Goal: Task Accomplishment & Management: Manage account settings

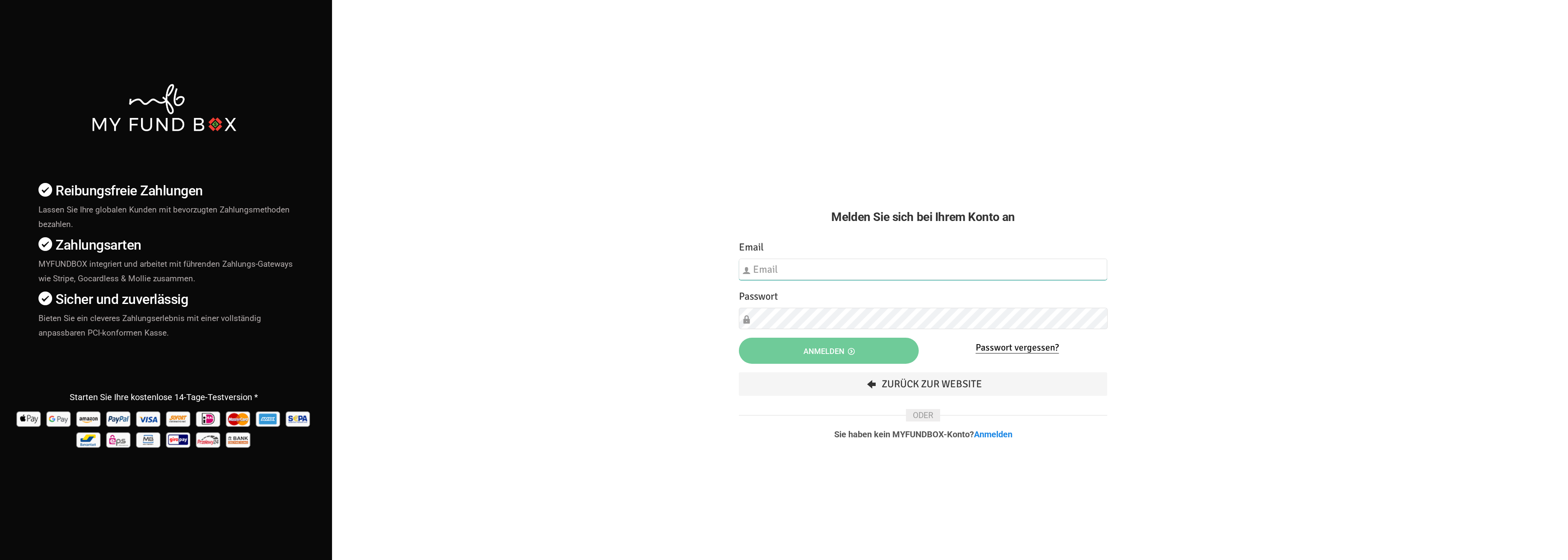
type input "[EMAIL_ADDRESS][DOMAIN_NAME]"
click at [793, 360] on button "Anmelden" at bounding box center [829, 351] width 180 height 26
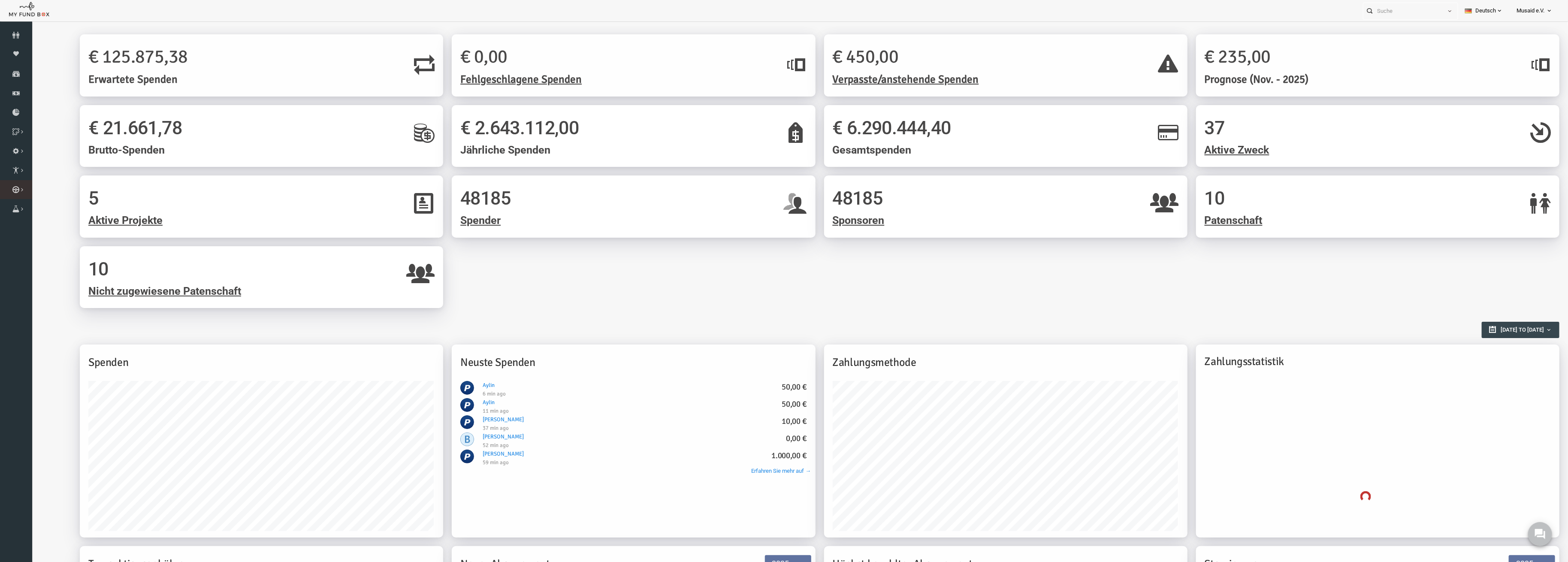
click at [0, 0] on icon at bounding box center [0, 0] width 0 height 0
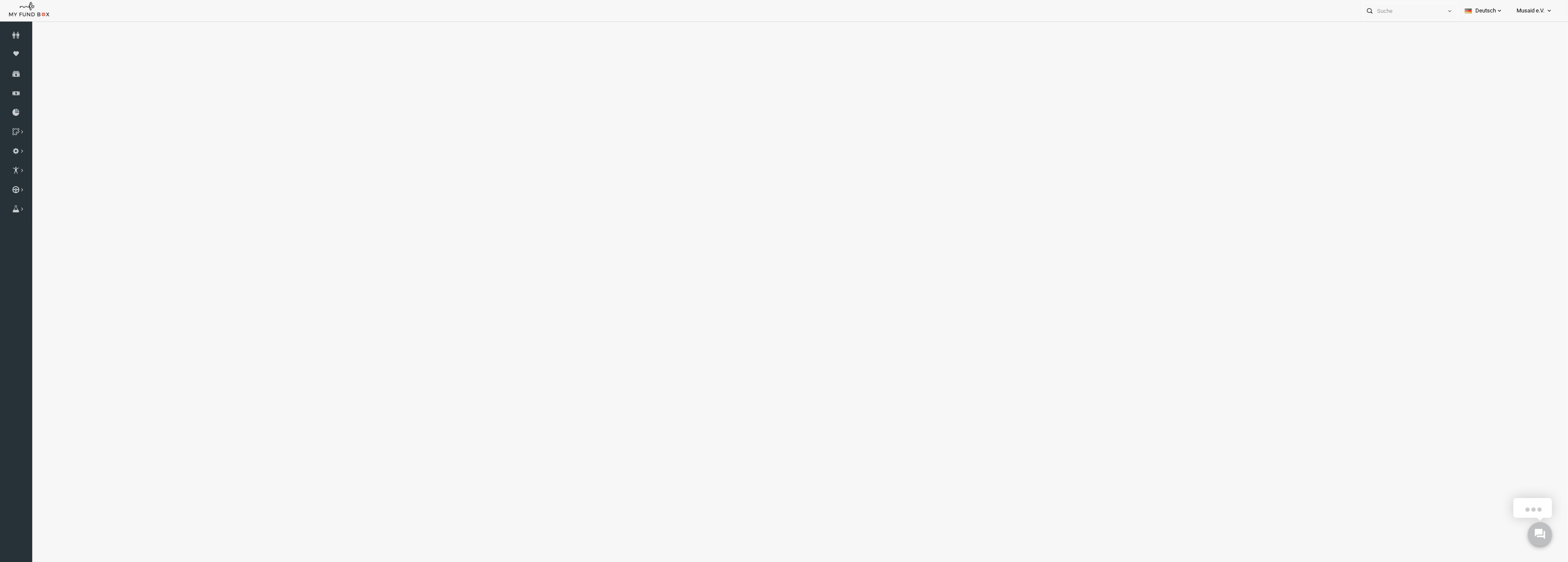
select select "100"
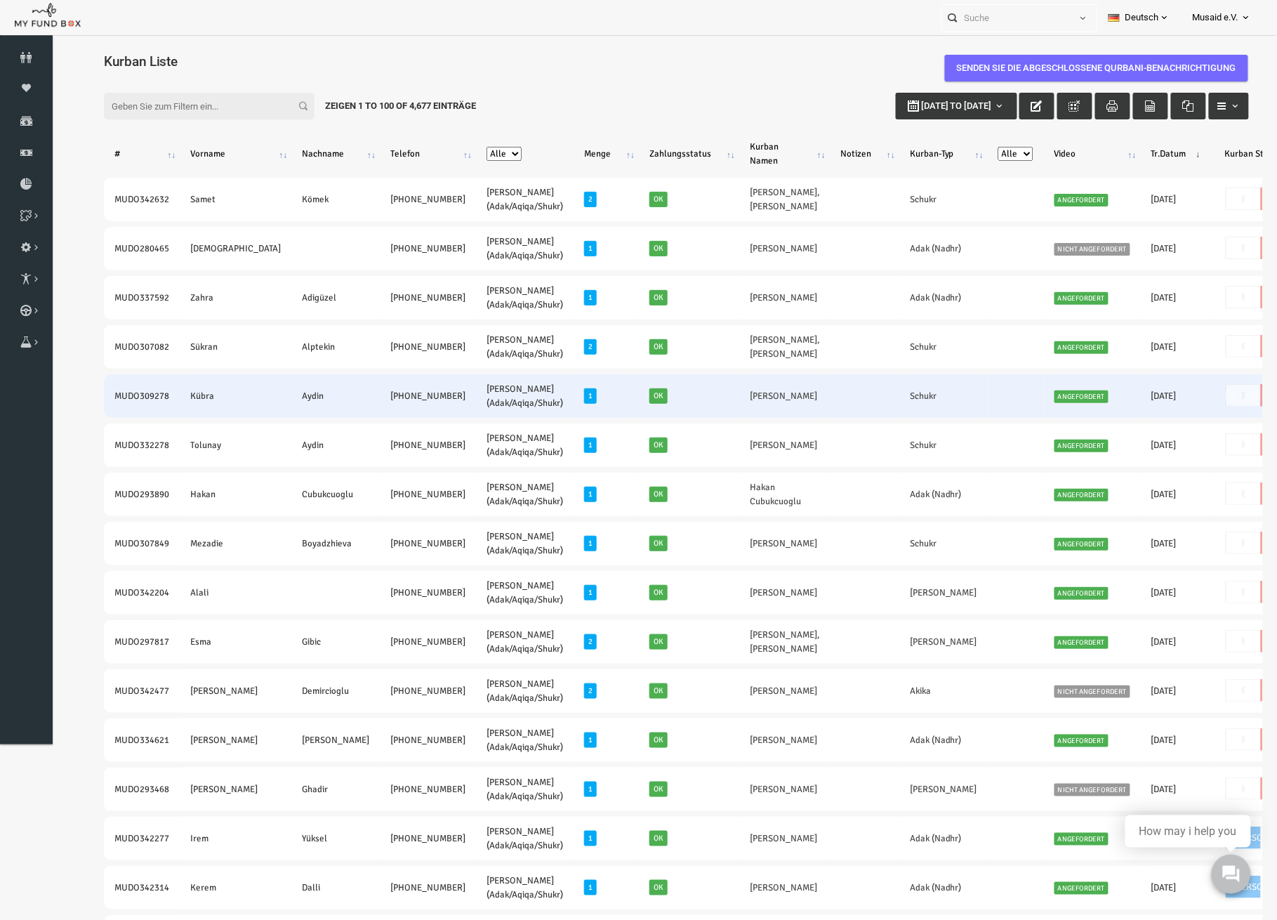
drag, startPoint x: 81, startPoint y: 197, endPoint x: 1121, endPoint y: 416, distance: 1062.6
copy tbody "LORE973583 Ipsum Dolor +84 734 19774232 Sitamet Consec (Adip/Elits/Doeiu) 2 Te …"
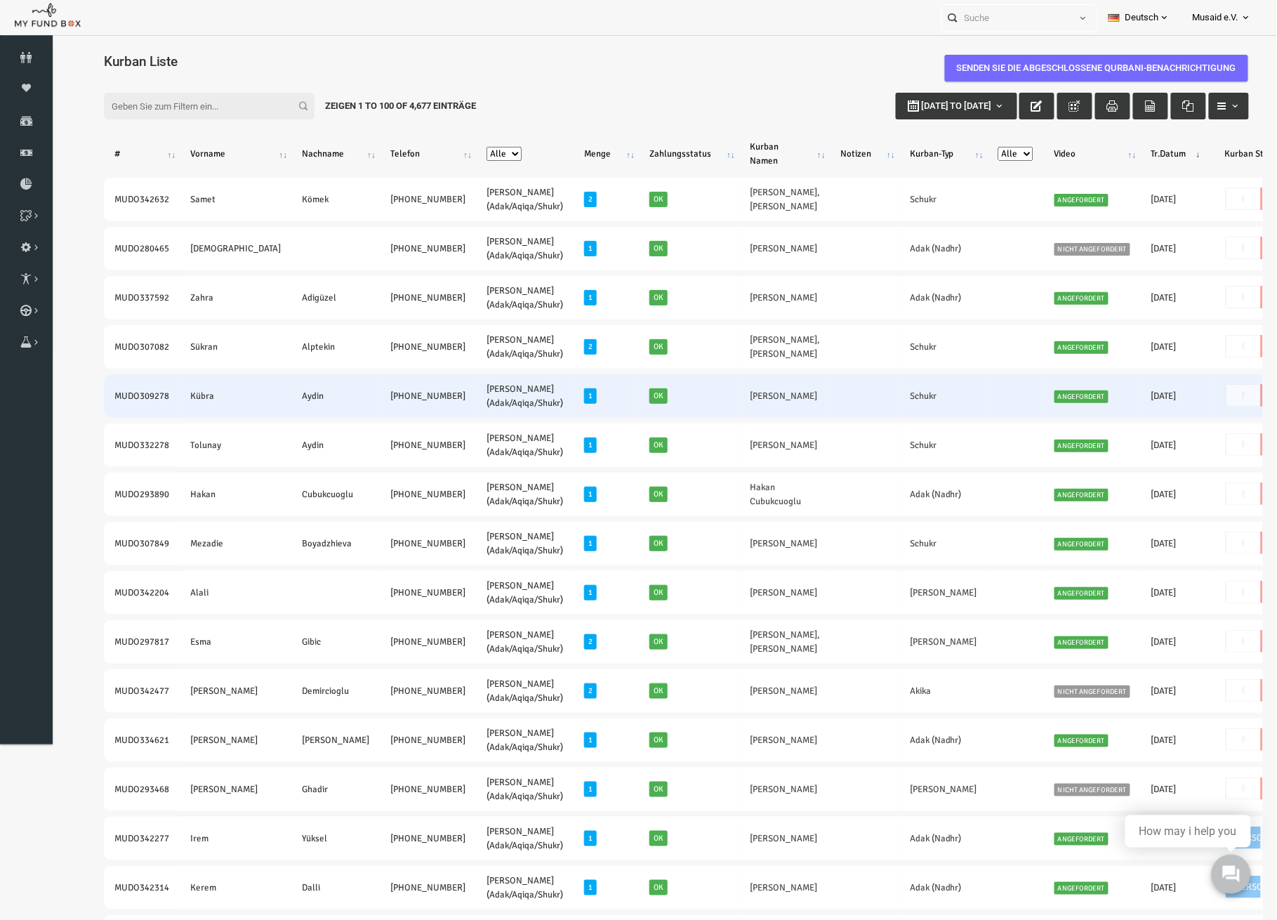
drag, startPoint x: 68, startPoint y: 403, endPoint x: 381, endPoint y: 418, distance: 312.8
copy tr "MUDO309278 [PERSON_NAME] [PHONE_NUMBER]"
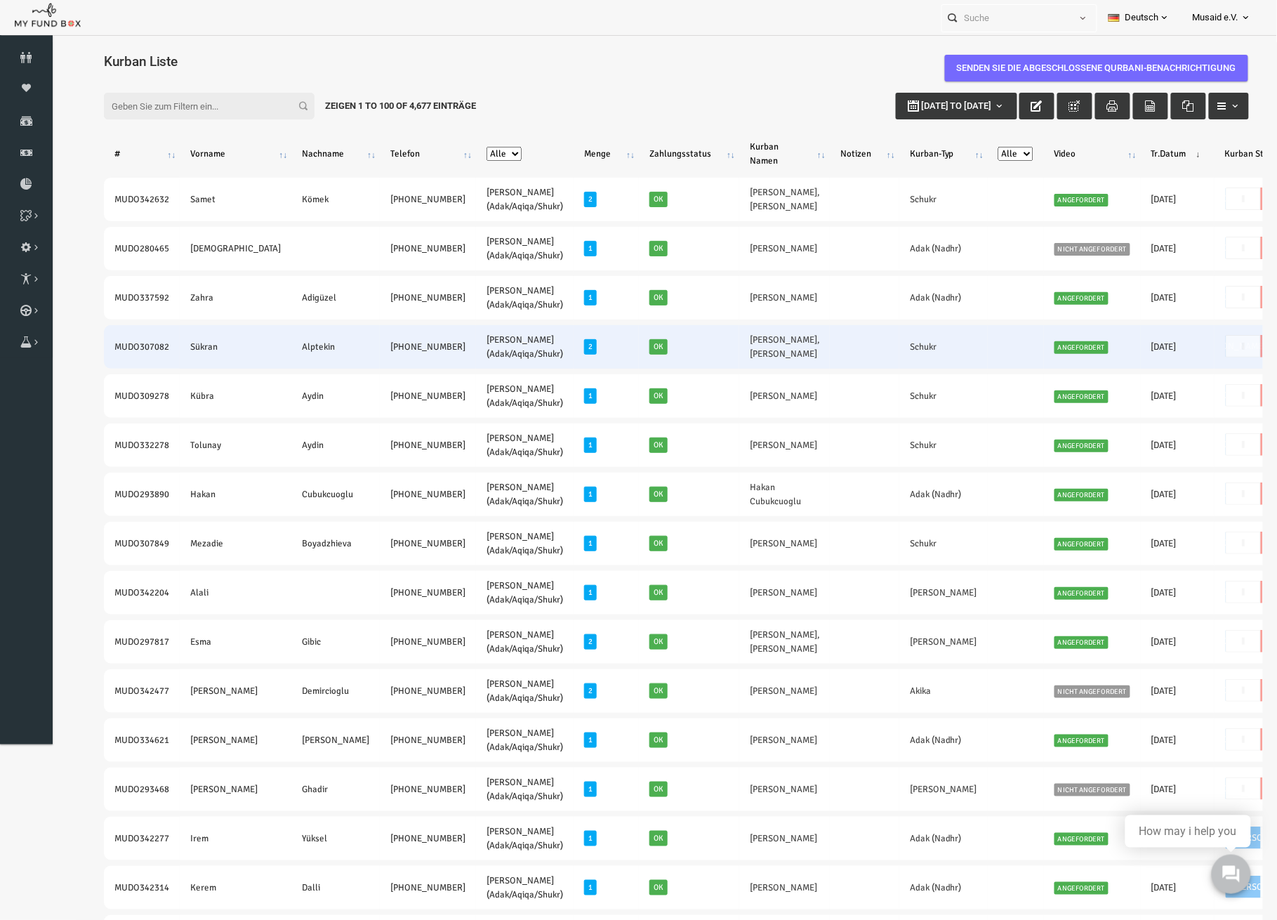
drag, startPoint x: 69, startPoint y: 345, endPoint x: 381, endPoint y: 358, distance: 312.7
copy tr "MUDO307082 [PERSON_NAME] [PHONE_NUMBER]"
drag, startPoint x: 663, startPoint y: 333, endPoint x: 701, endPoint y: 352, distance: 41.4
click at [714, 352] on td "[PERSON_NAME],[PERSON_NAME]" at bounding box center [759, 346] width 91 height 44
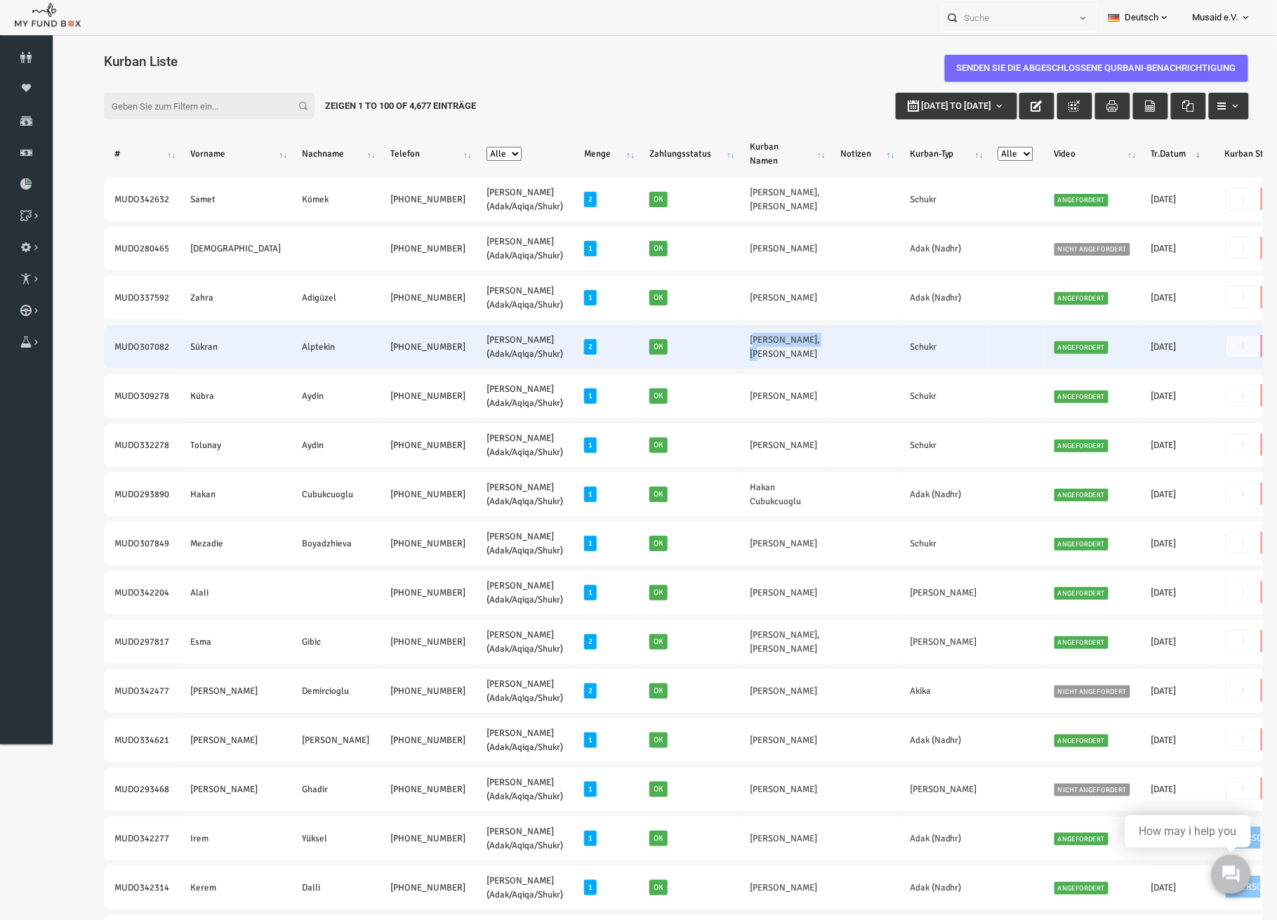
copy link "[PERSON_NAME]"
drag, startPoint x: 706, startPoint y: 347, endPoint x: 733, endPoint y: 357, distance: 29.3
click at [733, 357] on td "[PERSON_NAME],[PERSON_NAME]" at bounding box center [759, 346] width 91 height 44
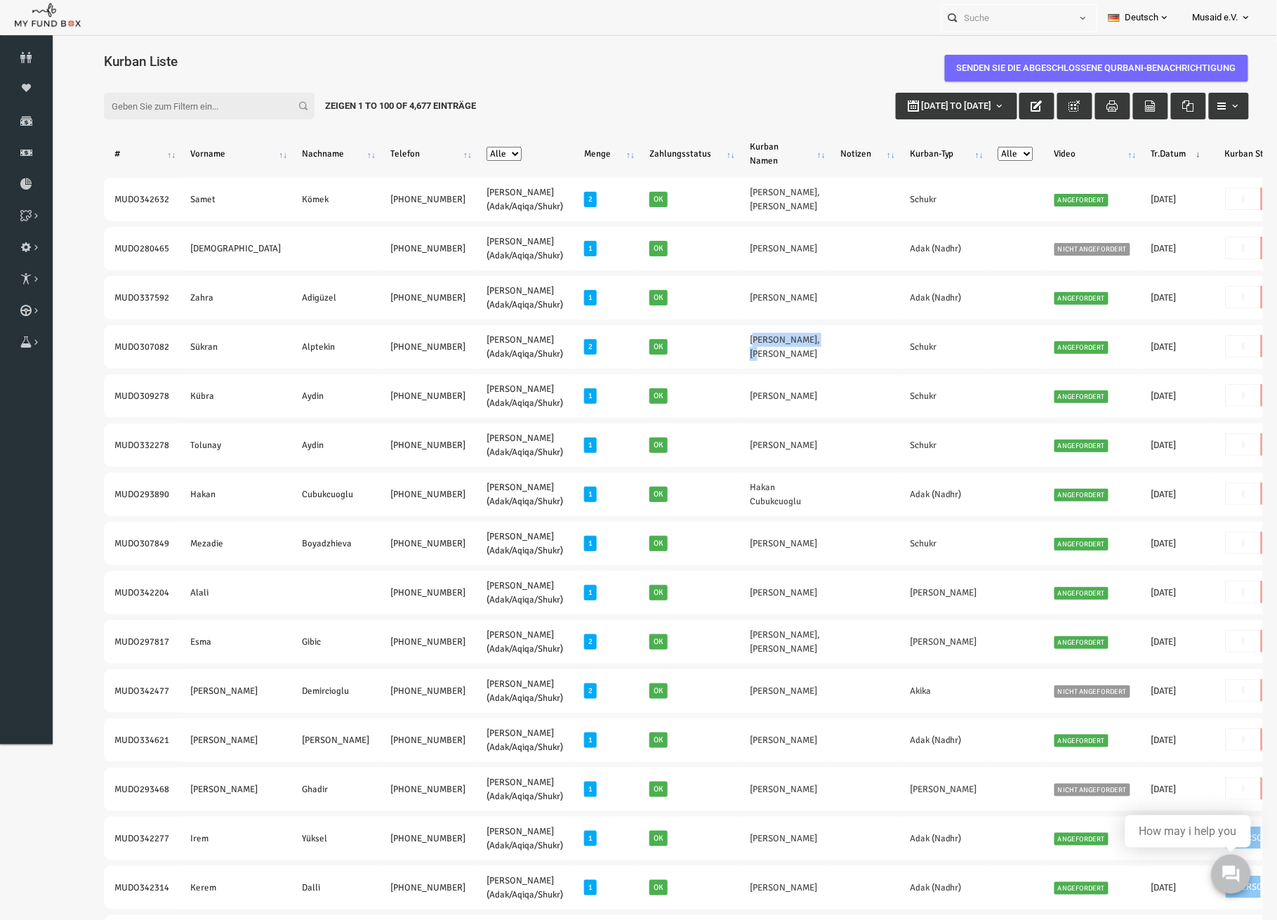
copy link "[PERSON_NAME]"
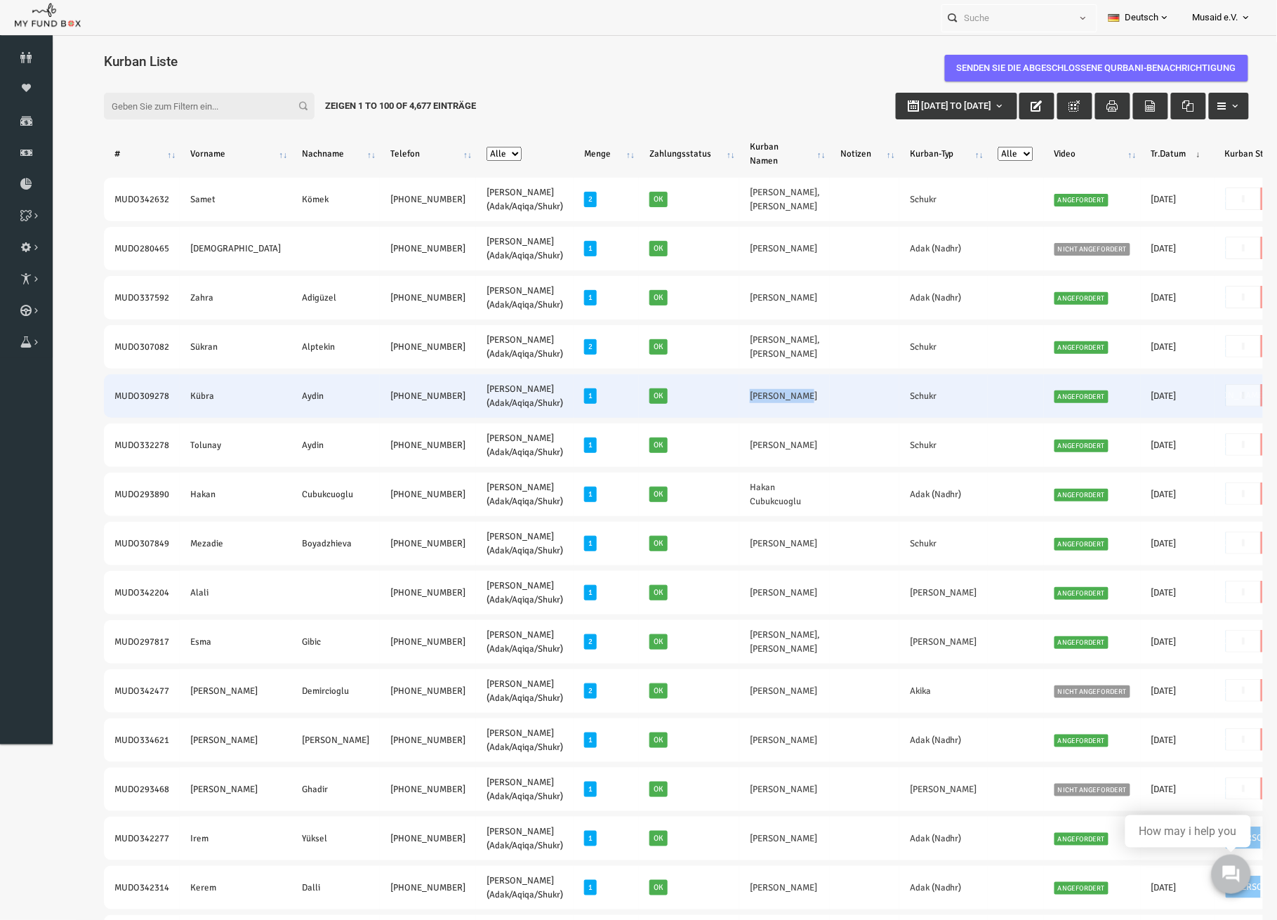
drag, startPoint x: 729, startPoint y: 403, endPoint x: 644, endPoint y: 396, distance: 85.9
click at [644, 396] on tr "MUDO309278 [PERSON_NAME] [PHONE_NUMBER] [PERSON_NAME] (Adak/Aqiqa/Shukr) 1 Ok […" at bounding box center [746, 396] width 1335 height 44
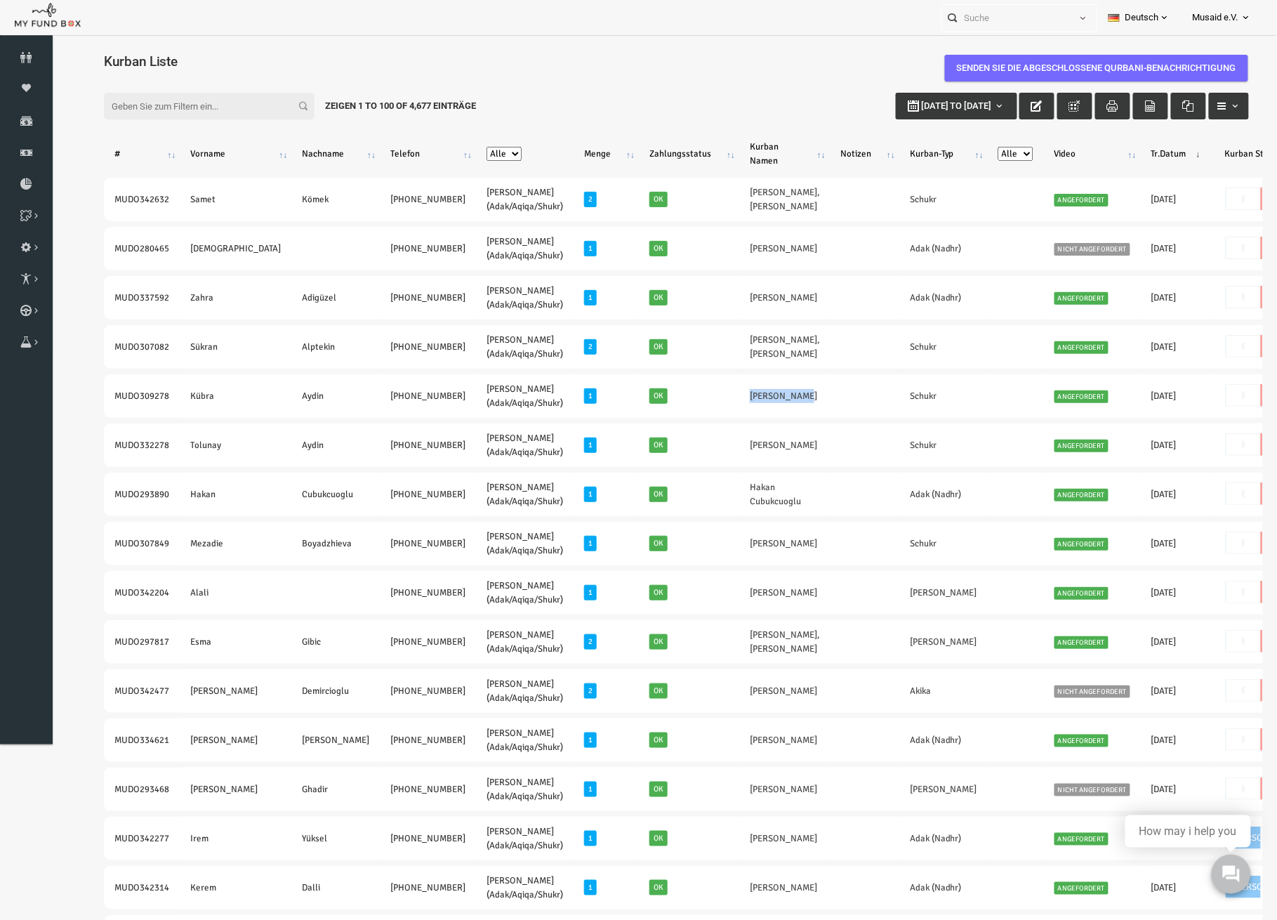
copy tr "[PERSON_NAME]"
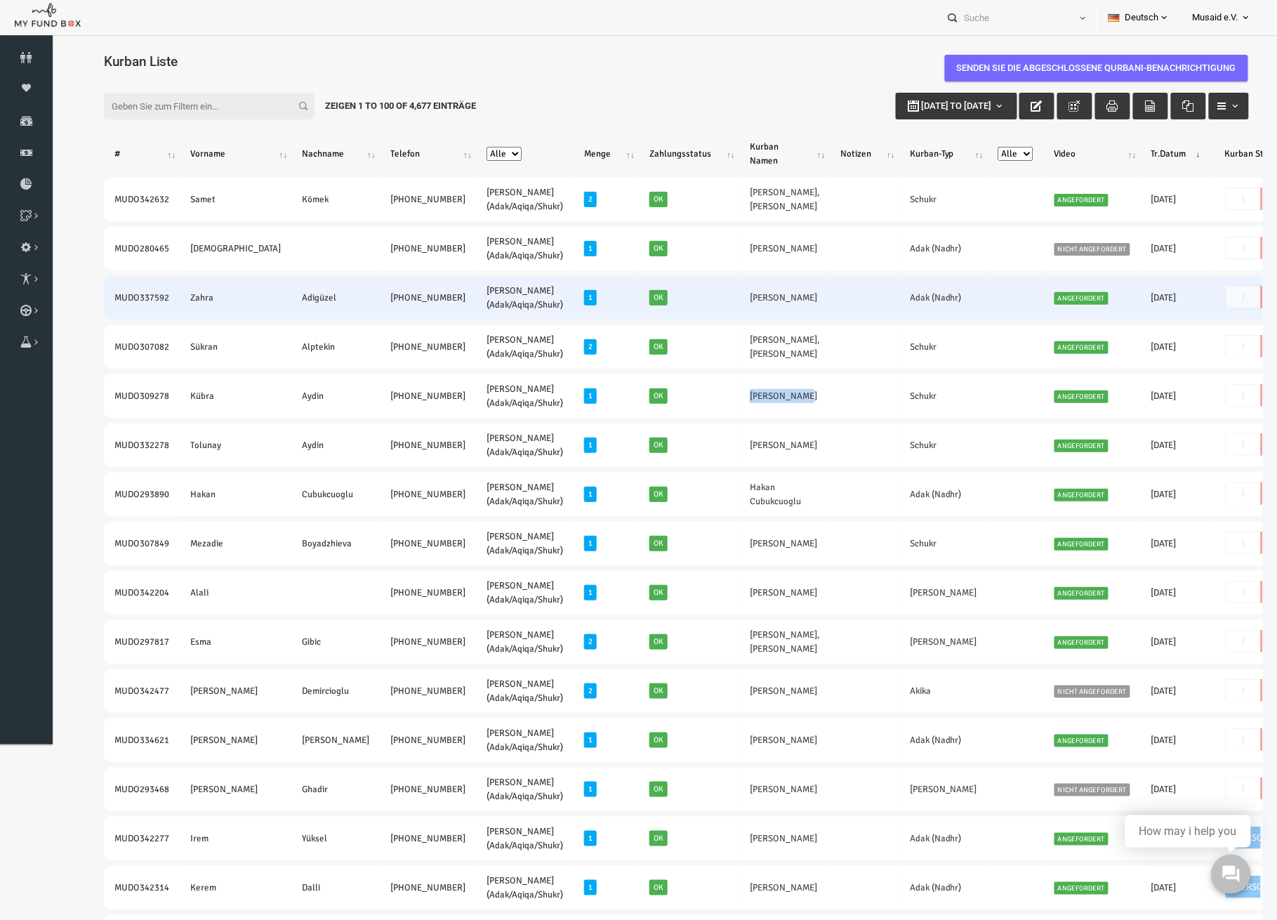
drag, startPoint x: 736, startPoint y: 306, endPoint x: 673, endPoint y: 303, distance: 63.3
click at [714, 303] on td "[PERSON_NAME]" at bounding box center [759, 297] width 91 height 44
drag, startPoint x: 79, startPoint y: 295, endPoint x: 382, endPoint y: 313, distance: 303.9
click at [382, 313] on tr "MUDO337592 [PERSON_NAME] [PHONE_NUMBER] [PERSON_NAME] (Adak/Aqiqa/Shukr) 1 Ok […" at bounding box center [746, 297] width 1335 height 44
copy tr "MUDO337592 [PERSON_NAME] [PHONE_NUMBER]"
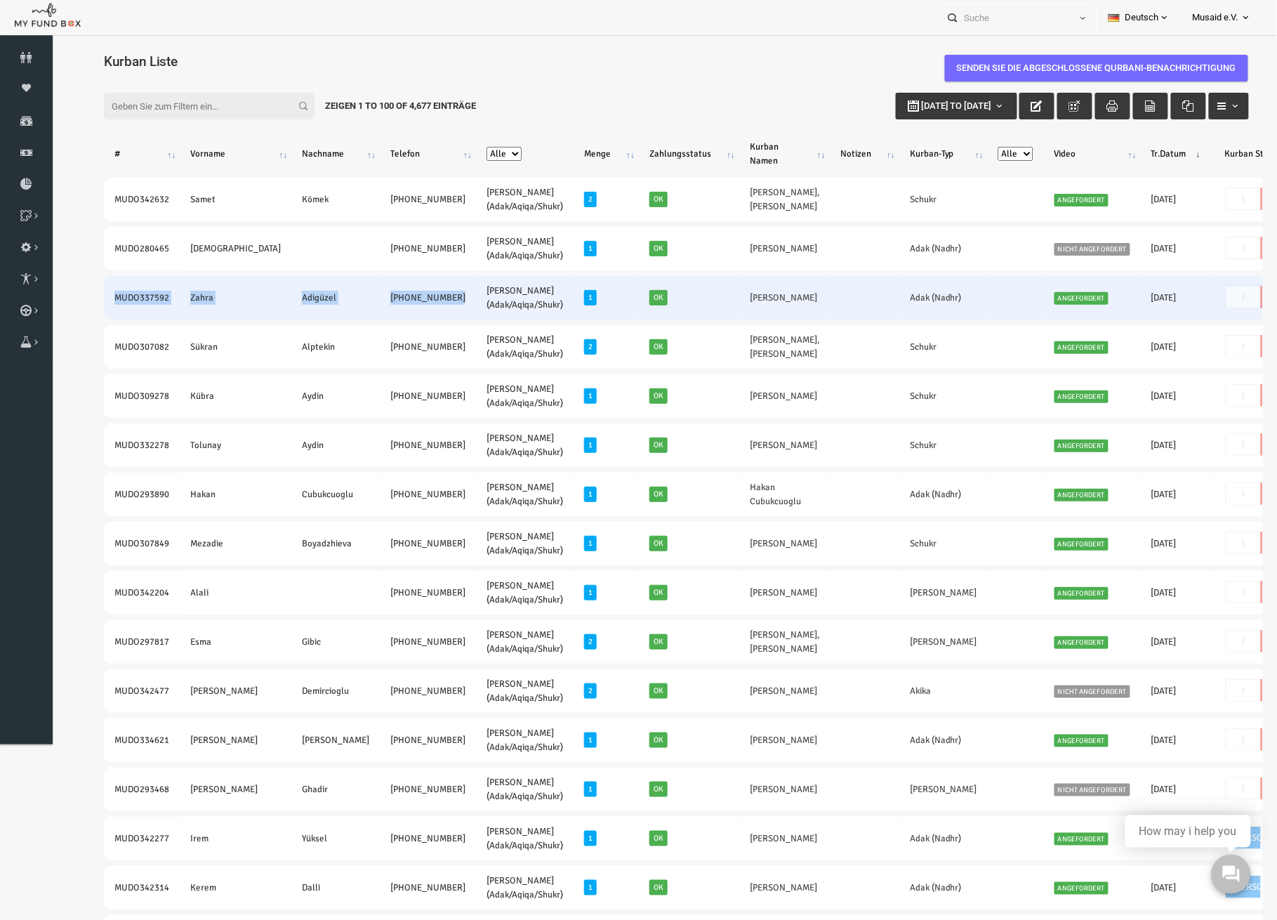
drag, startPoint x: 729, startPoint y: 300, endPoint x: 663, endPoint y: 300, distance: 66.0
click at [714, 300] on td "[PERSON_NAME]" at bounding box center [759, 297] width 91 height 44
copy link "[PERSON_NAME]"
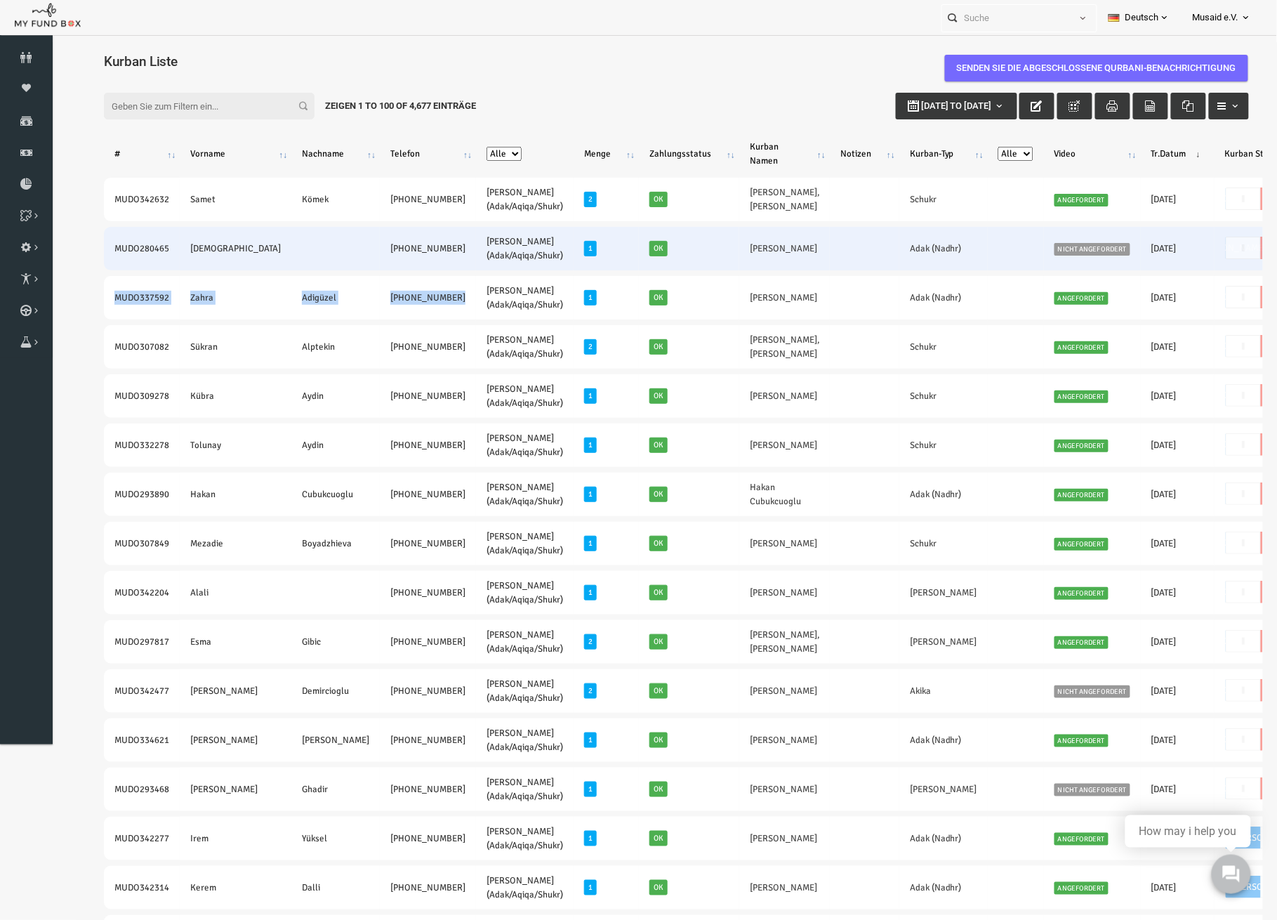
drag, startPoint x: 85, startPoint y: 249, endPoint x: 384, endPoint y: 251, distance: 299.1
click at [384, 251] on tr "MUDO280465 Esra [PHONE_NUMBER] [PERSON_NAME] (Adak/Aqiqa/Shukr) 1 Ok [PERSON_NA…" at bounding box center [746, 248] width 1335 height 44
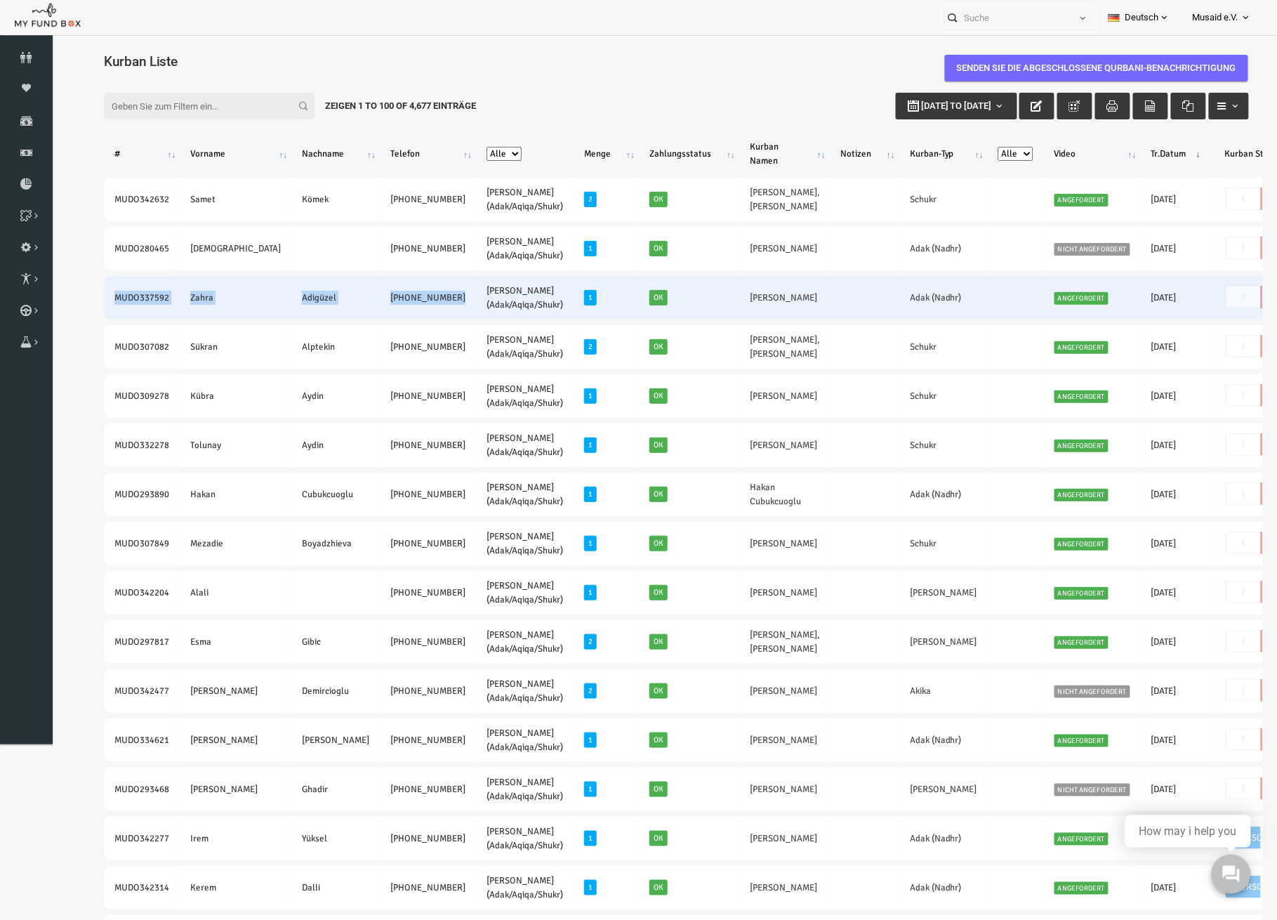
copy tr "MUDO280465 Esra [PHONE_NUMBER]"
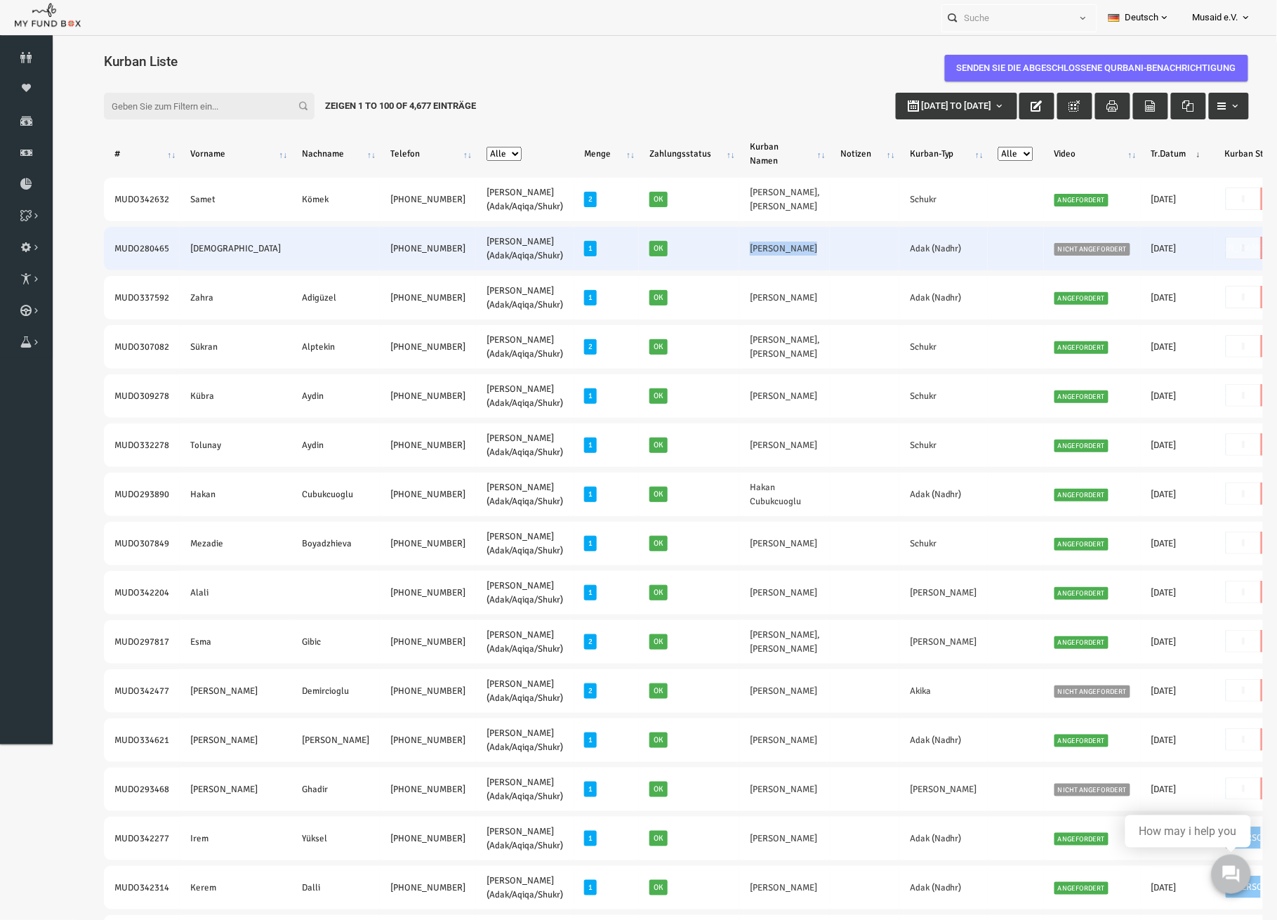
drag, startPoint x: 747, startPoint y: 267, endPoint x: 646, endPoint y: 258, distance: 101.5
click at [646, 258] on tr "MUDO280465 Esra [PHONE_NUMBER] [PERSON_NAME] (Adak/Aqiqa/Shukr) 1 Ok [PERSON_NA…" at bounding box center [746, 248] width 1335 height 44
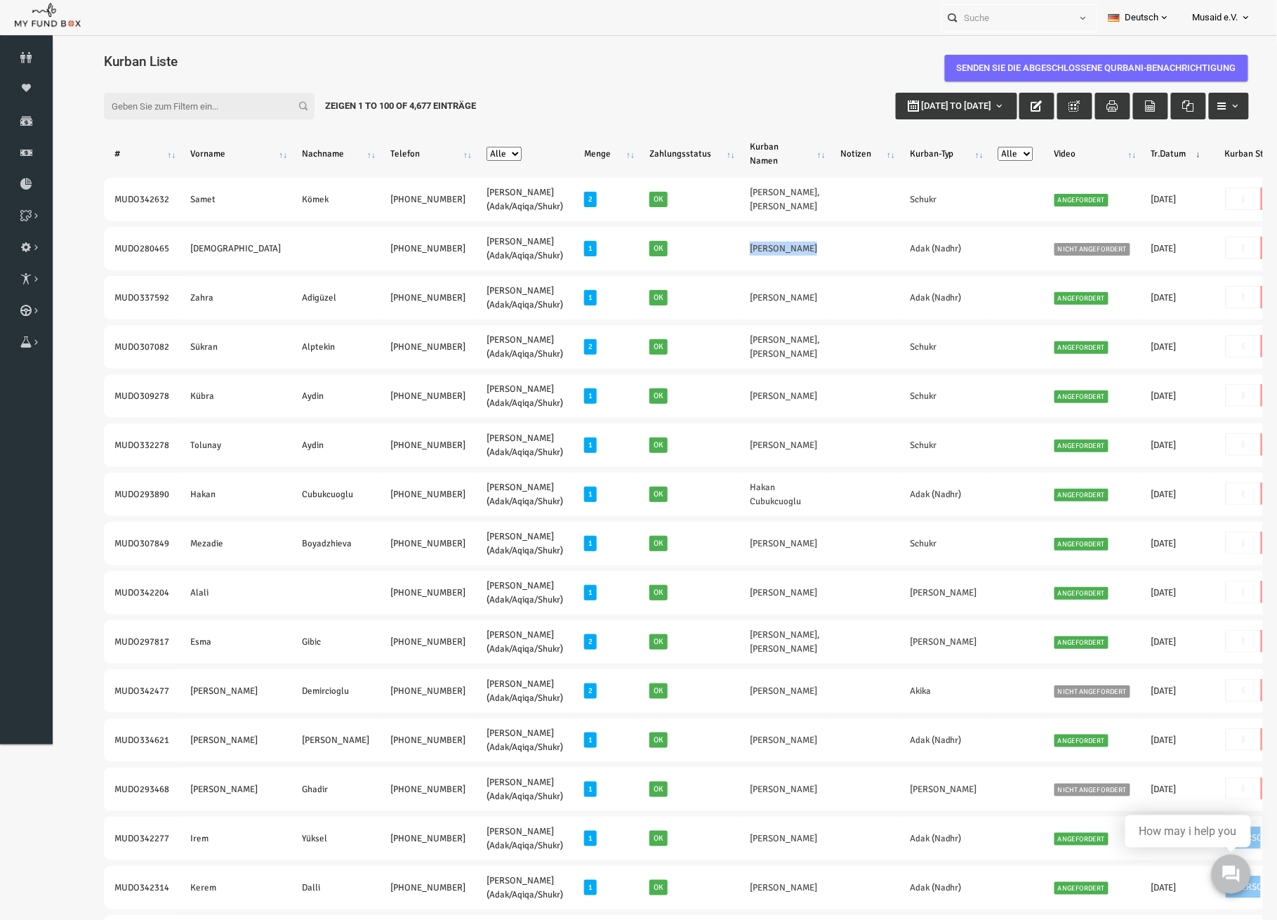
copy tr "[PERSON_NAME]"
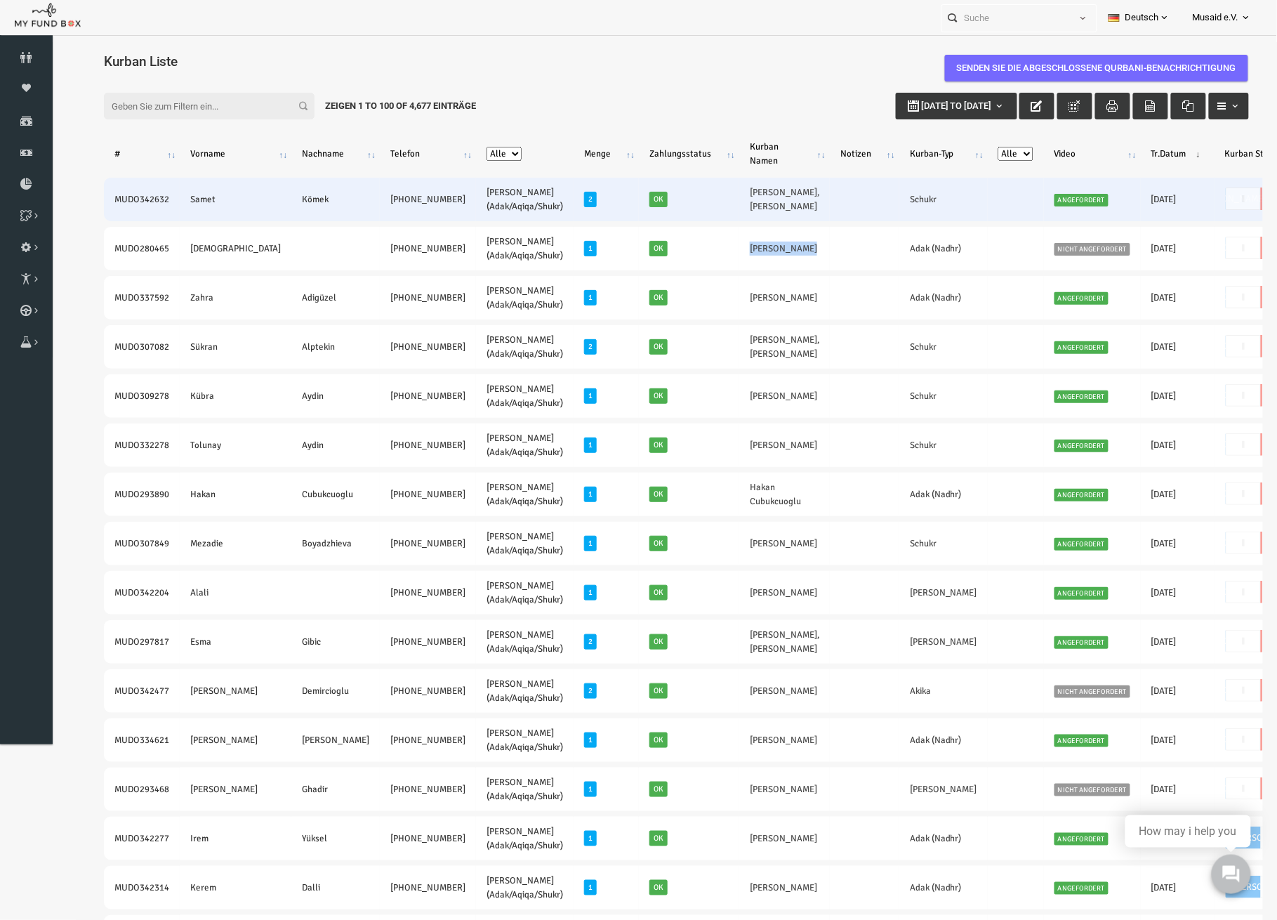
drag, startPoint x: 88, startPoint y: 204, endPoint x: 376, endPoint y: 211, distance: 288.6
click at [376, 211] on tr "MUDO342632 [PERSON_NAME] [PHONE_NUMBER] [PERSON_NAME] (Adak/Aqiqa/Shukr) 2 Ok S…" at bounding box center [746, 199] width 1335 height 44
drag, startPoint x: 656, startPoint y: 199, endPoint x: 720, endPoint y: 194, distance: 64.8
click at [720, 194] on tr "MUDO342632 [PERSON_NAME] [PHONE_NUMBER] [PERSON_NAME] (Adak/Aqiqa/Shukr) 2 Ok S…" at bounding box center [746, 199] width 1335 height 44
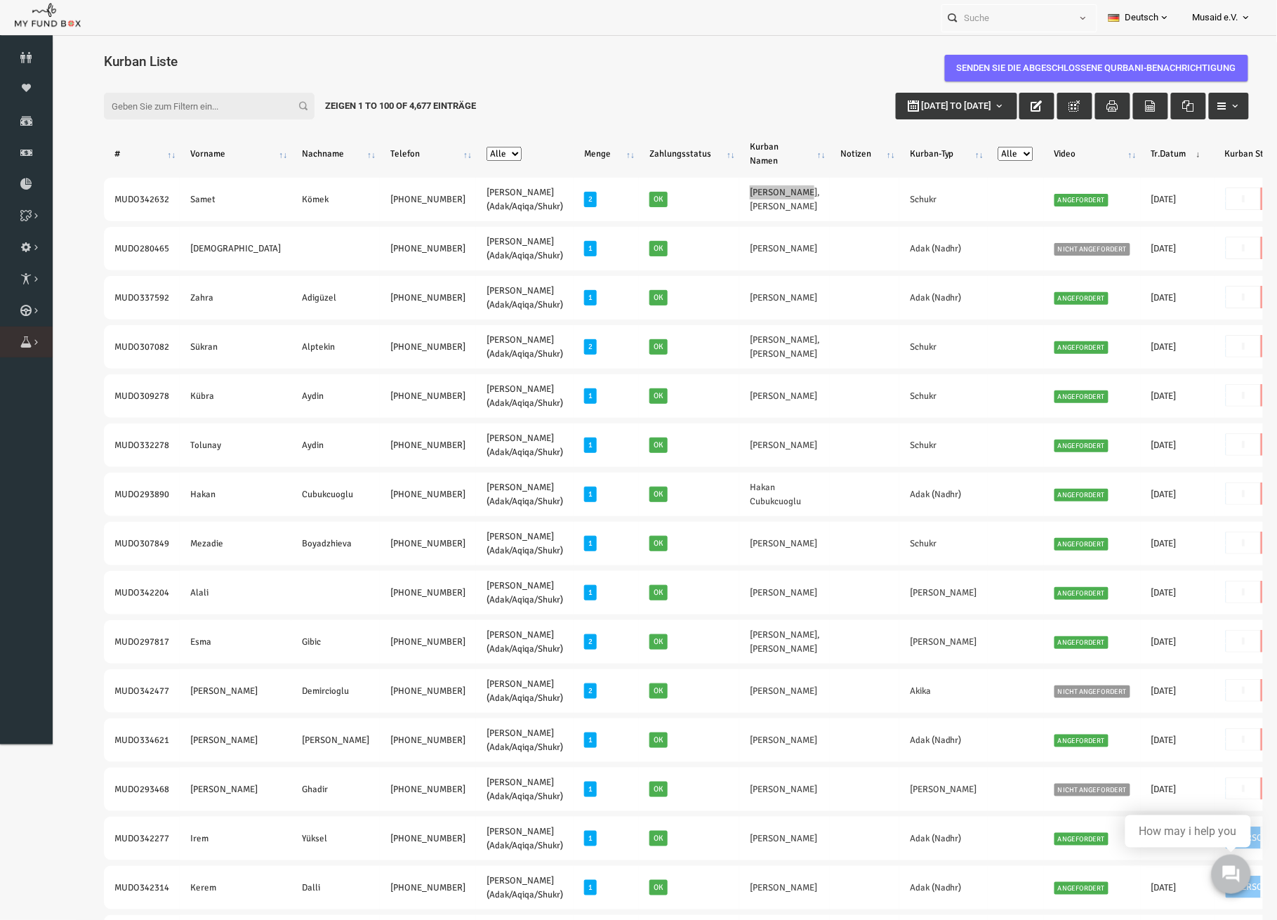
click at [0, 0] on link "Brunnen Liste" at bounding box center [0, 0] width 0 height 0
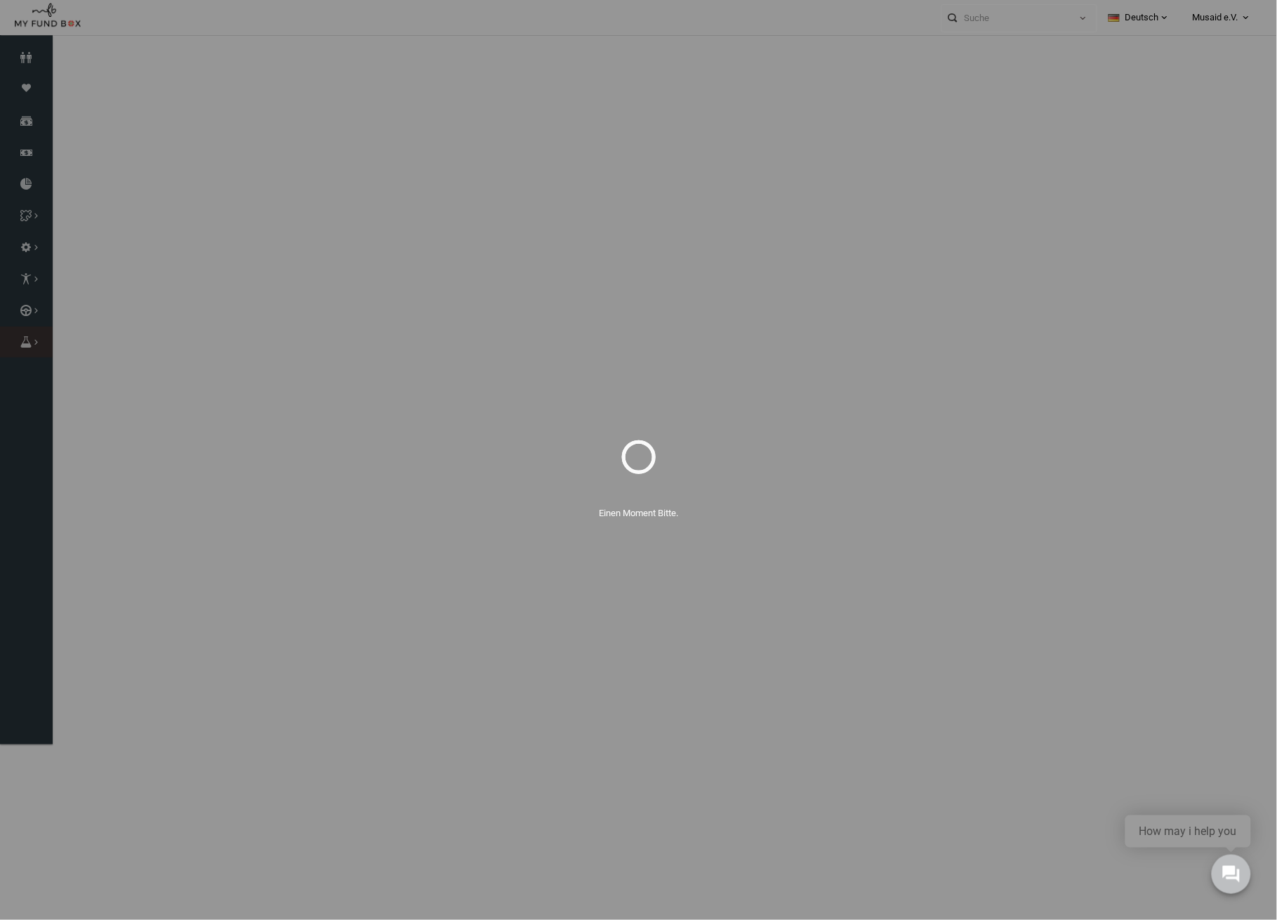
select select "100"
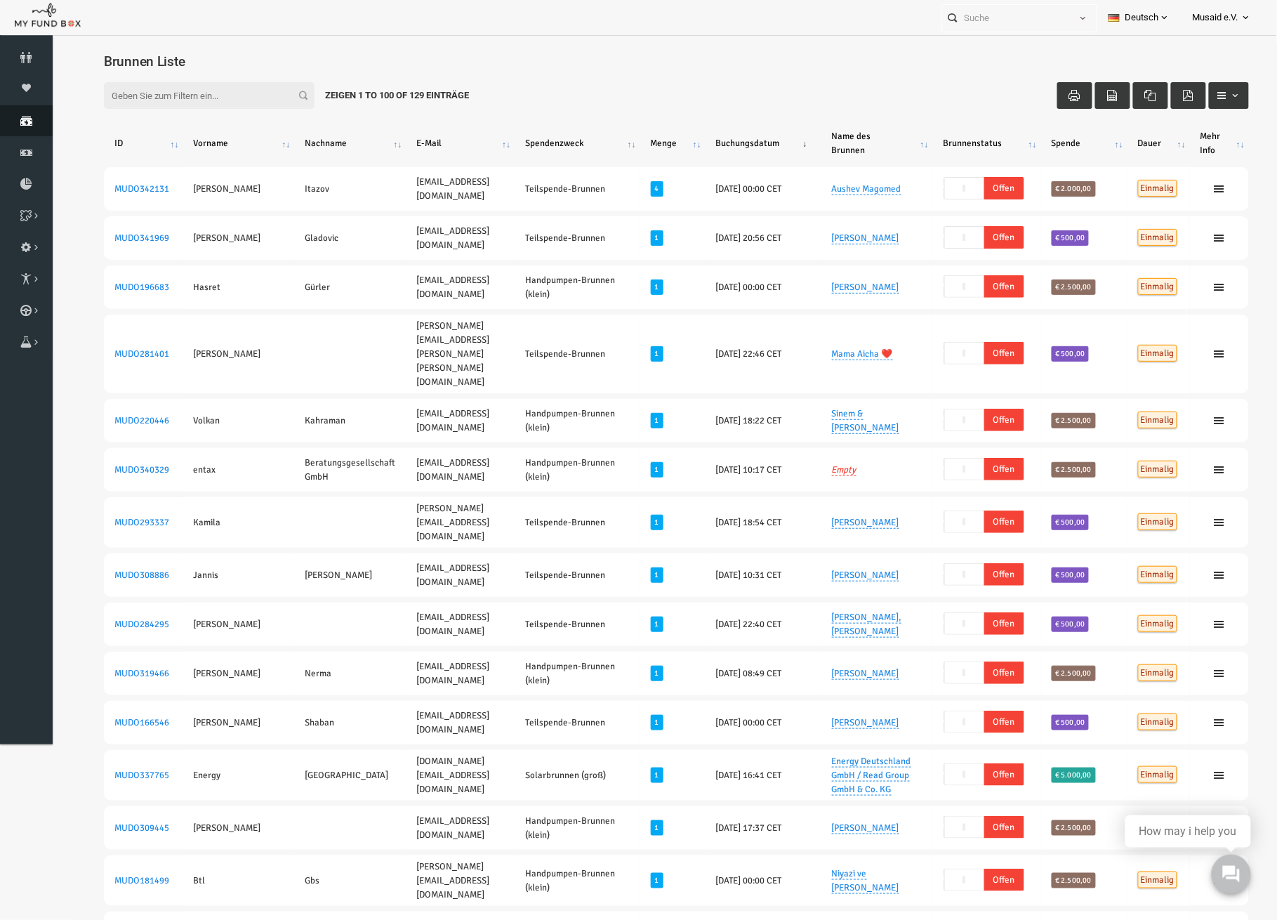
click at [39, 127] on link "Spenden" at bounding box center [26, 120] width 53 height 31
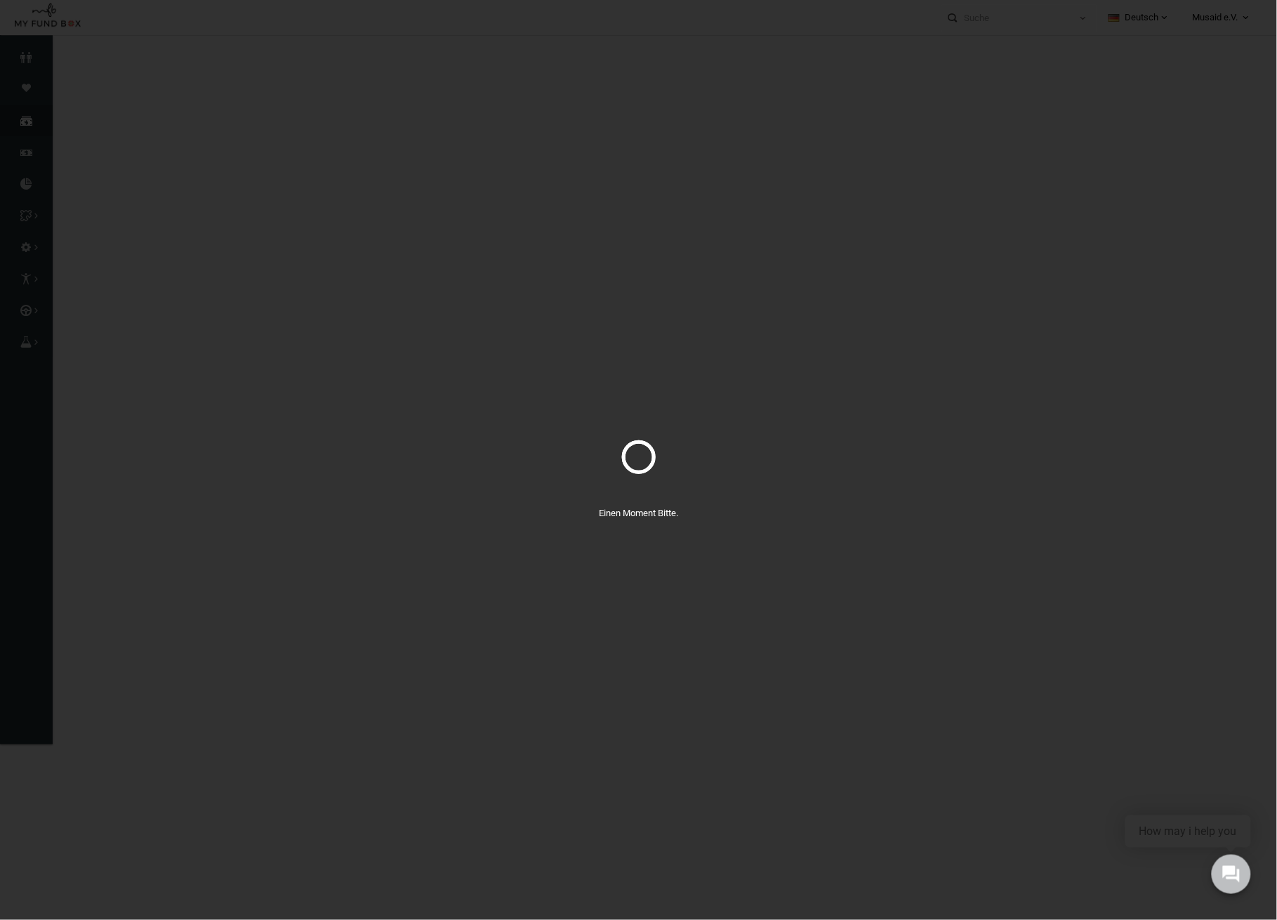
select select "100"
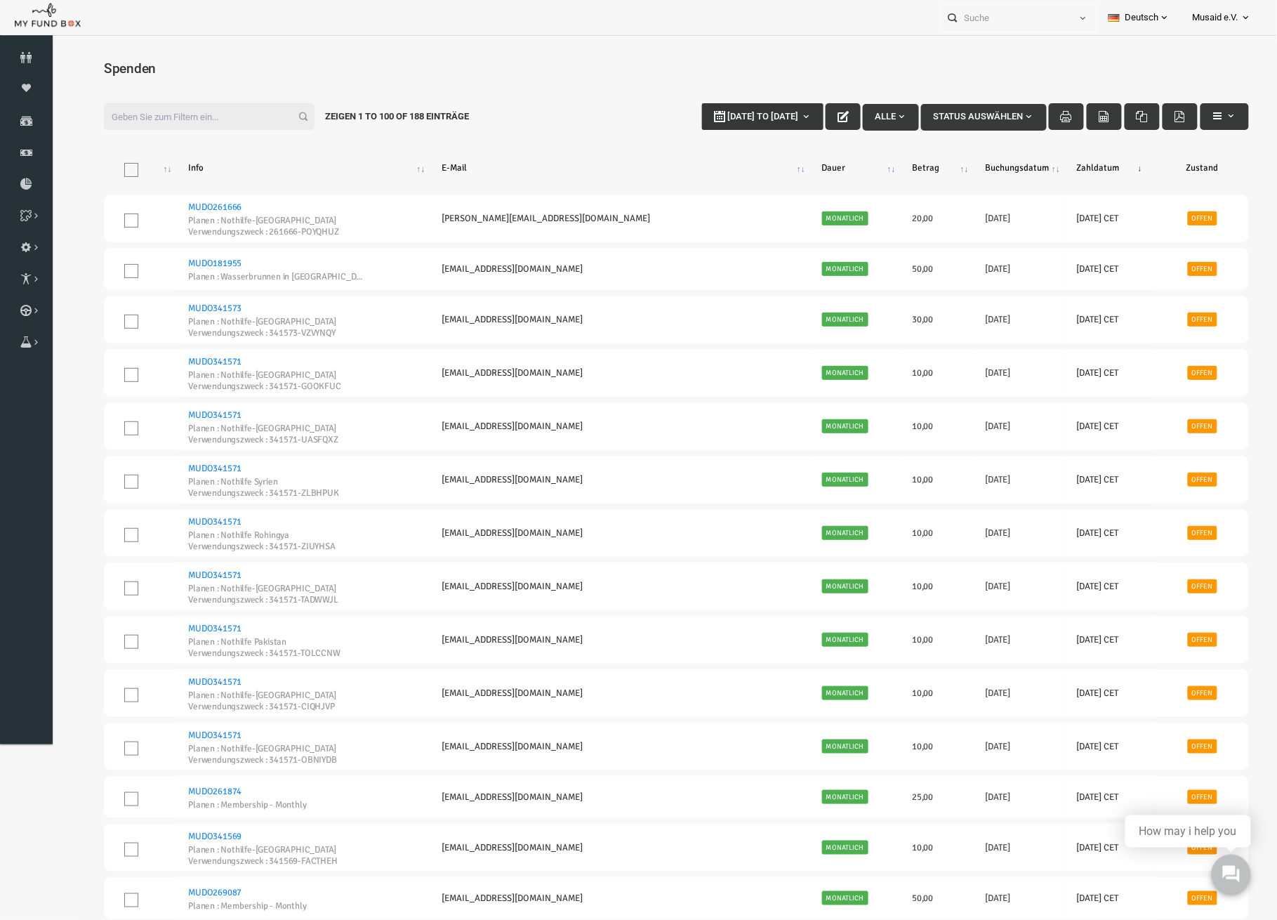
type input "[DATE]"
click at [709, 114] on span "[DATE] to [DATE]" at bounding box center [737, 115] width 71 height 11
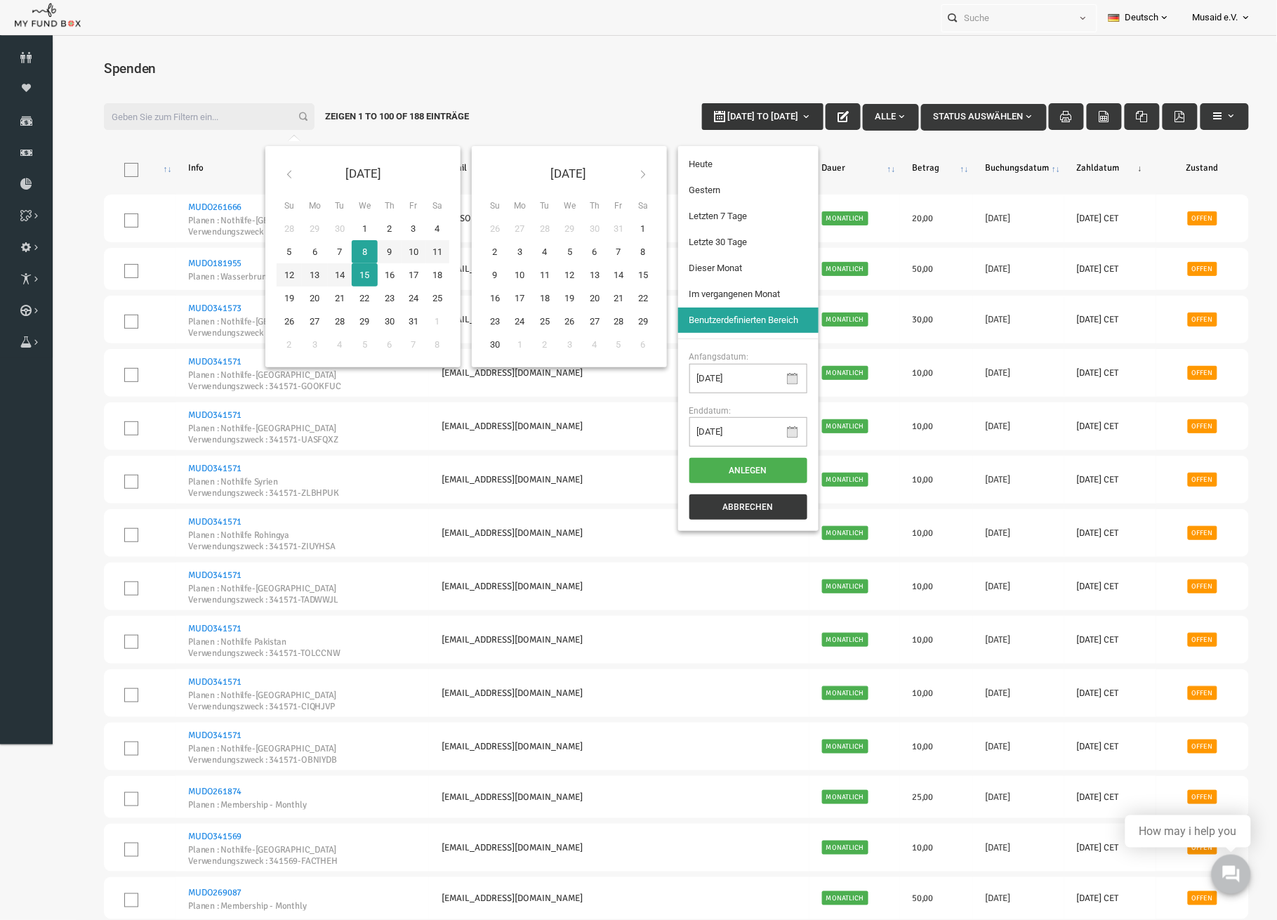
type input "[DATE]"
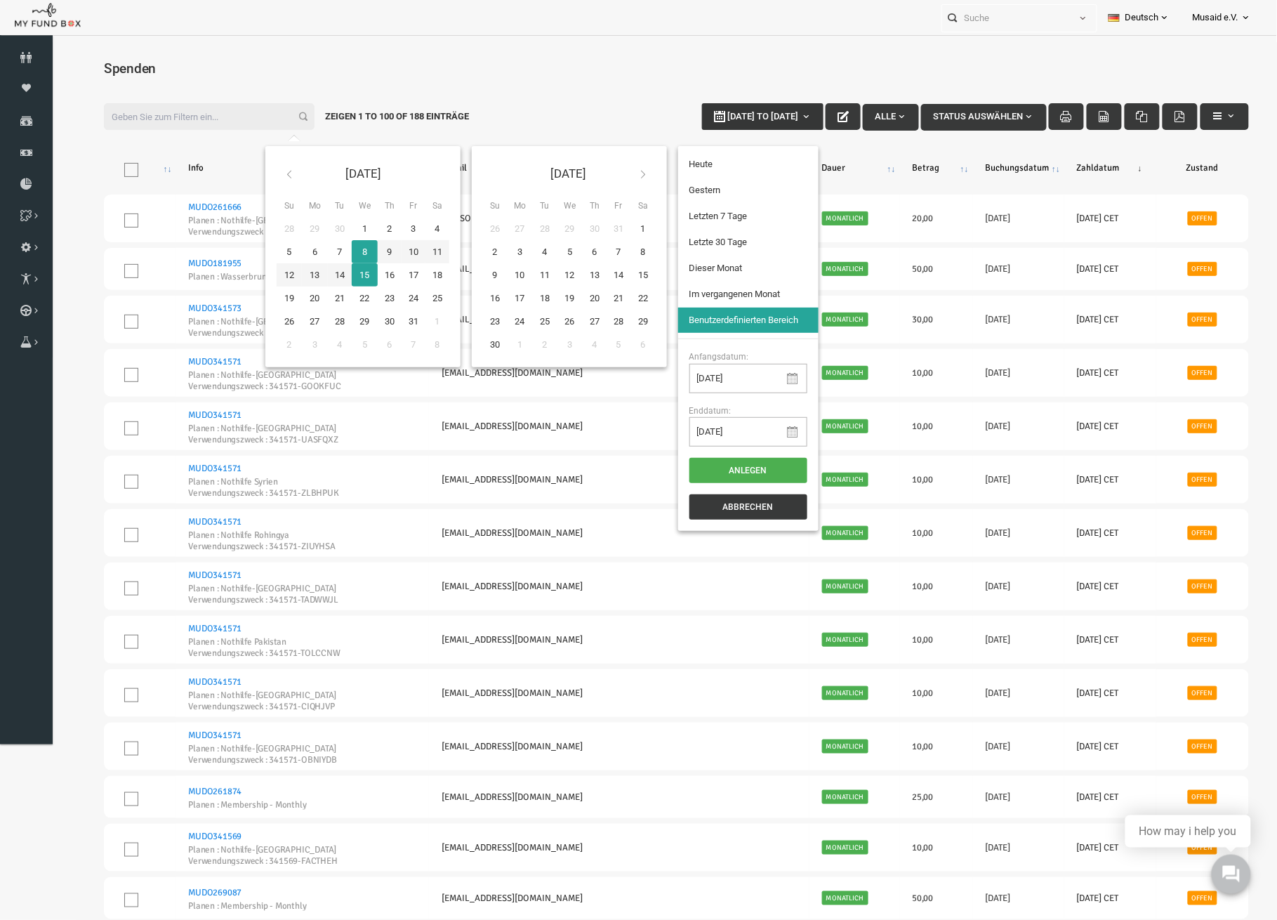
type input "[DATE]"
click at [713, 239] on li "Letzte 30 Tage" at bounding box center [723, 241] width 140 height 25
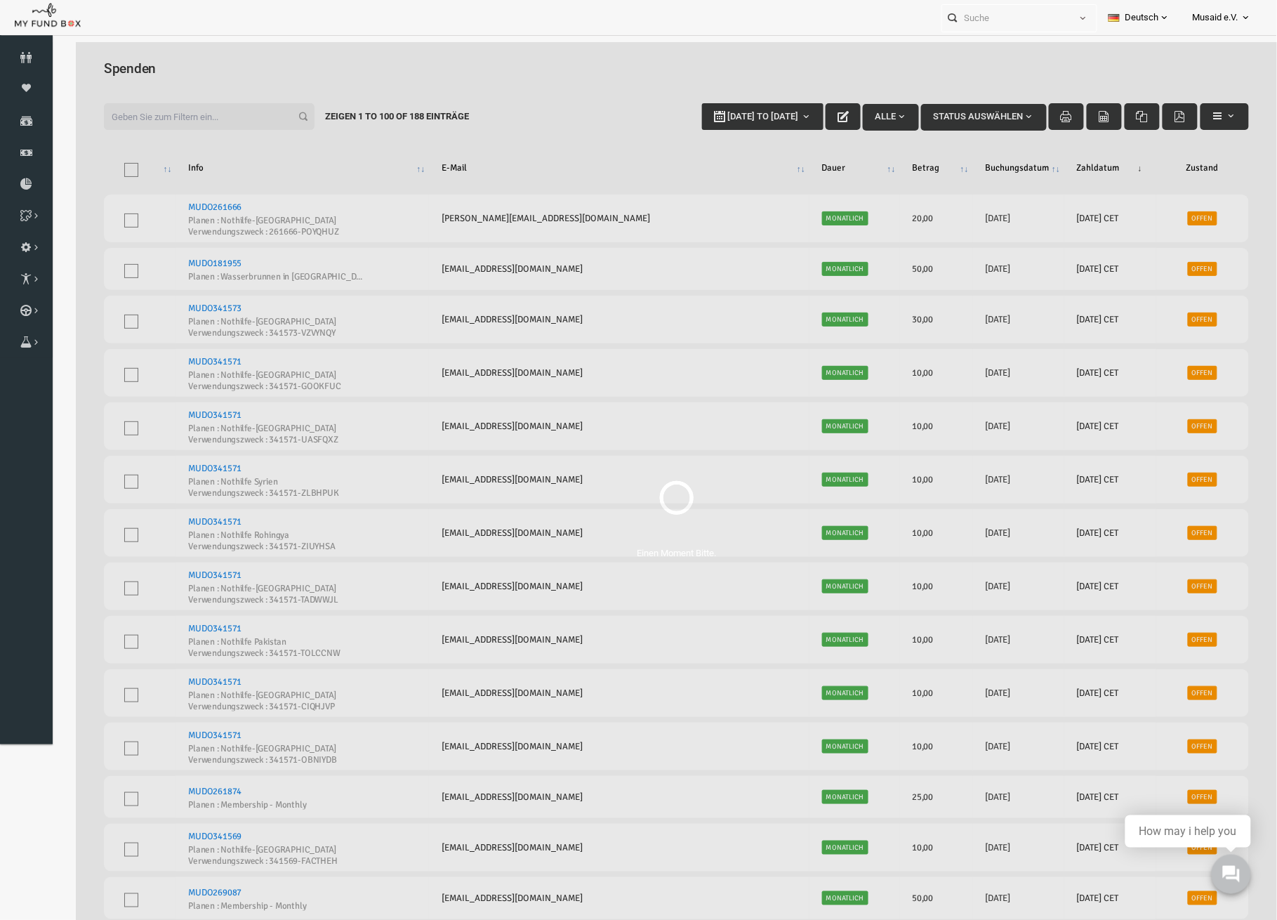
select select "100"
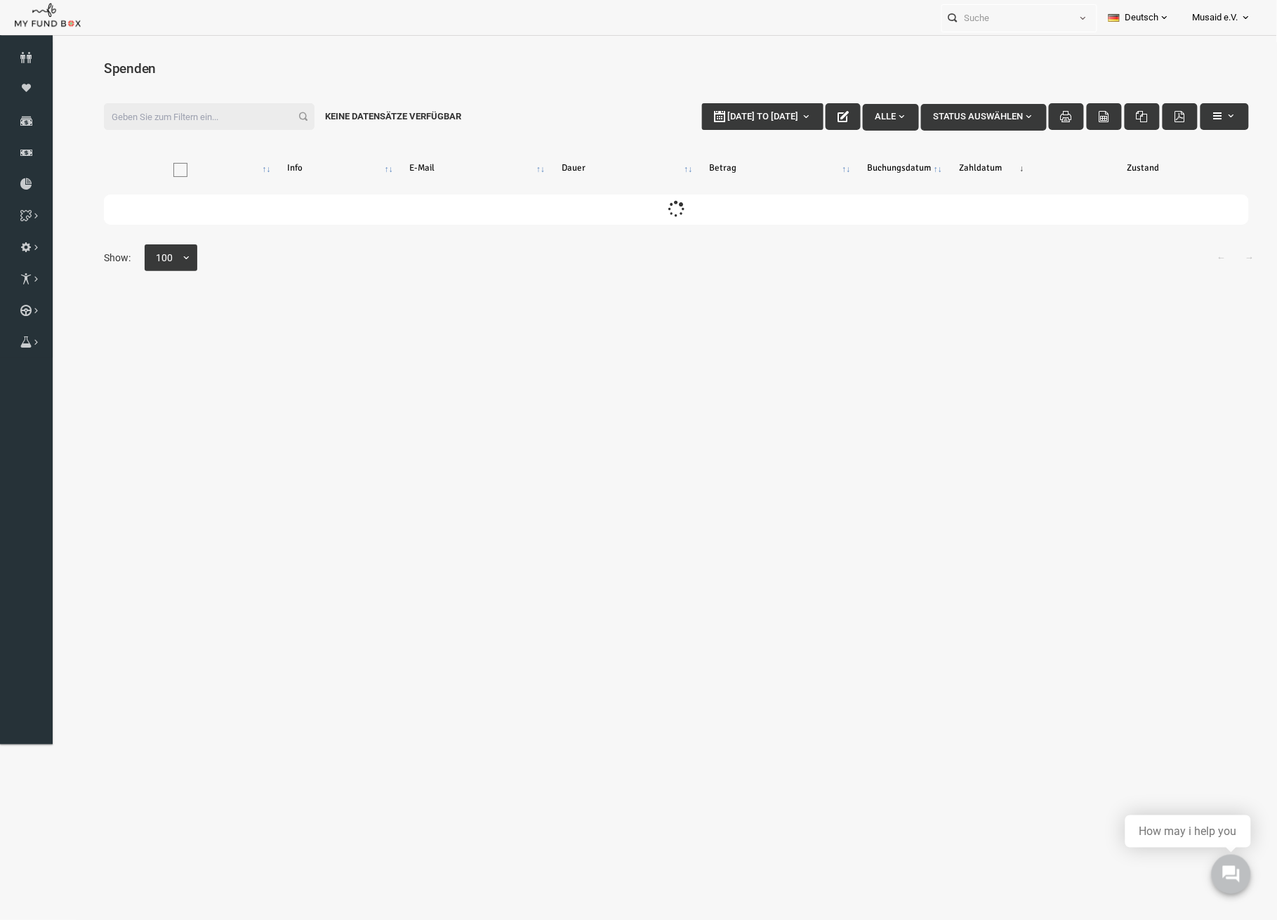
click at [176, 112] on input "Filter:" at bounding box center [184, 116] width 211 height 27
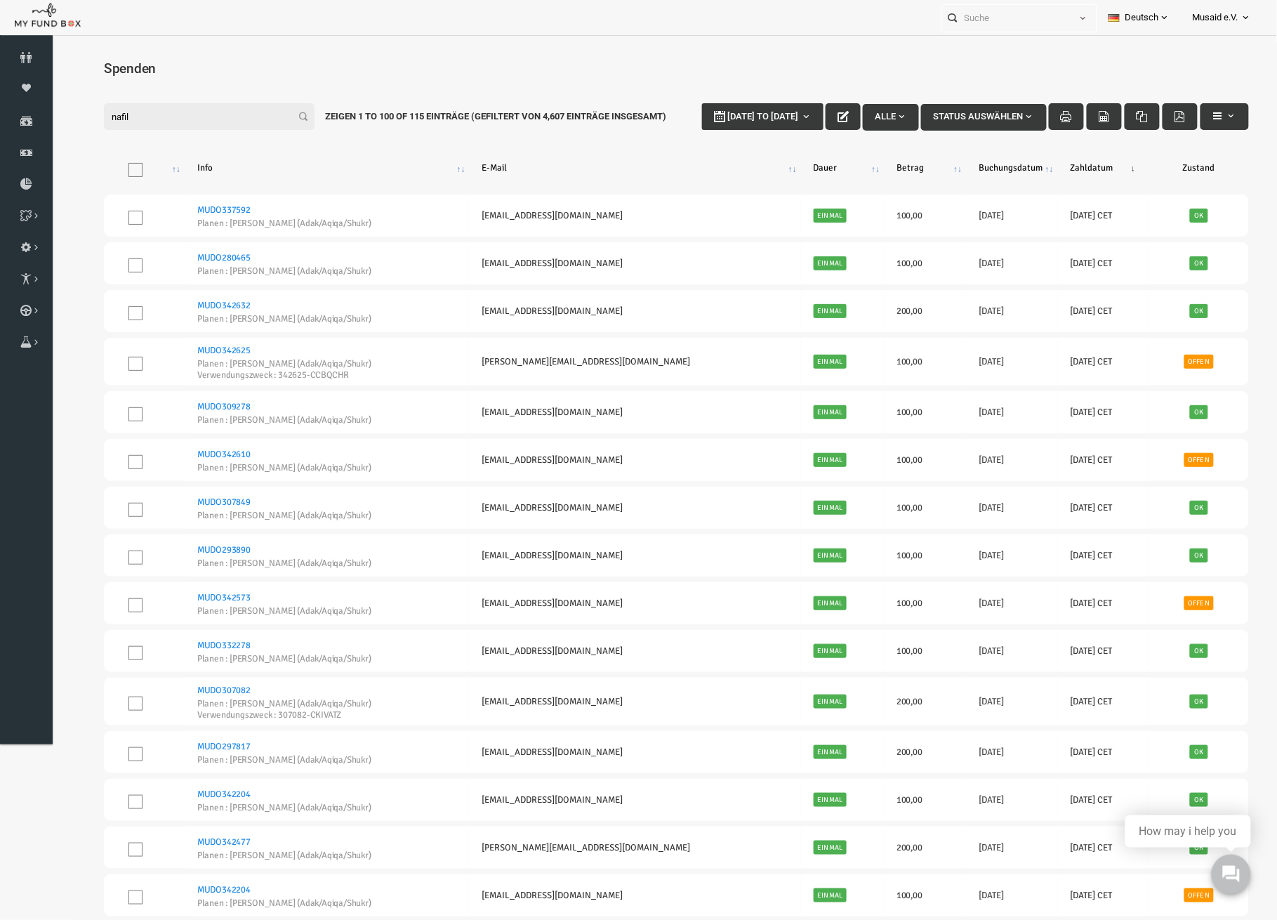
drag, startPoint x: 138, startPoint y: 120, endPoint x: 0, endPoint y: 100, distance: 139.0
click at [51, 100] on html "Spender nicht gefunden Patenschaft nicht gefunden Partner nicht gefunden !!!! B…" at bounding box center [651, 499] width 1201 height 916
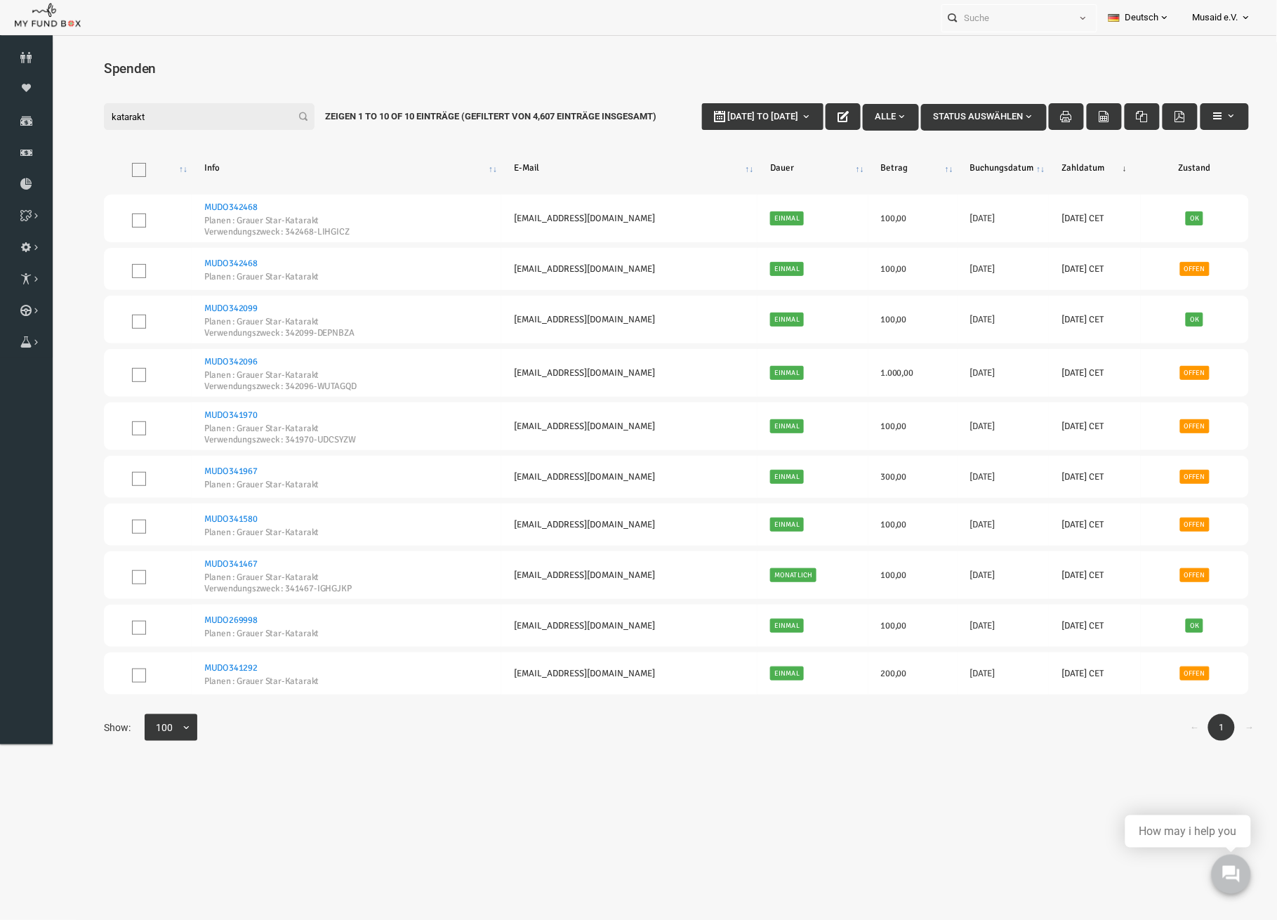
type input "katarakt"
click at [106, 143] on div "Filter: katarakt [DATE] to [DATE] Alle Status auswählen Zeigen 1 to 10 of 10 Ei…" at bounding box center [651, 115] width 1173 height 55
click at [1036, 26] on input "text" at bounding box center [1006, 18] width 128 height 26
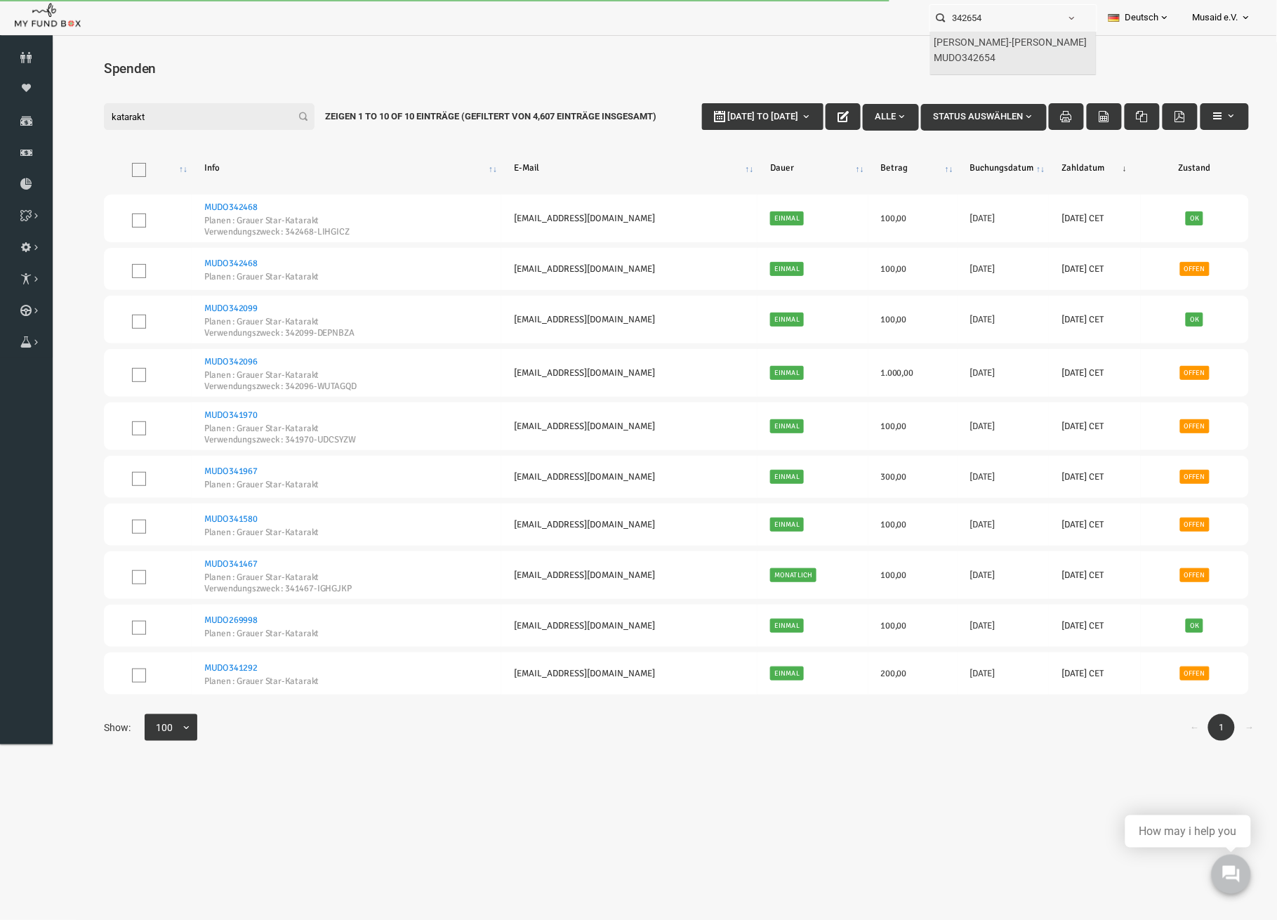
click at [1036, 41] on label "[PERSON_NAME]-[PERSON_NAME] MUDO342654" at bounding box center [1011, 50] width 154 height 30
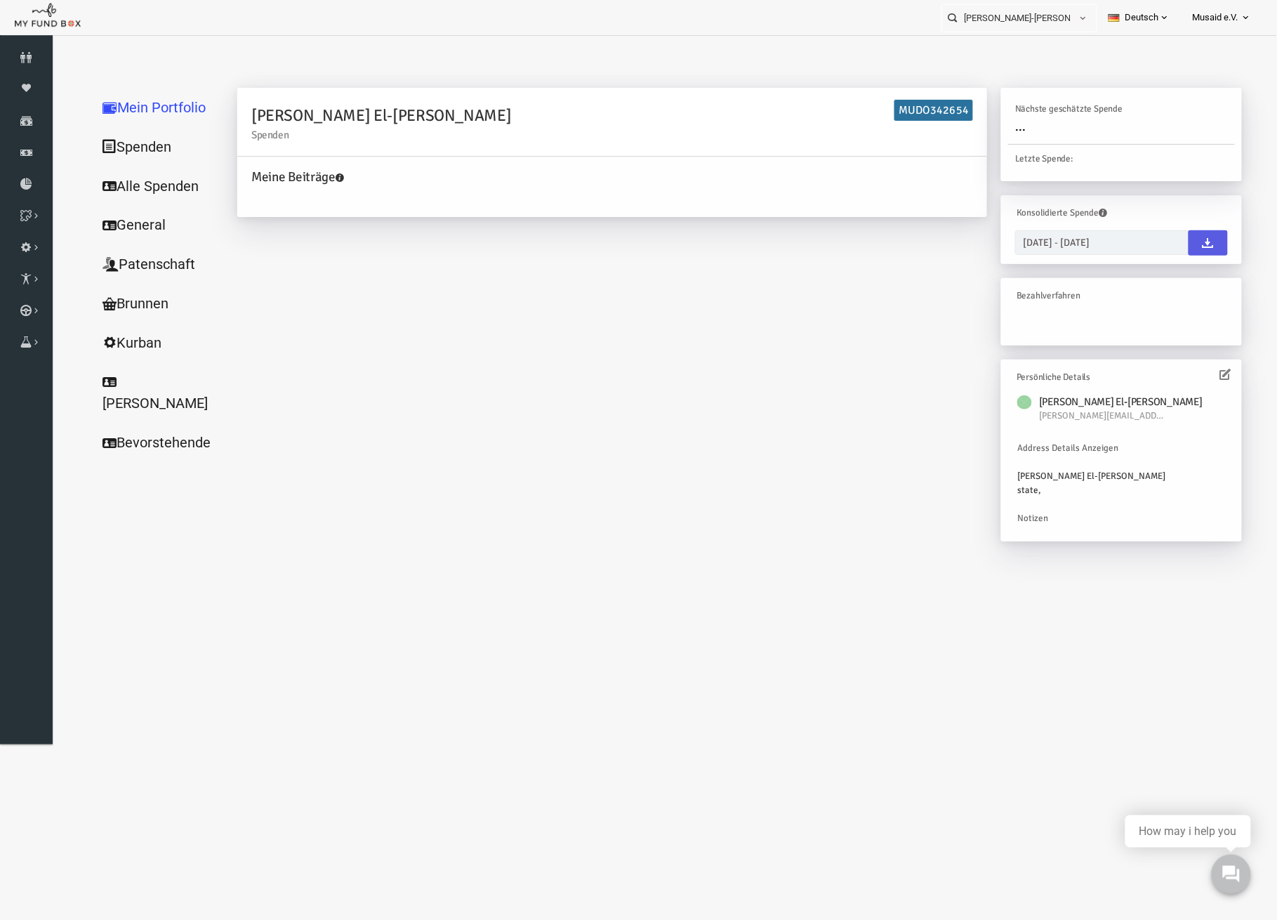
click at [105, 169] on link "Alle Spenden" at bounding box center [135, 186] width 140 height 40
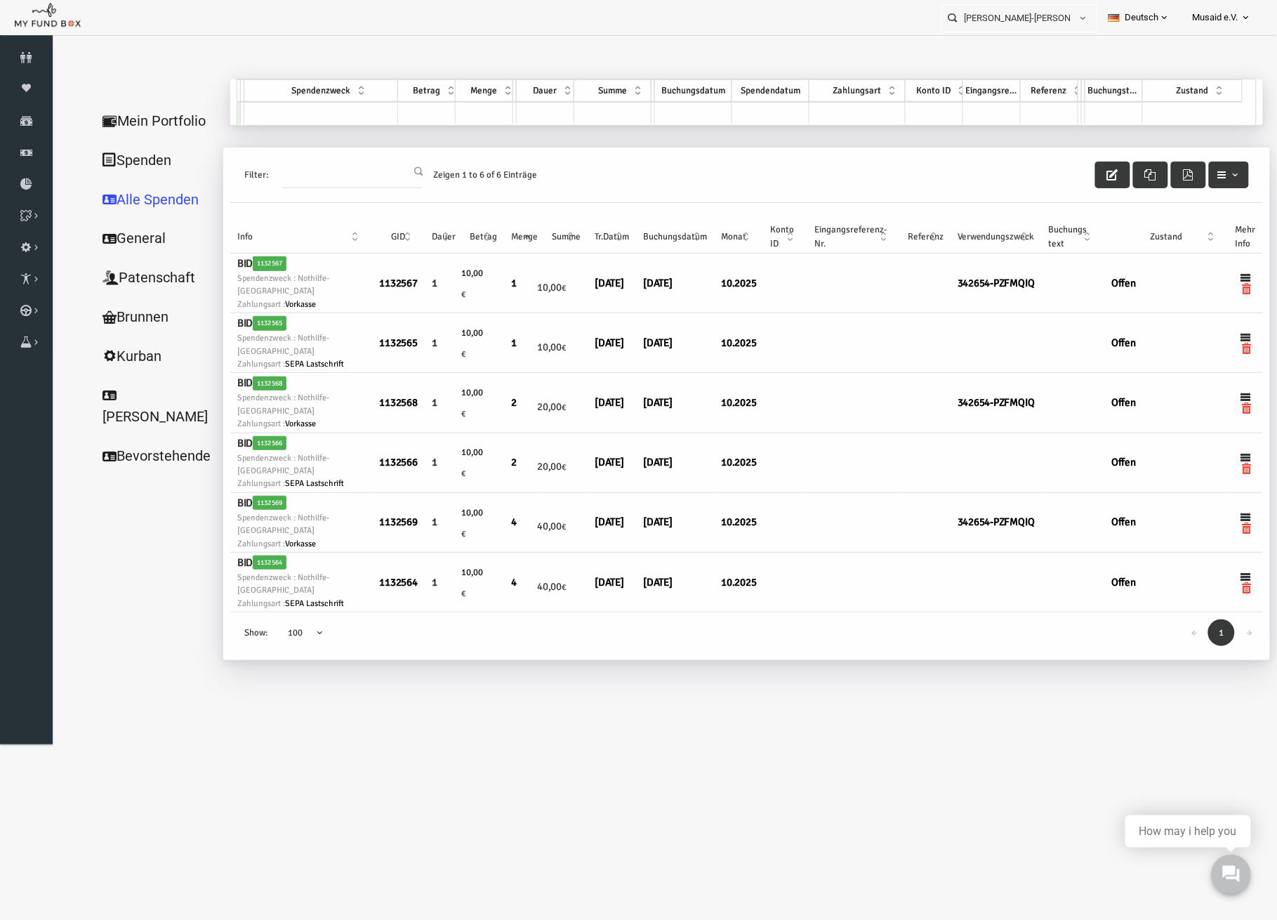
click at [978, 221] on th "Verwendungszweck" at bounding box center [970, 236] width 91 height 33
click at [1078, 171] on button "button" at bounding box center [1087, 174] width 35 height 27
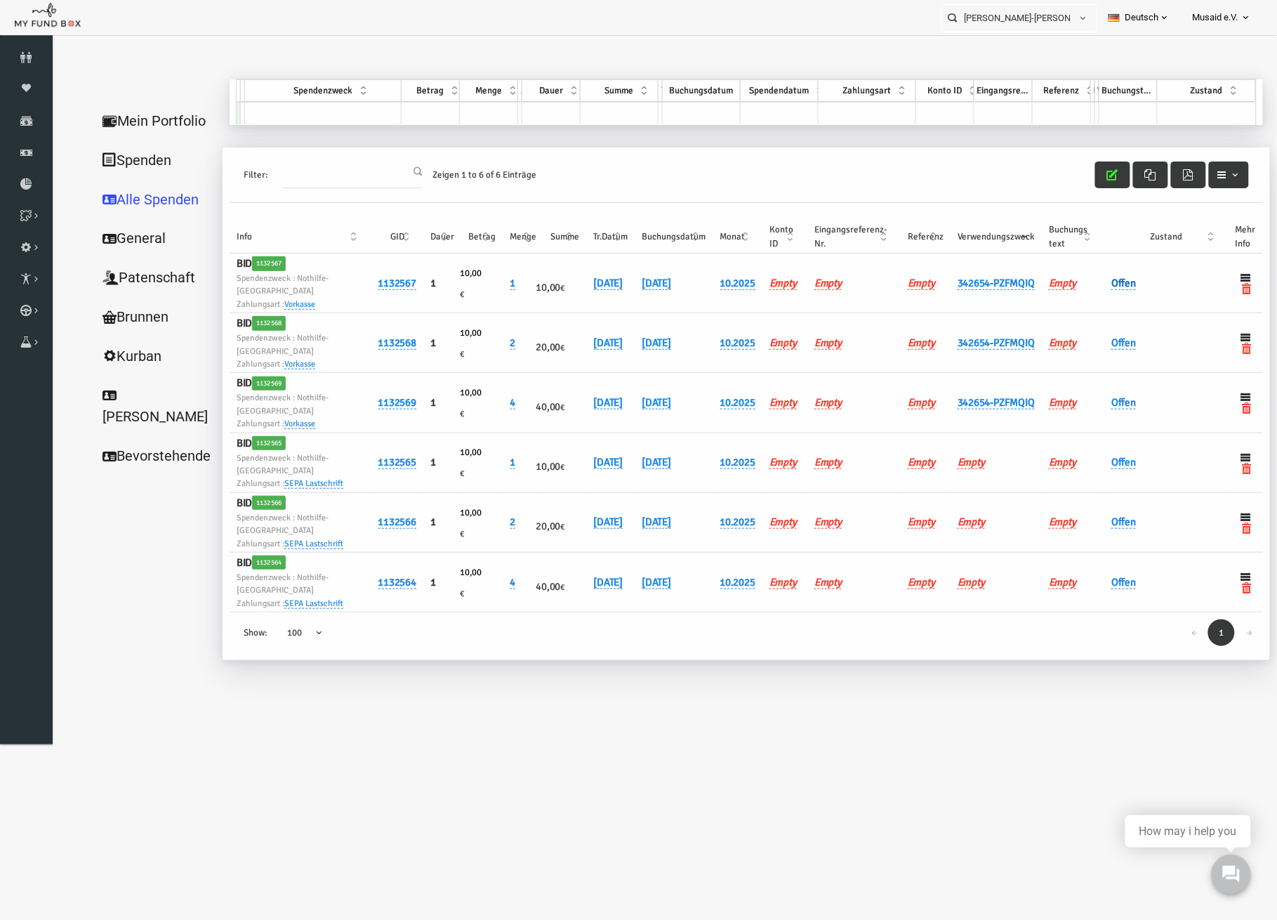
click at [1102, 284] on link "Offen" at bounding box center [1098, 282] width 25 height 13
click at [1100, 286] on div "× Offen" at bounding box center [1170, 298] width 161 height 81
drag, startPoint x: 1112, startPoint y: 284, endPoint x: 1126, endPoint y: 329, distance: 47.7
click at [1114, 283] on span "× Offen" at bounding box center [1171, 282] width 128 height 14
click at [1128, 317] on button "submit" at bounding box center [1120, 308] width 27 height 27
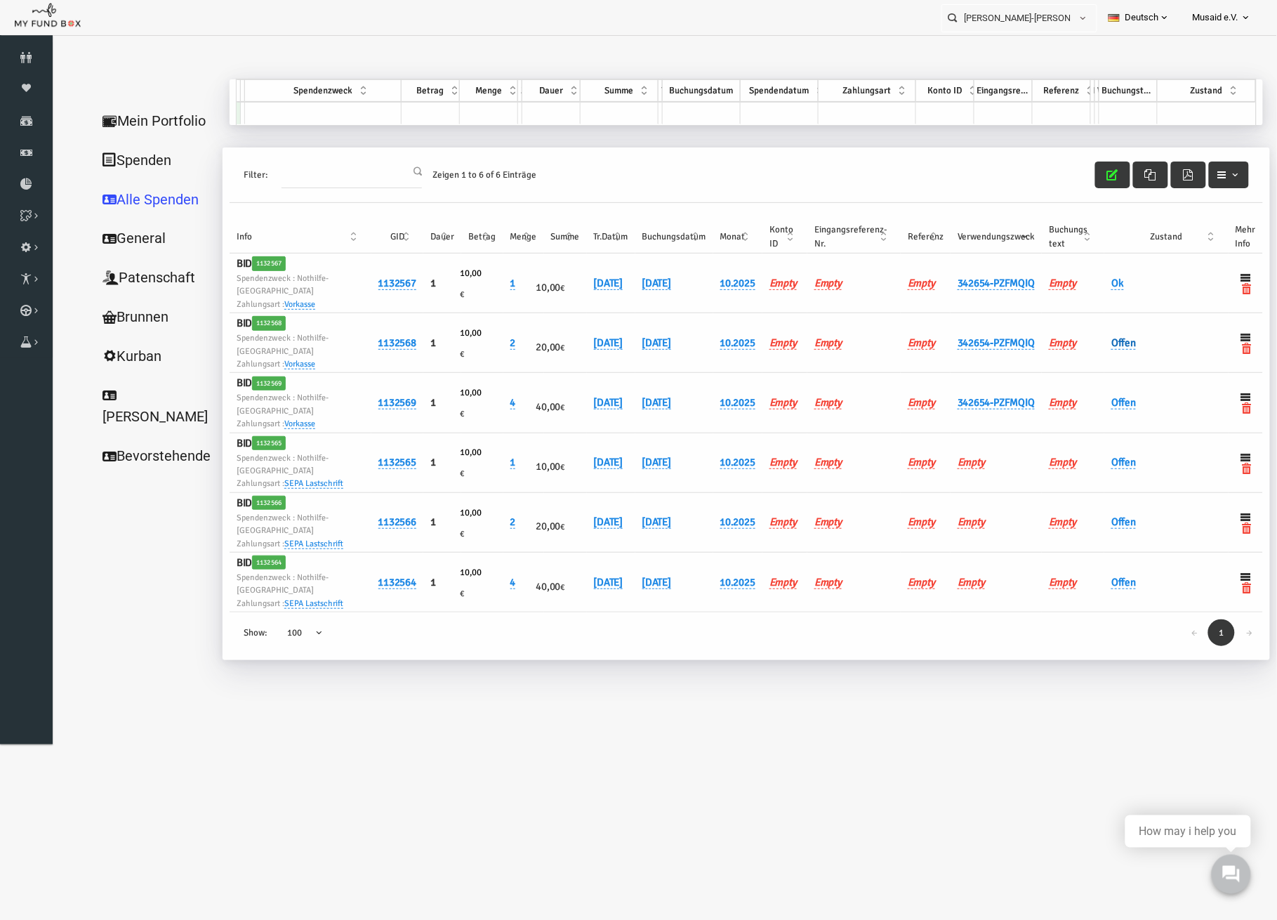
click at [1093, 336] on link "Offen" at bounding box center [1098, 342] width 25 height 13
click at [1098, 349] on div "× Offen" at bounding box center [1170, 357] width 161 height 81
click at [1111, 345] on span "× Offen" at bounding box center [1171, 341] width 128 height 14
click at [1128, 378] on button "submit" at bounding box center [1120, 368] width 27 height 27
click at [1105, 398] on link "Offen" at bounding box center [1098, 401] width 25 height 13
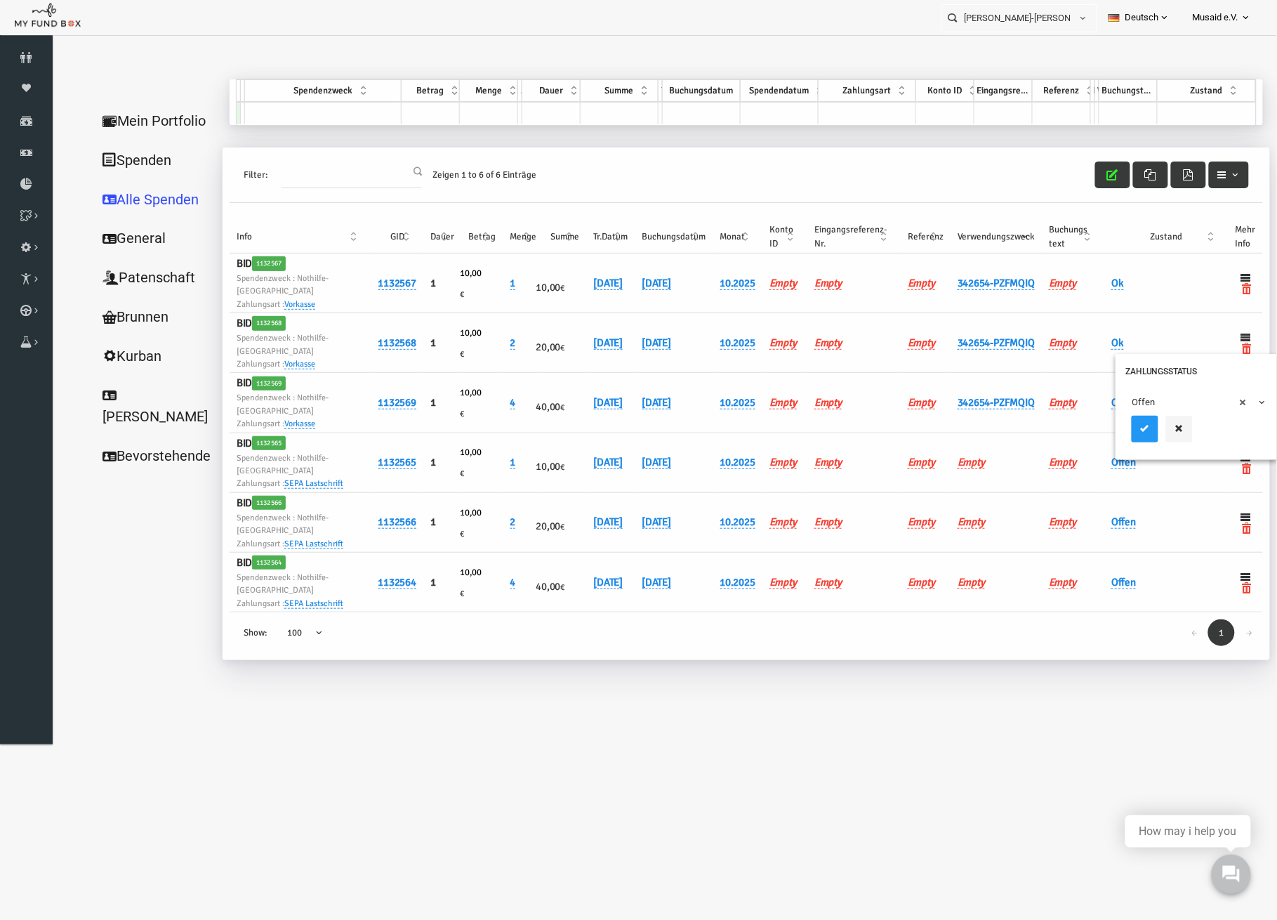
drag, startPoint x: 1106, startPoint y: 398, endPoint x: 1111, endPoint y: 411, distance: 14.2
click at [1107, 403] on span "× Offen" at bounding box center [1171, 401] width 140 height 27
click at [1121, 461] on span at bounding box center [1172, 439] width 140 height 49
click at [1120, 429] on icon "submit" at bounding box center [1119, 427] width 11 height 11
click at [1081, 173] on button "button" at bounding box center [1087, 174] width 35 height 27
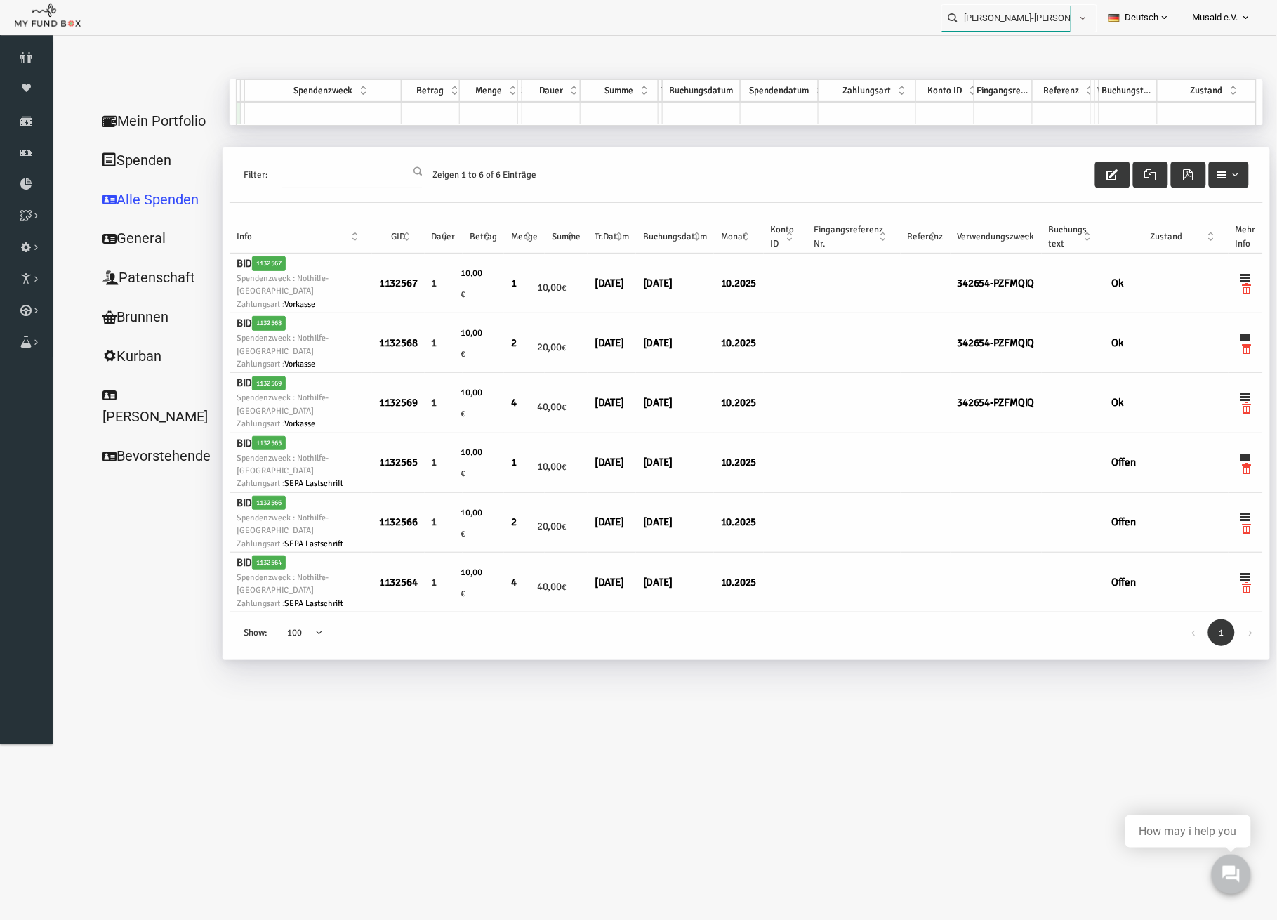
click at [1041, 17] on input "[PERSON_NAME]-[PERSON_NAME] MUDO342654" at bounding box center [1006, 18] width 128 height 26
click at [976, 41] on label "[PERSON_NAME] MUDO300883" at bounding box center [1003, 42] width 139 height 15
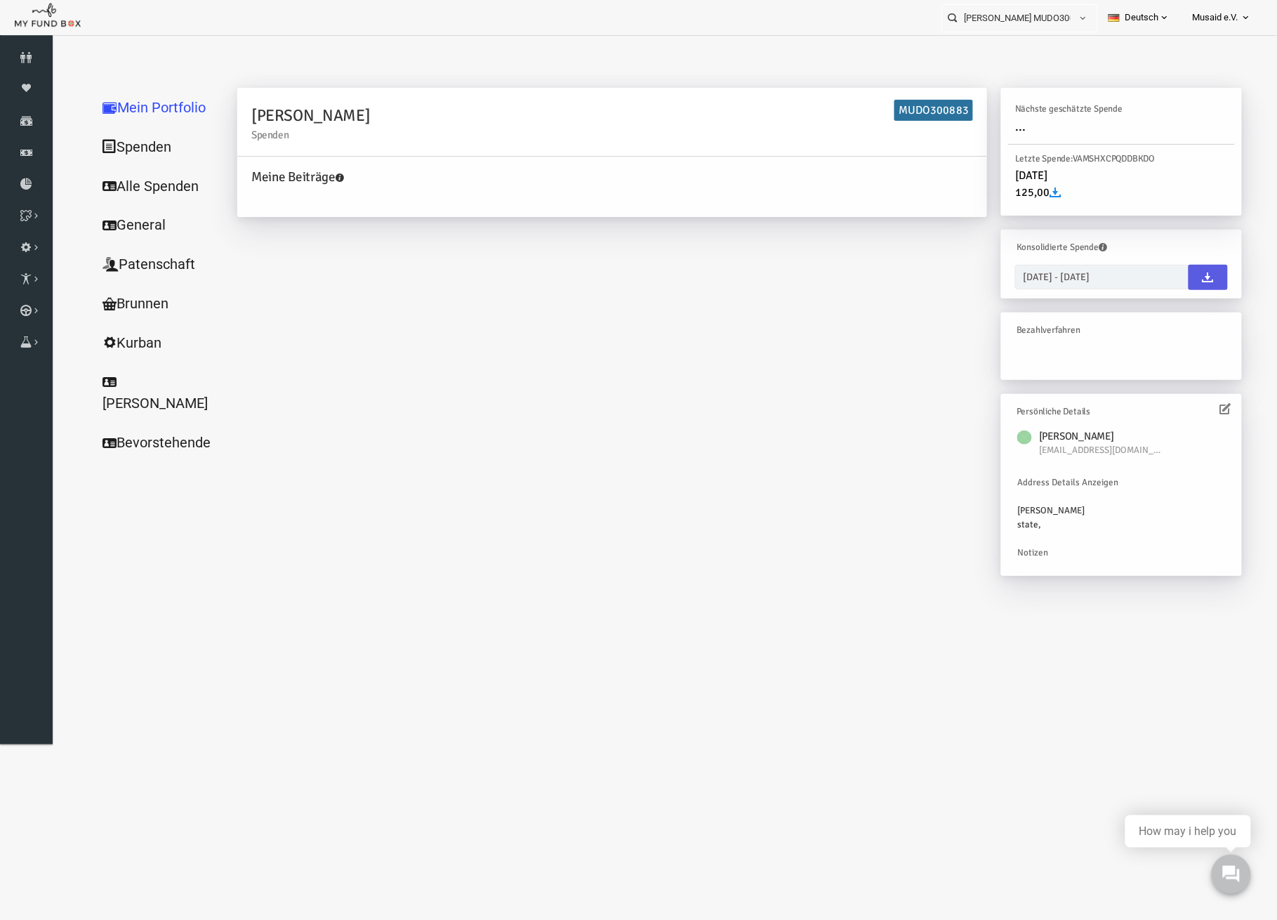
click at [85, 193] on link "Alle Spenden" at bounding box center [135, 186] width 140 height 40
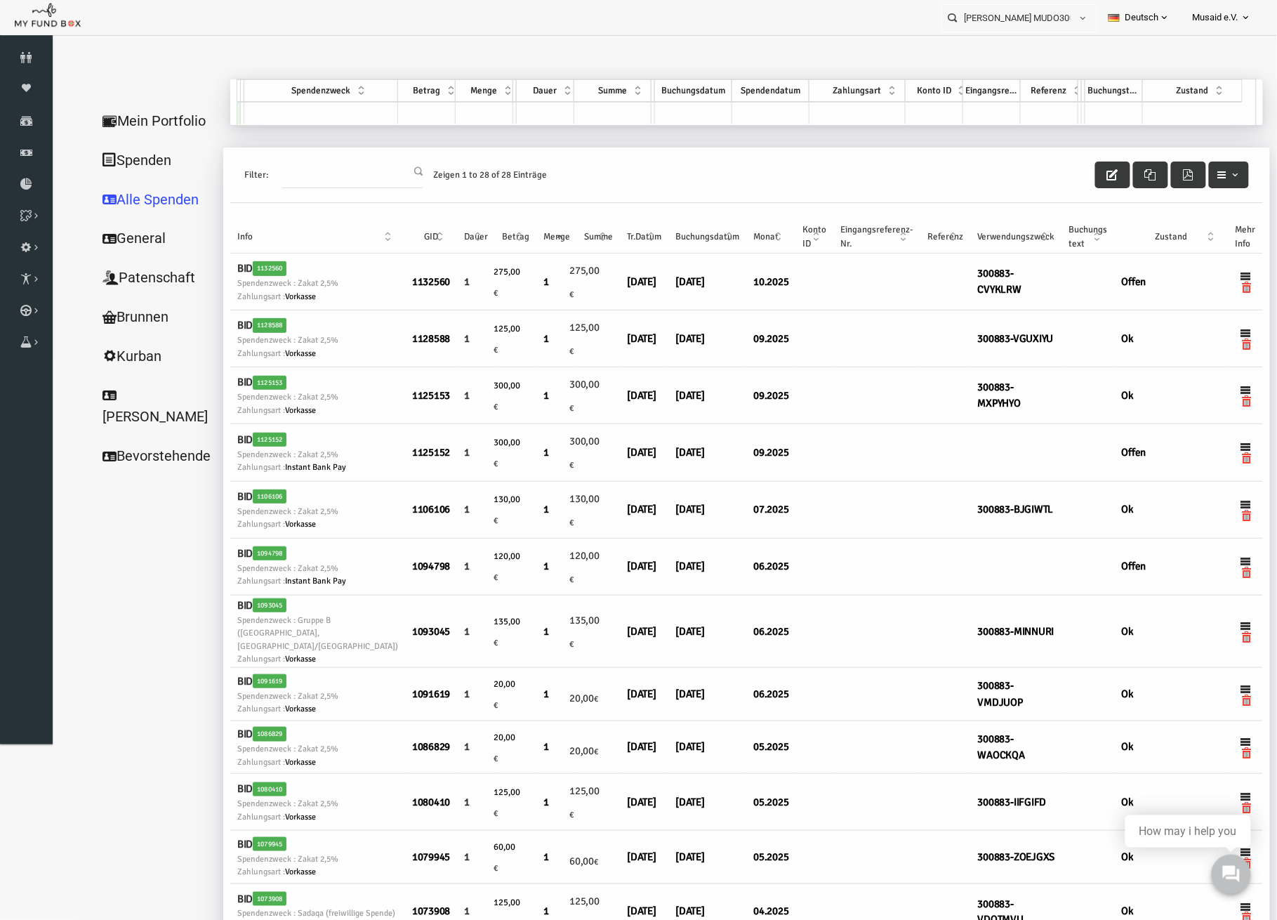
click at [967, 236] on th "Verwendungszweck" at bounding box center [991, 236] width 91 height 33
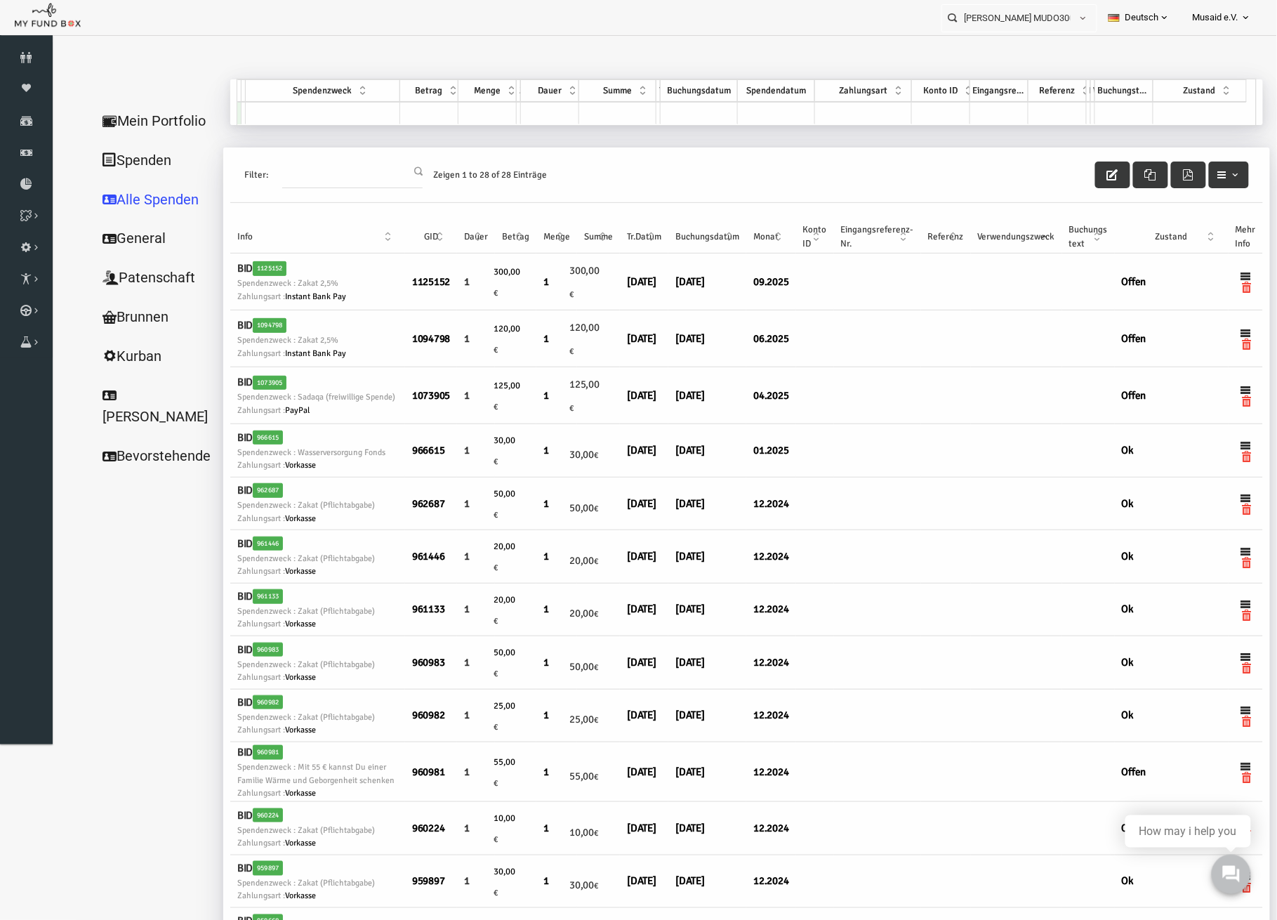
click at [967, 236] on th "Verwendungszweck" at bounding box center [991, 236] width 91 height 33
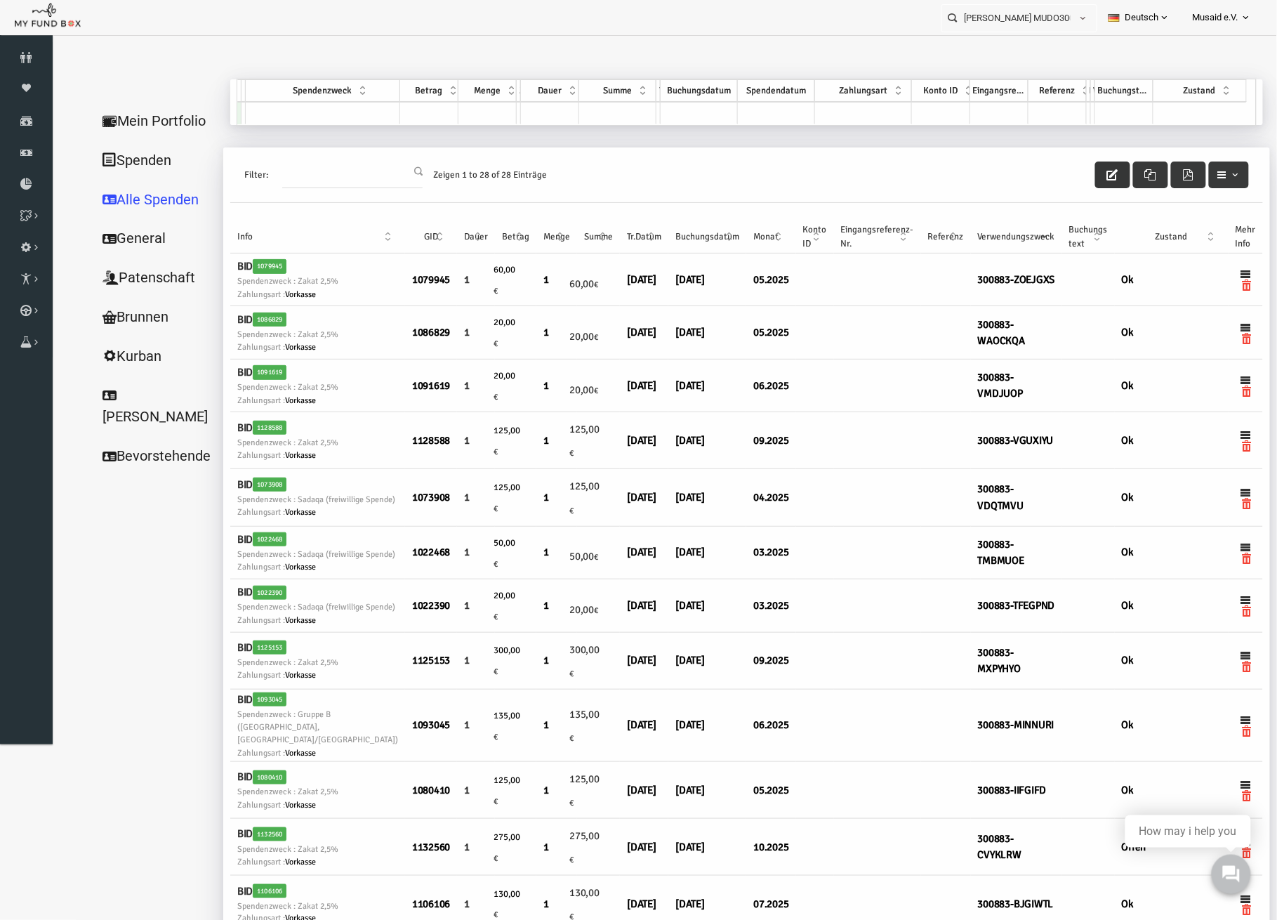
click at [1082, 169] on icon "button" at bounding box center [1087, 174] width 11 height 11
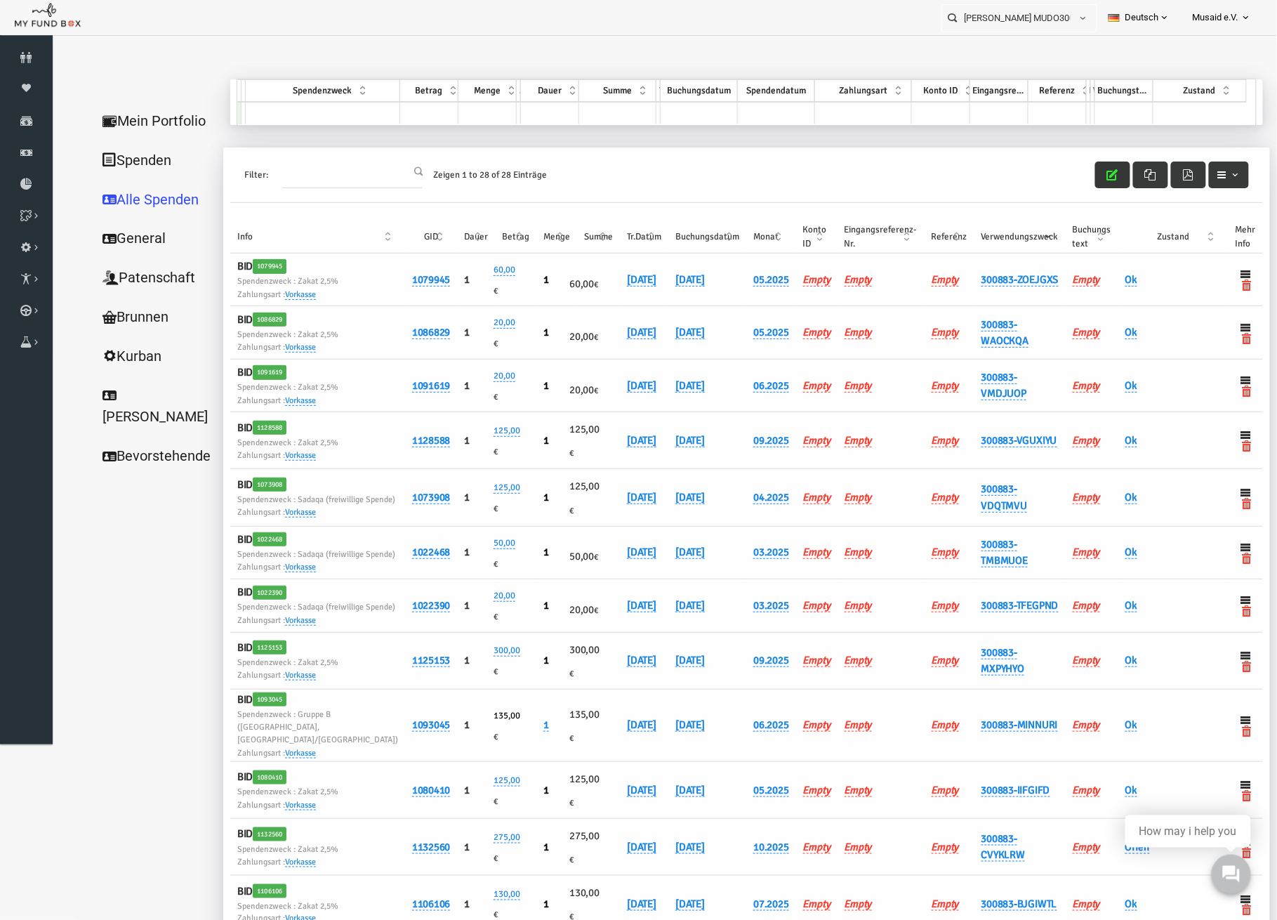
scroll to position [562, 0]
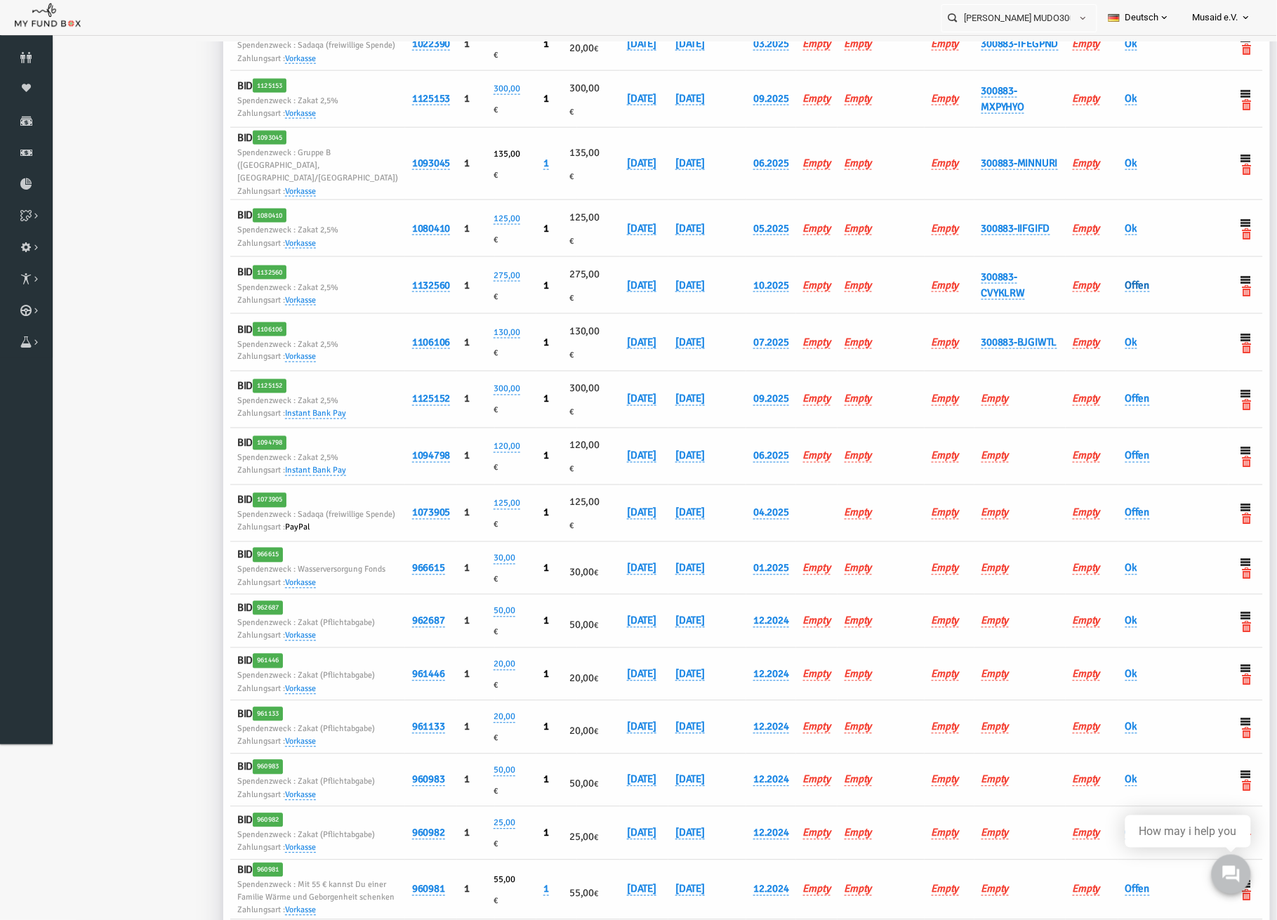
click at [1100, 284] on link "Offen" at bounding box center [1112, 284] width 25 height 13
click at [1098, 294] on span "× Offen" at bounding box center [1162, 287] width 140 height 27
drag, startPoint x: 1126, startPoint y: 362, endPoint x: 1123, endPoint y: 348, distance: 14.3
click at [1105, 298] on span "× Ok" at bounding box center [1162, 287] width 140 height 27
click at [1125, 270] on div "× Ok" at bounding box center [1161, 303] width 161 height 81
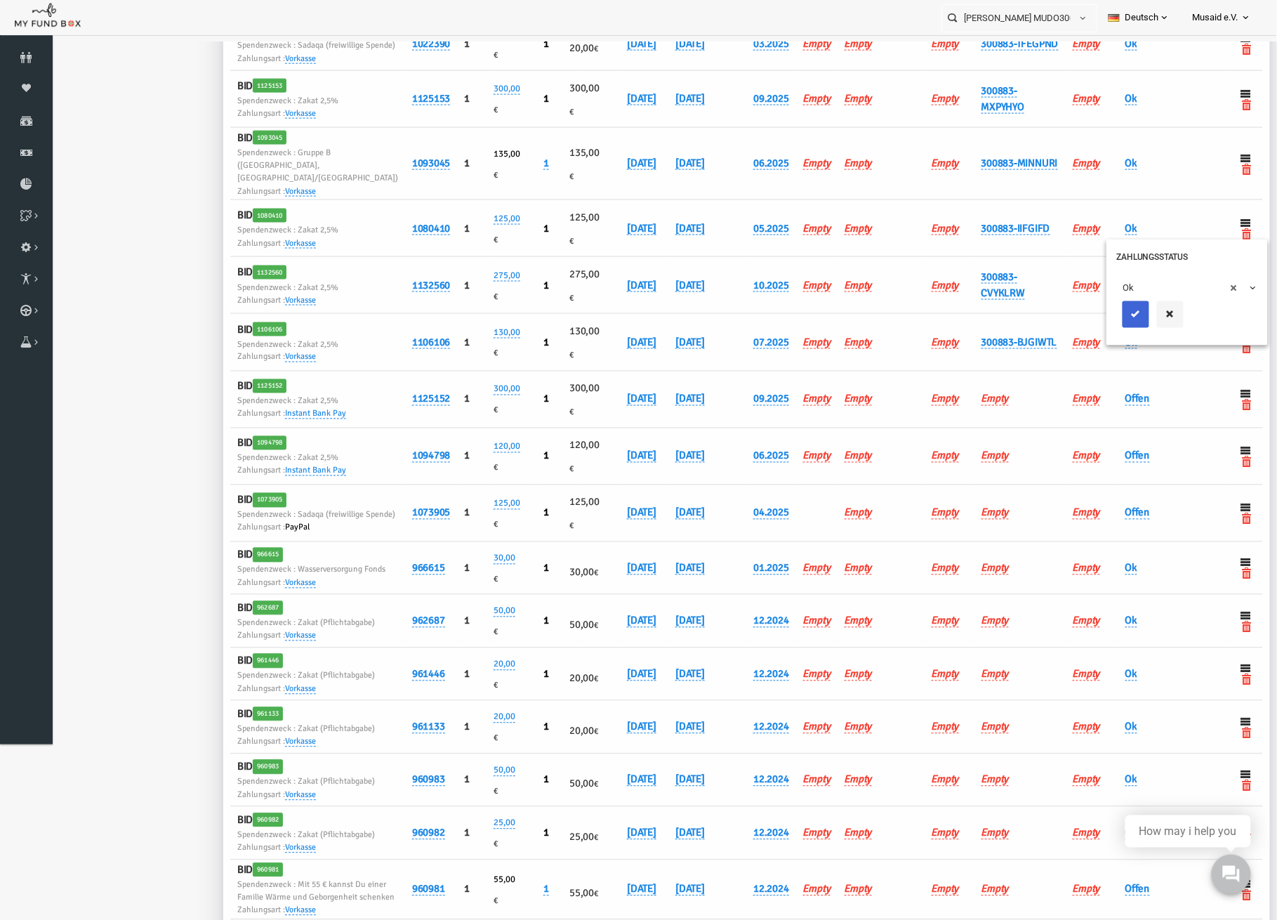
click at [1113, 310] on icon "submit" at bounding box center [1110, 313] width 11 height 11
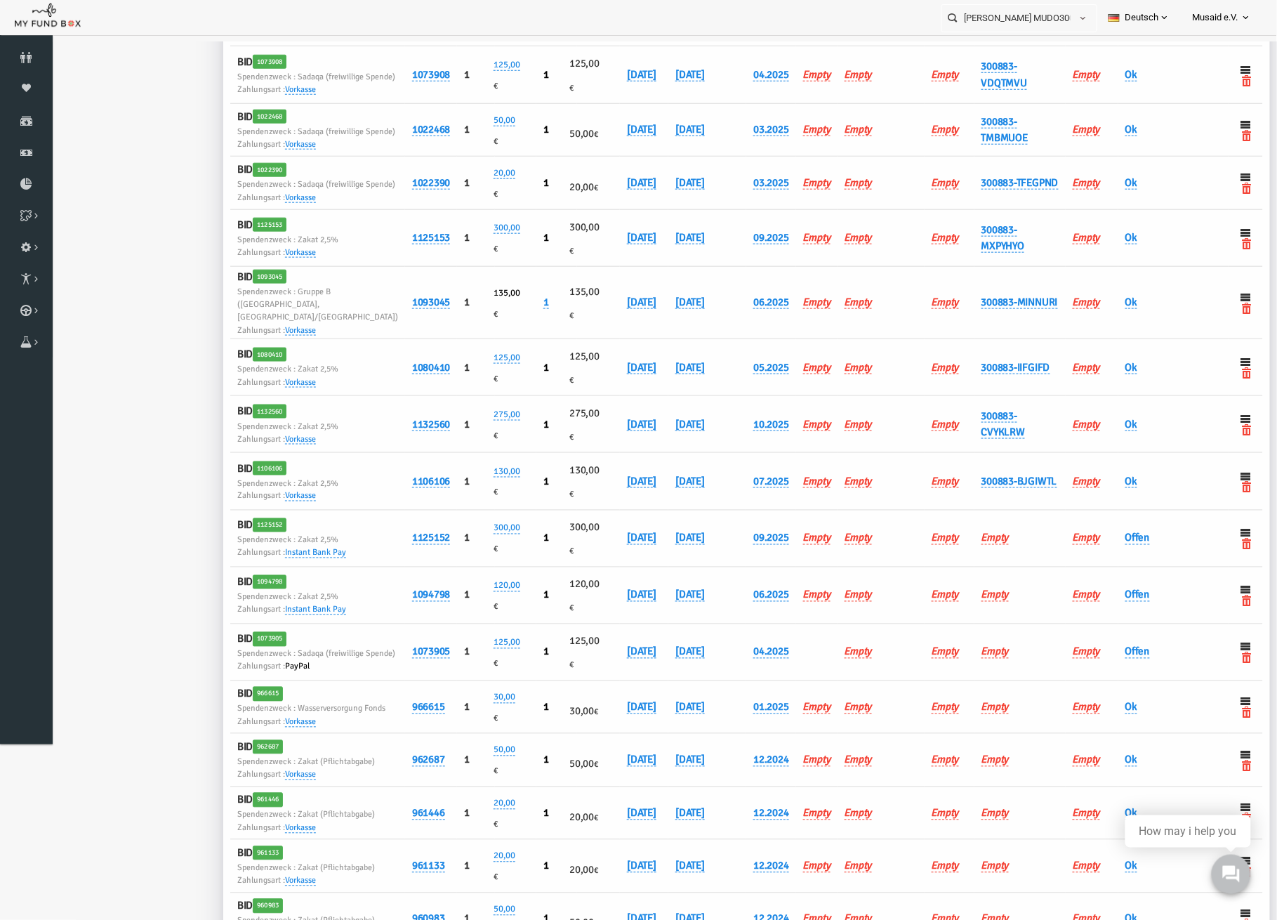
scroll to position [0, 0]
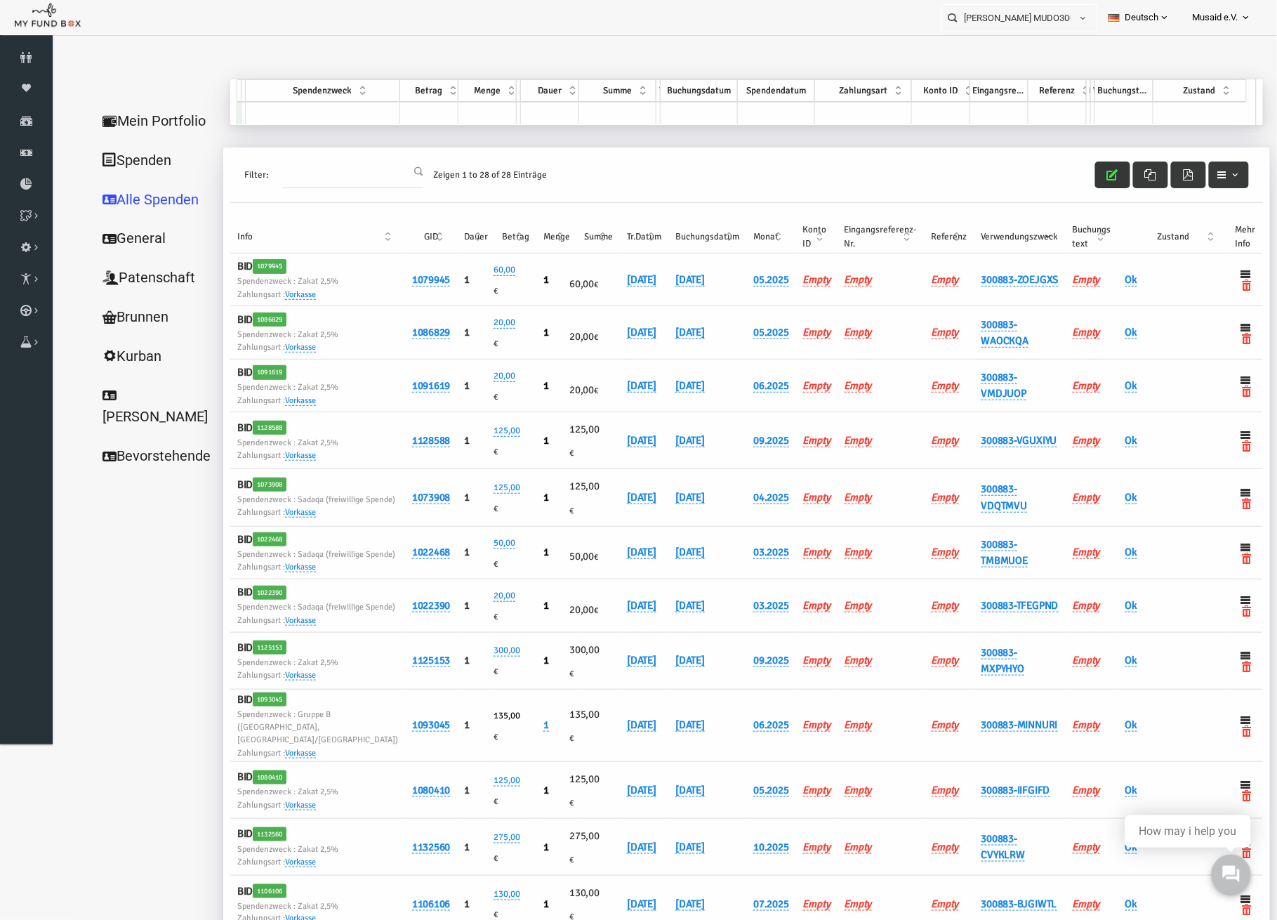
click at [1079, 183] on button "button" at bounding box center [1087, 174] width 35 height 27
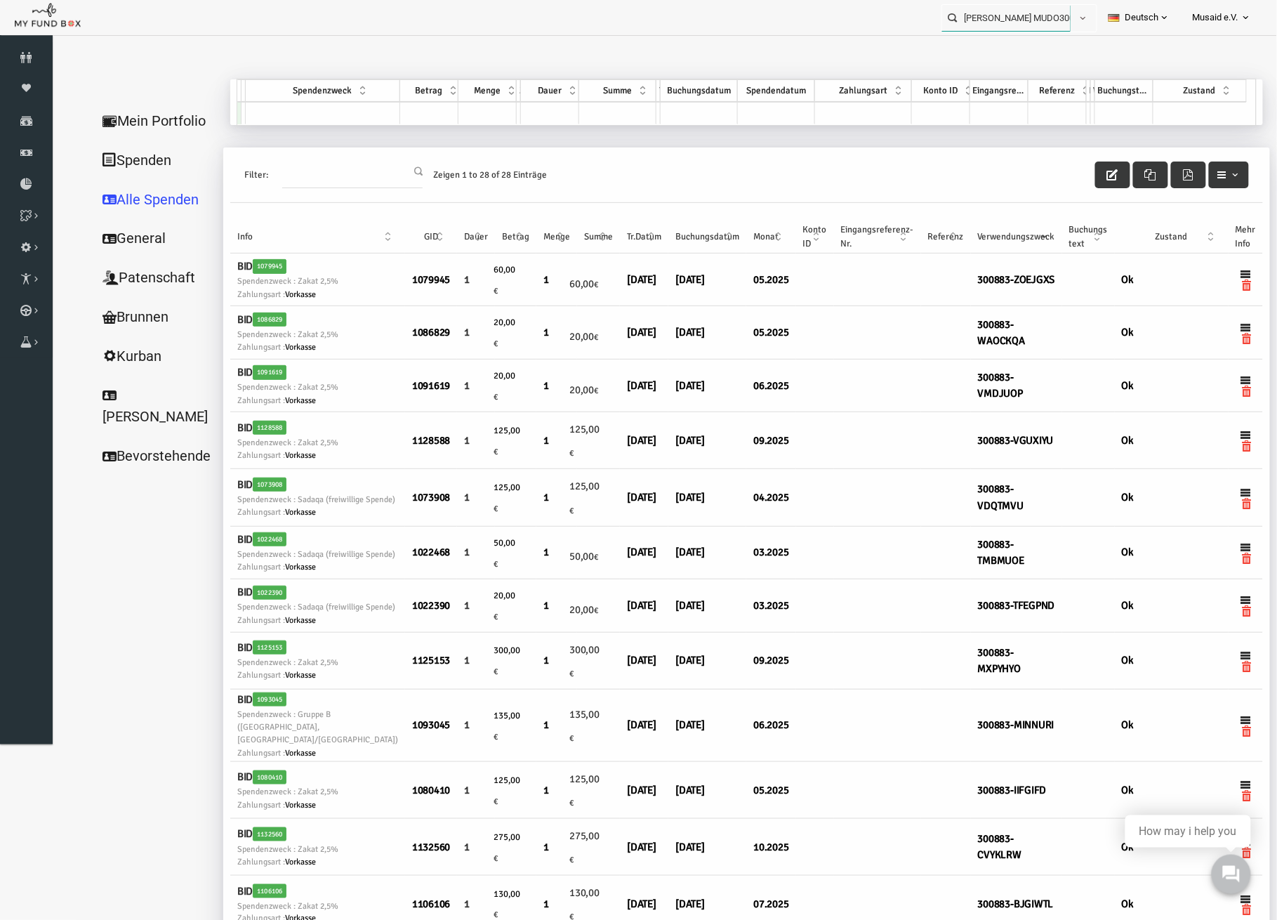
click at [1030, 26] on input "[PERSON_NAME] MUDO300883" at bounding box center [1006, 18] width 128 height 26
click at [1028, 51] on div "[PERSON_NAME] MUDO273993" at bounding box center [1013, 46] width 165 height 29
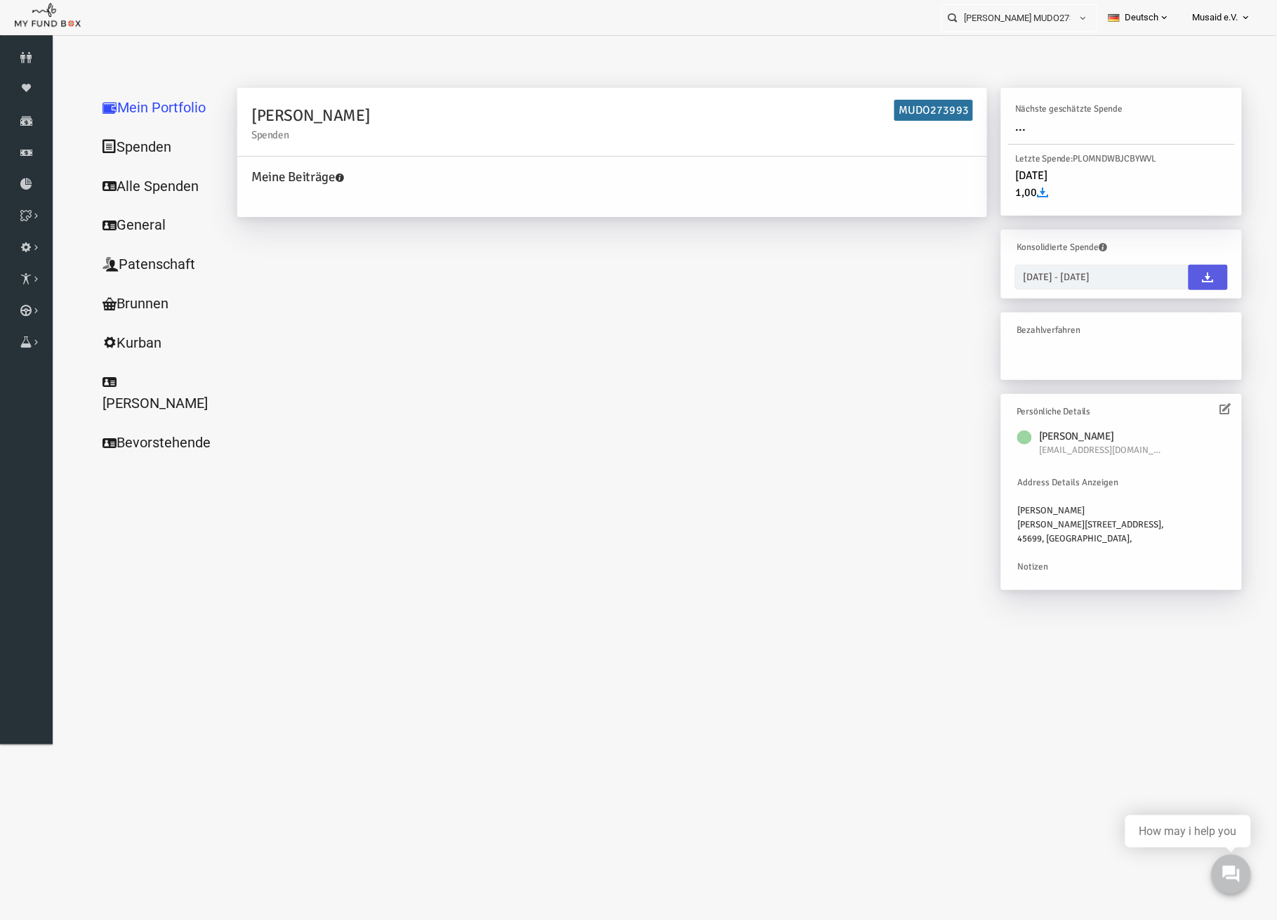
drag, startPoint x: 117, startPoint y: 187, endPoint x: 154, endPoint y: 185, distance: 38.0
click at [117, 187] on link "Alle Spenden" at bounding box center [135, 186] width 140 height 40
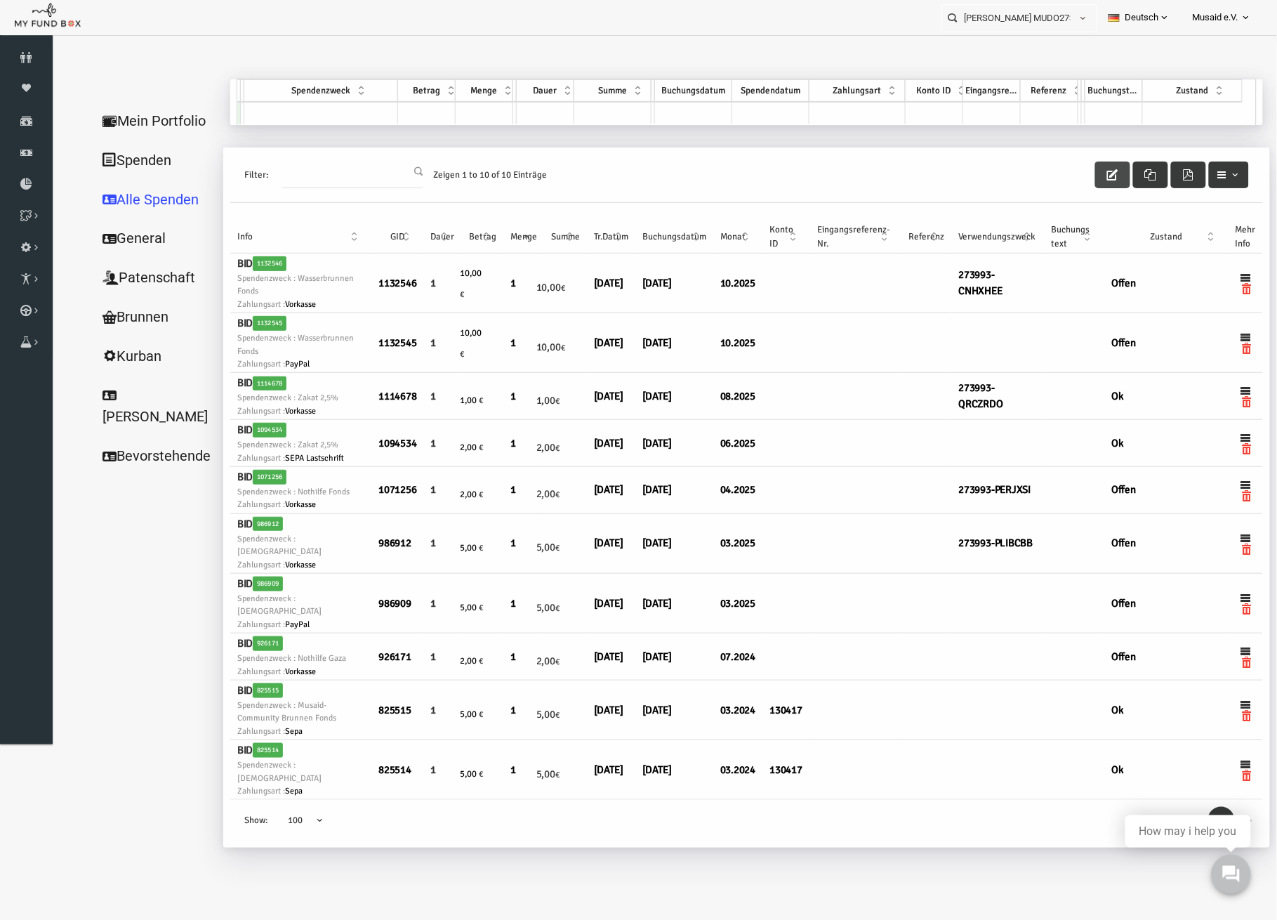
click at [1086, 172] on icon "button" at bounding box center [1087, 174] width 11 height 11
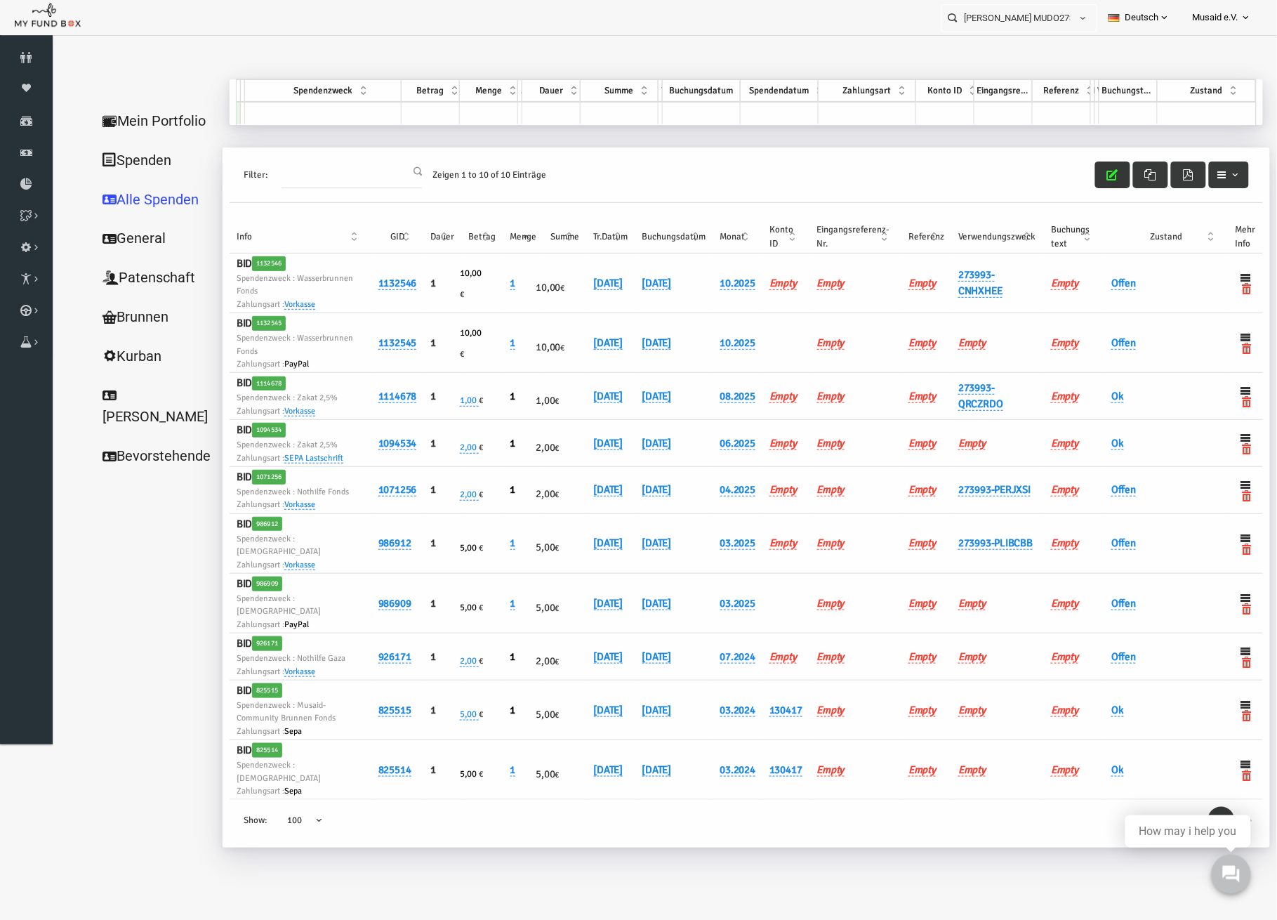
drag, startPoint x: 1096, startPoint y: 270, endPoint x: 1096, endPoint y: 279, distance: 8.4
click at [1096, 272] on td "Offen" at bounding box center [1141, 283] width 124 height 60
click at [1096, 279] on link "Offen" at bounding box center [1098, 282] width 25 height 13
click at [1110, 289] on span "× Offen" at bounding box center [1171, 281] width 140 height 27
click at [1121, 314] on button "submit" at bounding box center [1120, 308] width 27 height 27
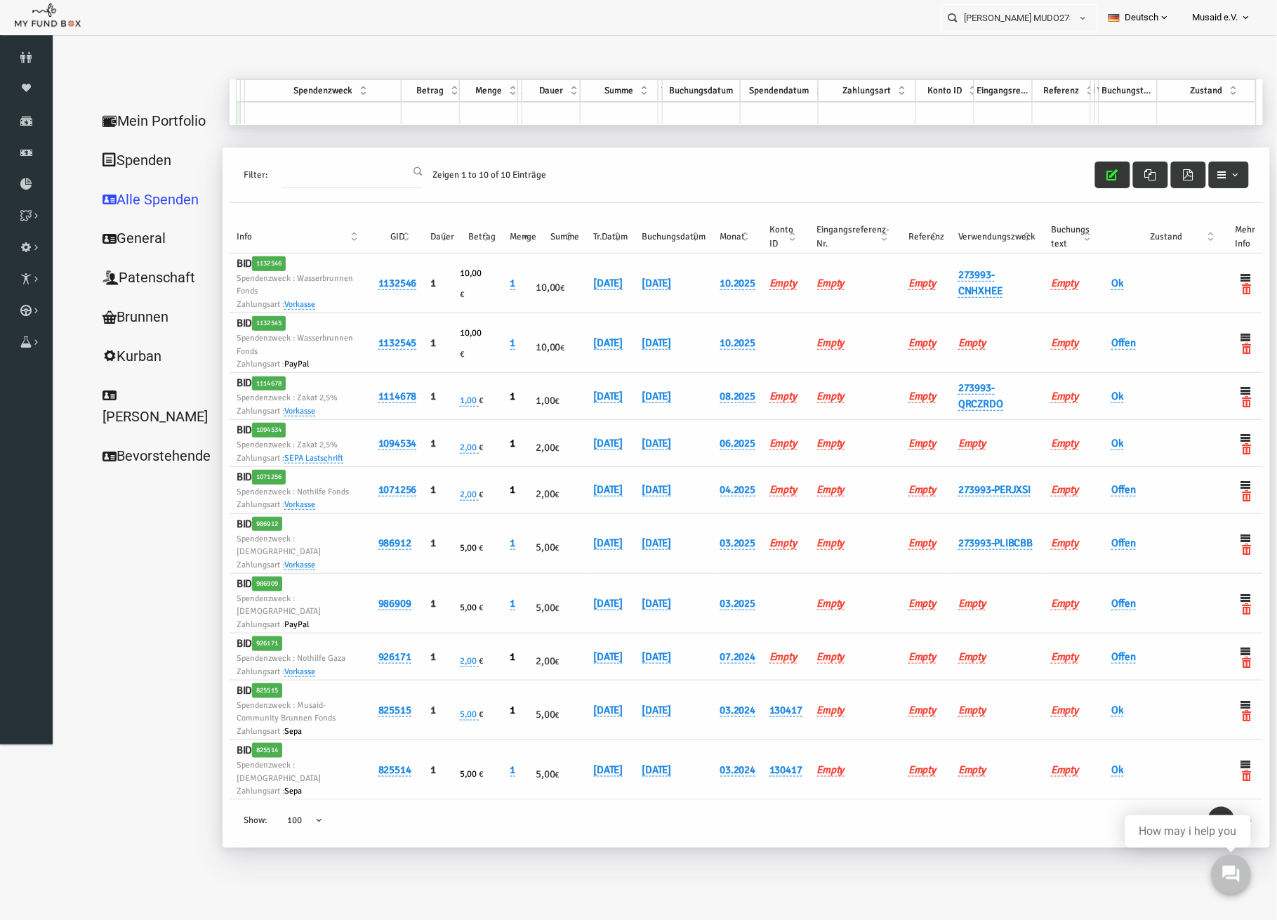
click at [1088, 174] on icon "button" at bounding box center [1087, 174] width 11 height 11
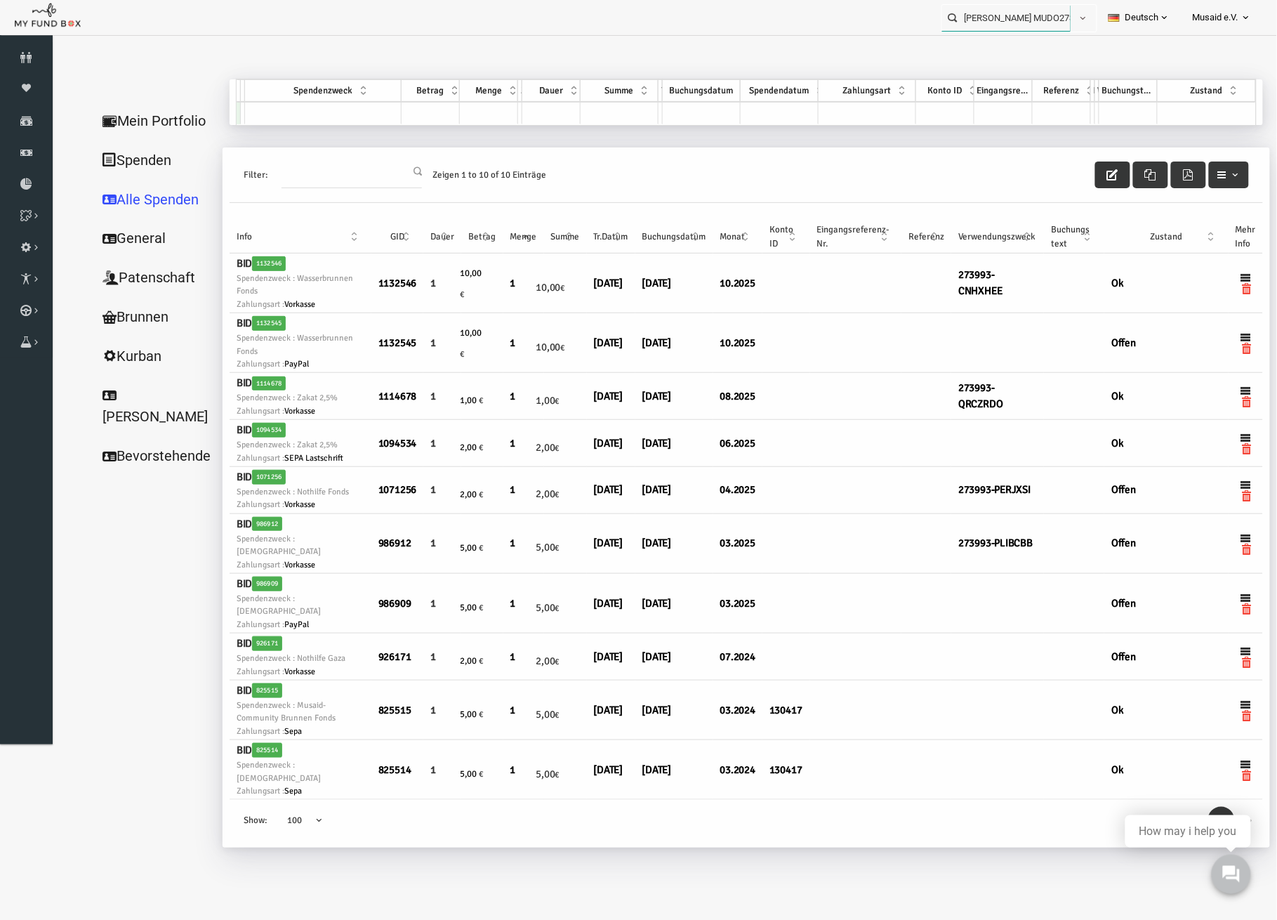
click at [1010, 19] on input "[PERSON_NAME] MUDO273993" at bounding box center [1006, 18] width 128 height 26
click at [1010, 20] on input "[PERSON_NAME] MUDO273993" at bounding box center [1006, 18] width 128 height 26
click at [972, 24] on input "34" at bounding box center [994, 18] width 128 height 26
click at [1016, 51] on div "[PERSON_NAME] MUDO340865" at bounding box center [1013, 46] width 165 height 29
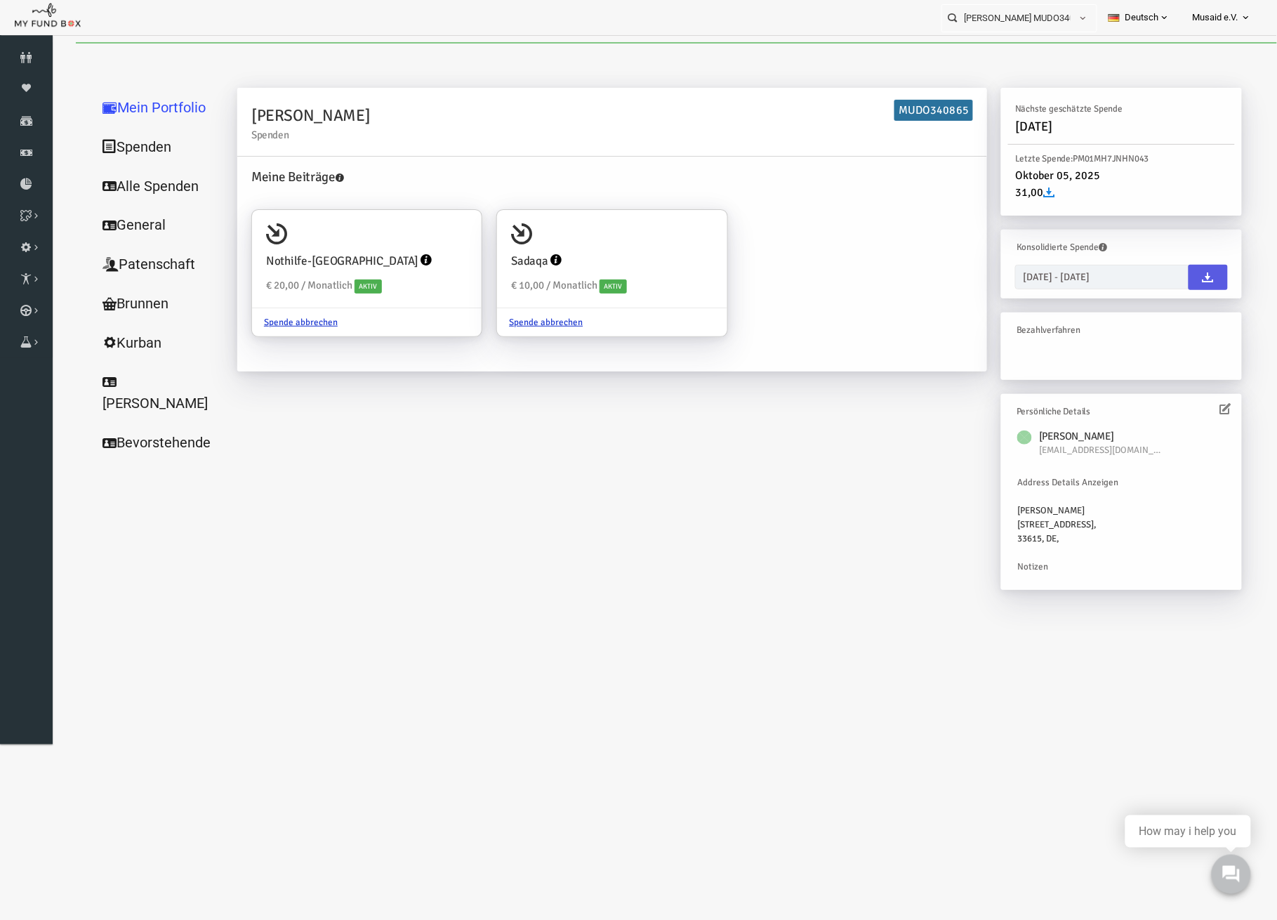
click at [113, 173] on link "Alle Spenden" at bounding box center [135, 186] width 140 height 40
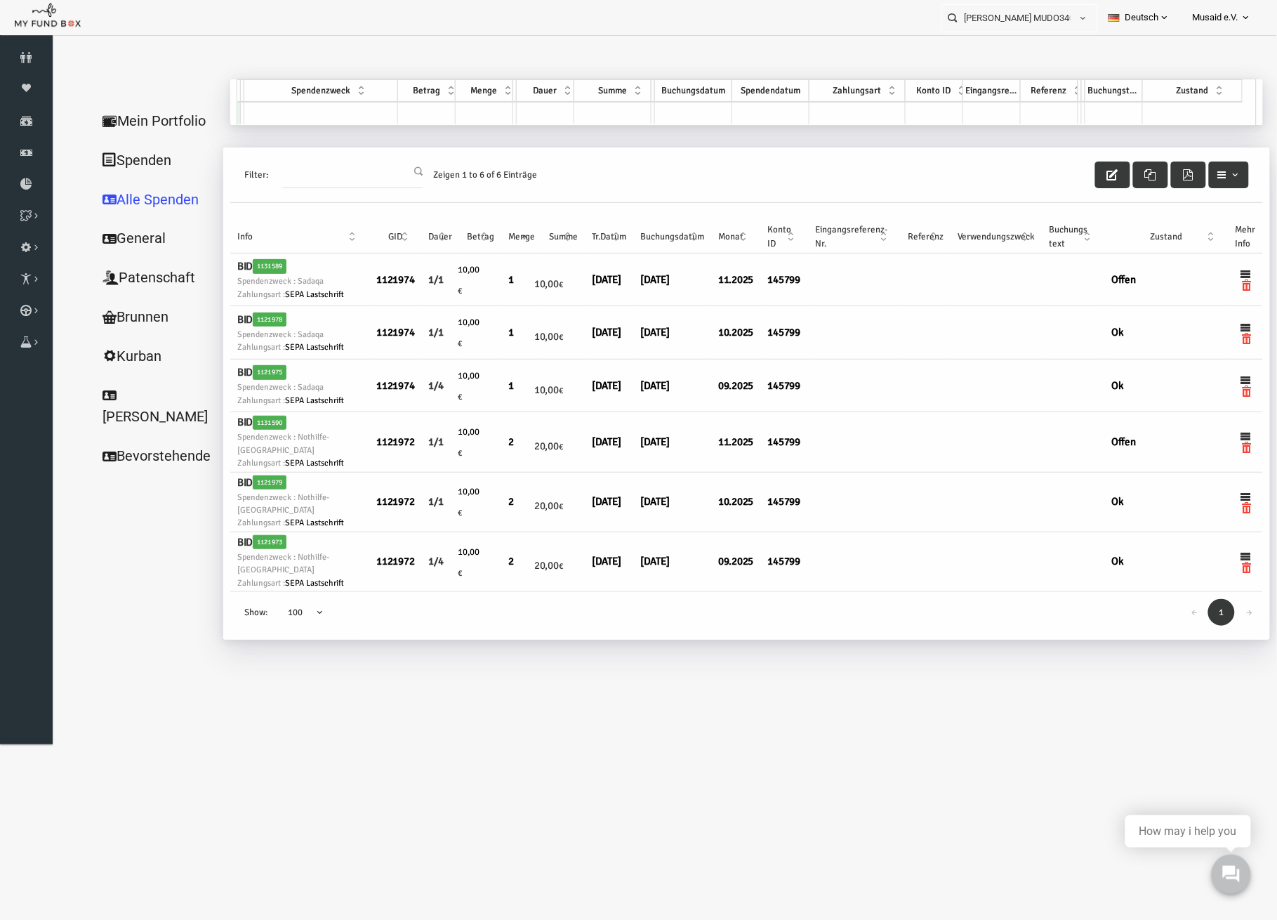
click at [1052, 12] on input "[PERSON_NAME] MUDO340865" at bounding box center [1006, 18] width 128 height 26
click at [1023, 40] on label "[PERSON_NAME] MUDO342470" at bounding box center [1003, 42] width 139 height 15
type input "[PERSON_NAME] MUDO342470"
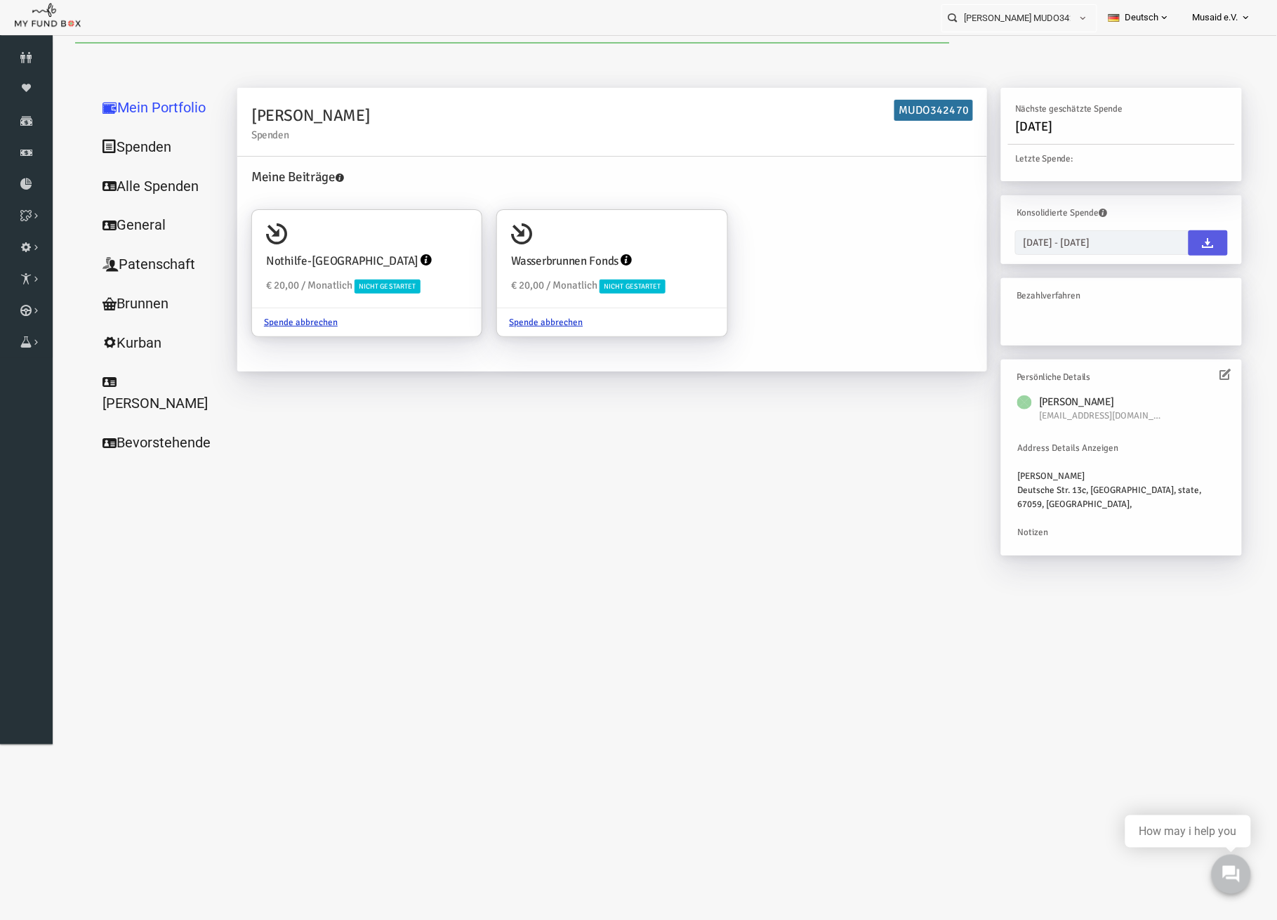
click at [109, 191] on link "Alle Spenden" at bounding box center [135, 186] width 140 height 40
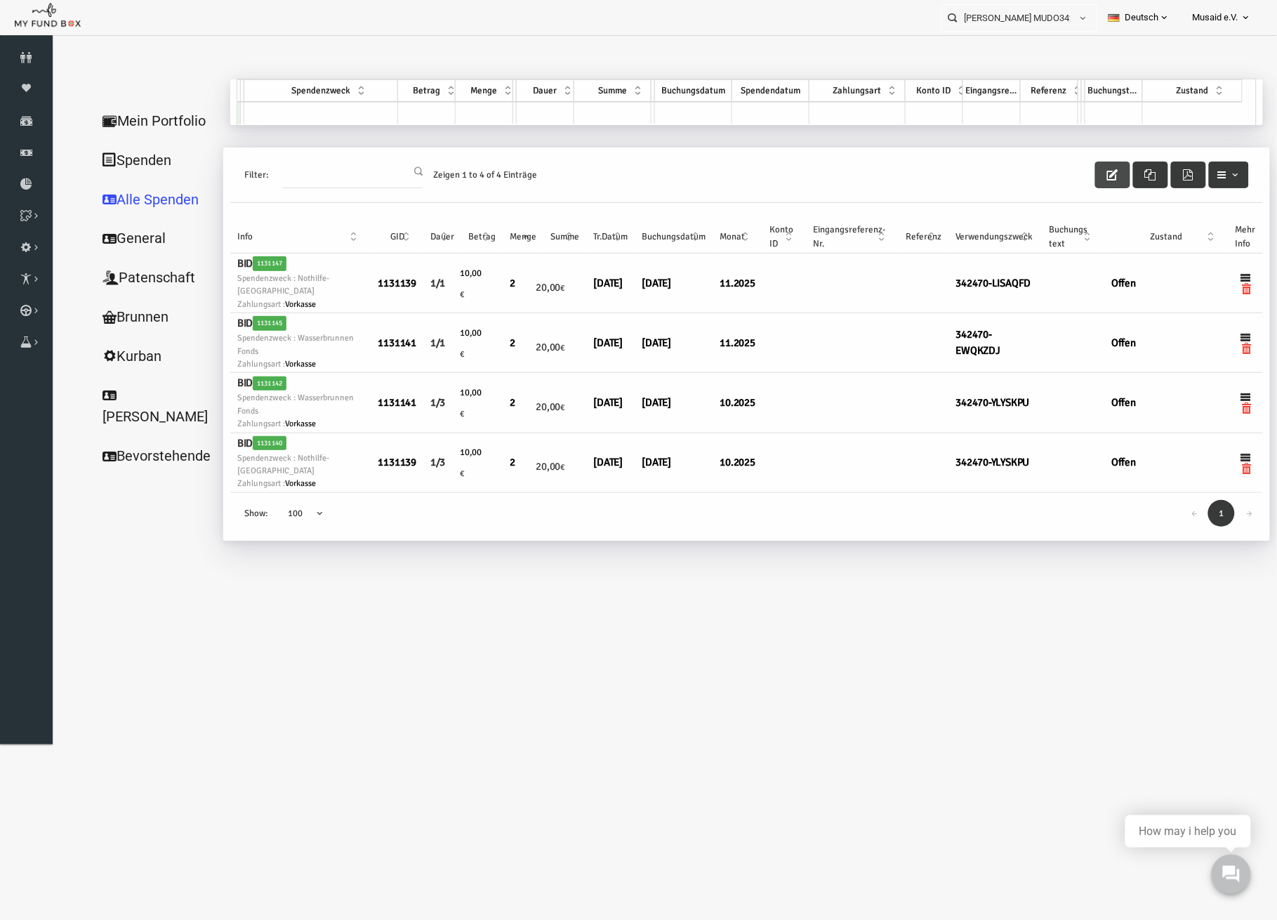
click at [1092, 169] on icon "button" at bounding box center [1087, 174] width 11 height 11
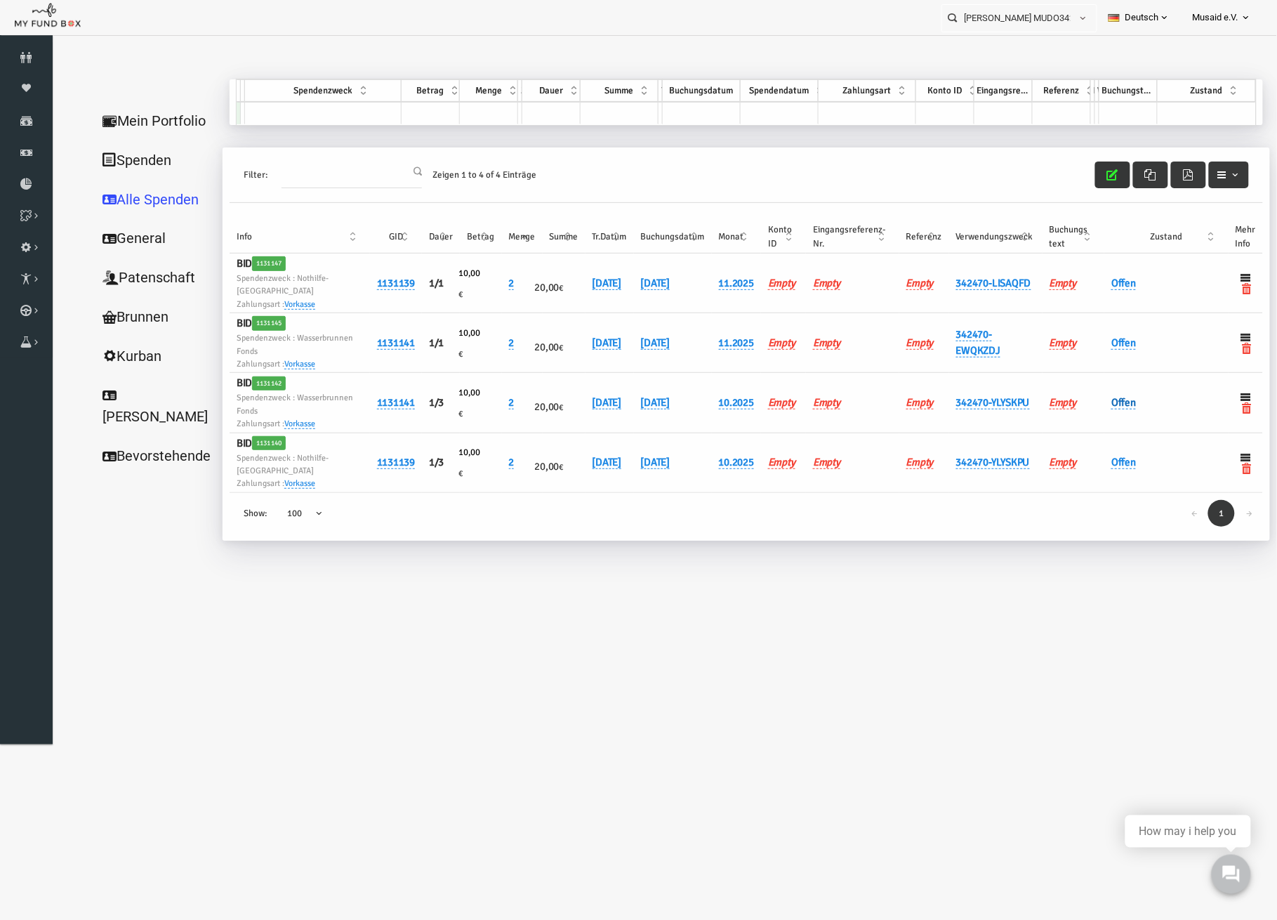
click at [1088, 395] on link "Offen" at bounding box center [1098, 401] width 25 height 13
click at [574, 395] on link "[DATE]" at bounding box center [581, 401] width 29 height 13
click at [569, 414] on input "[DATE]" at bounding box center [634, 407] width 169 height 25
type input "[DATE]"
click at [727, 409] on button "submit" at bounding box center [740, 408] width 27 height 27
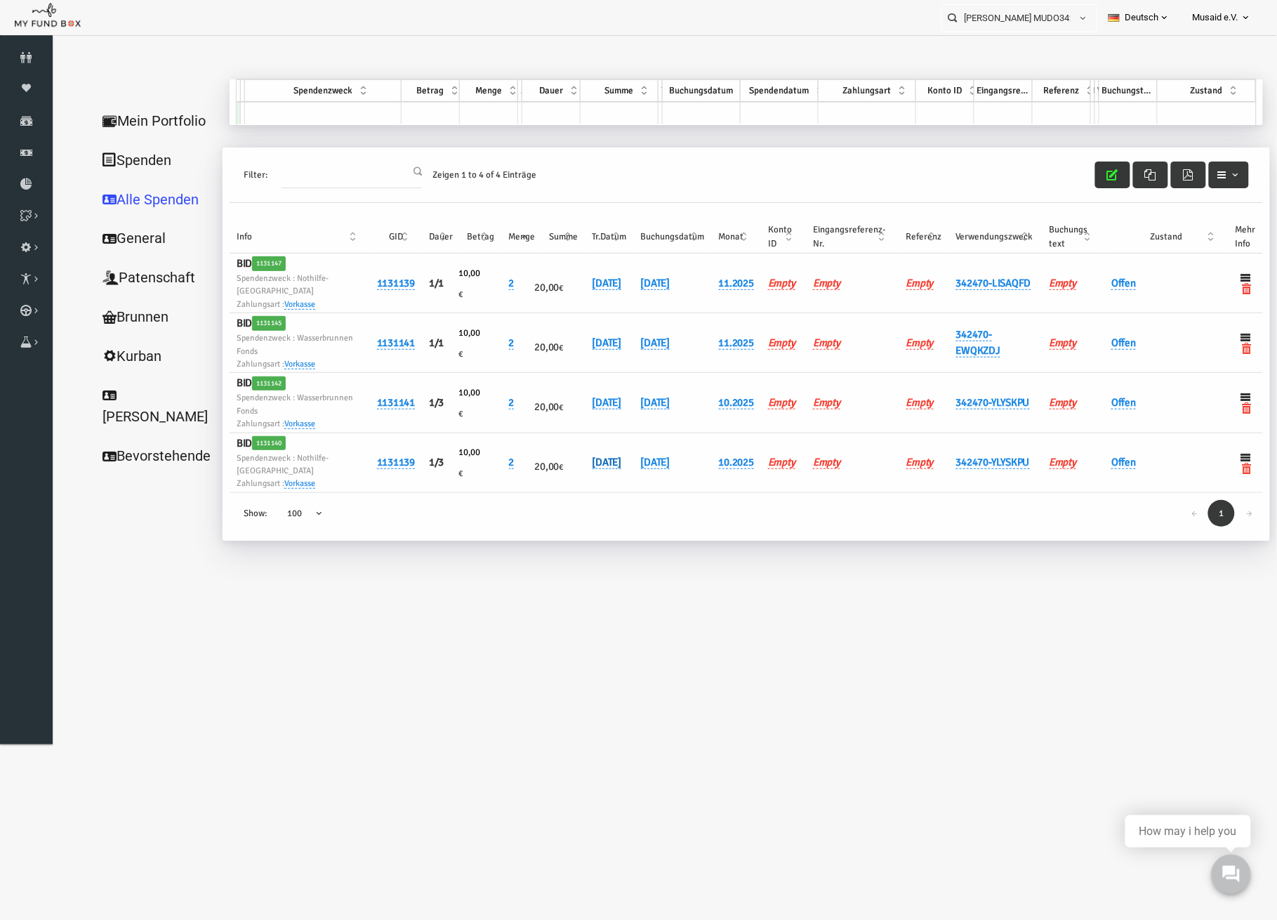
click at [581, 455] on link "[DATE]" at bounding box center [581, 461] width 29 height 13
click at [567, 463] on input "[DATE]" at bounding box center [634, 463] width 169 height 25
type input "[DATE]"
click at [727, 467] on button "submit" at bounding box center [740, 464] width 27 height 27
click at [1088, 402] on h6 "Offen" at bounding box center [1141, 402] width 110 height 16
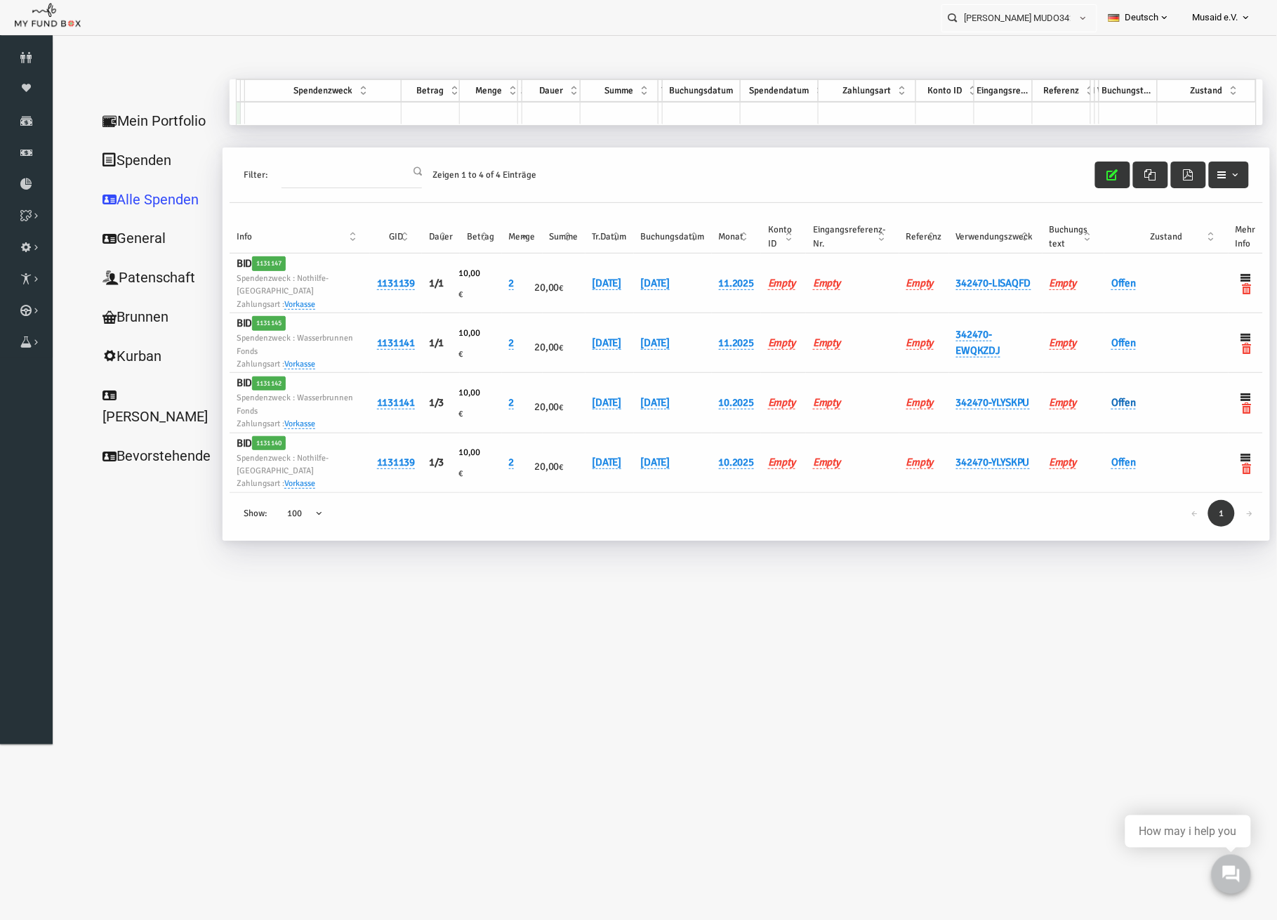
click at [1098, 397] on link "Offen" at bounding box center [1098, 401] width 25 height 13
click at [1109, 430] on button "submit" at bounding box center [1120, 420] width 27 height 27
click at [1092, 399] on link "Offen" at bounding box center [1098, 401] width 25 height 13
click at [1117, 398] on span "× Offen" at bounding box center [1171, 394] width 128 height 14
click at [1121, 432] on button "submit" at bounding box center [1120, 420] width 27 height 27
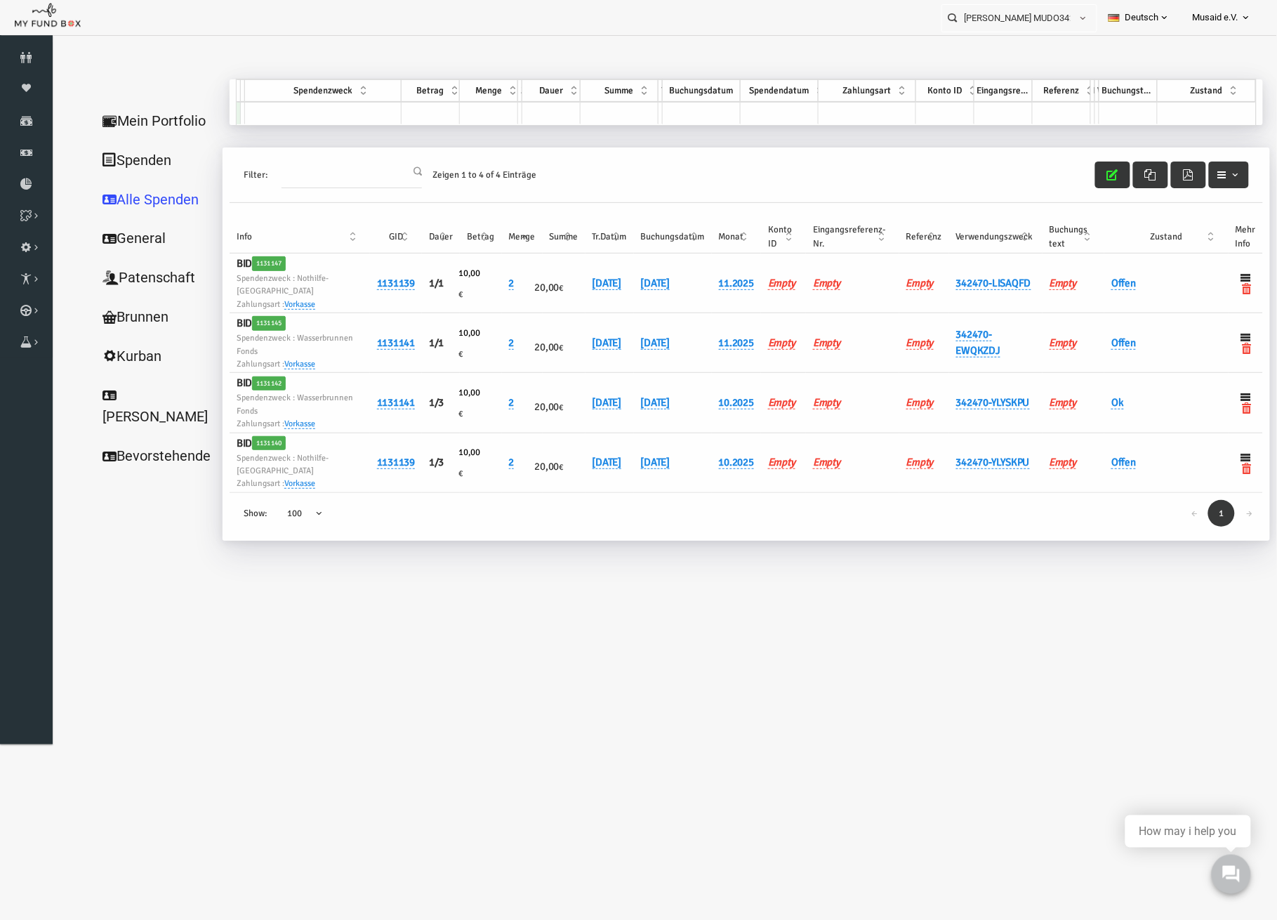
click at [1106, 454] on h6 "Offen" at bounding box center [1141, 462] width 110 height 16
click at [1110, 456] on link "Offen" at bounding box center [1098, 461] width 25 height 13
drag, startPoint x: 1113, startPoint y: 456, endPoint x: 1132, endPoint y: 511, distance: 58.0
click at [1113, 457] on span "× Offen" at bounding box center [1171, 450] width 140 height 27
click at [1117, 472] on icon "submit" at bounding box center [1119, 476] width 11 height 11
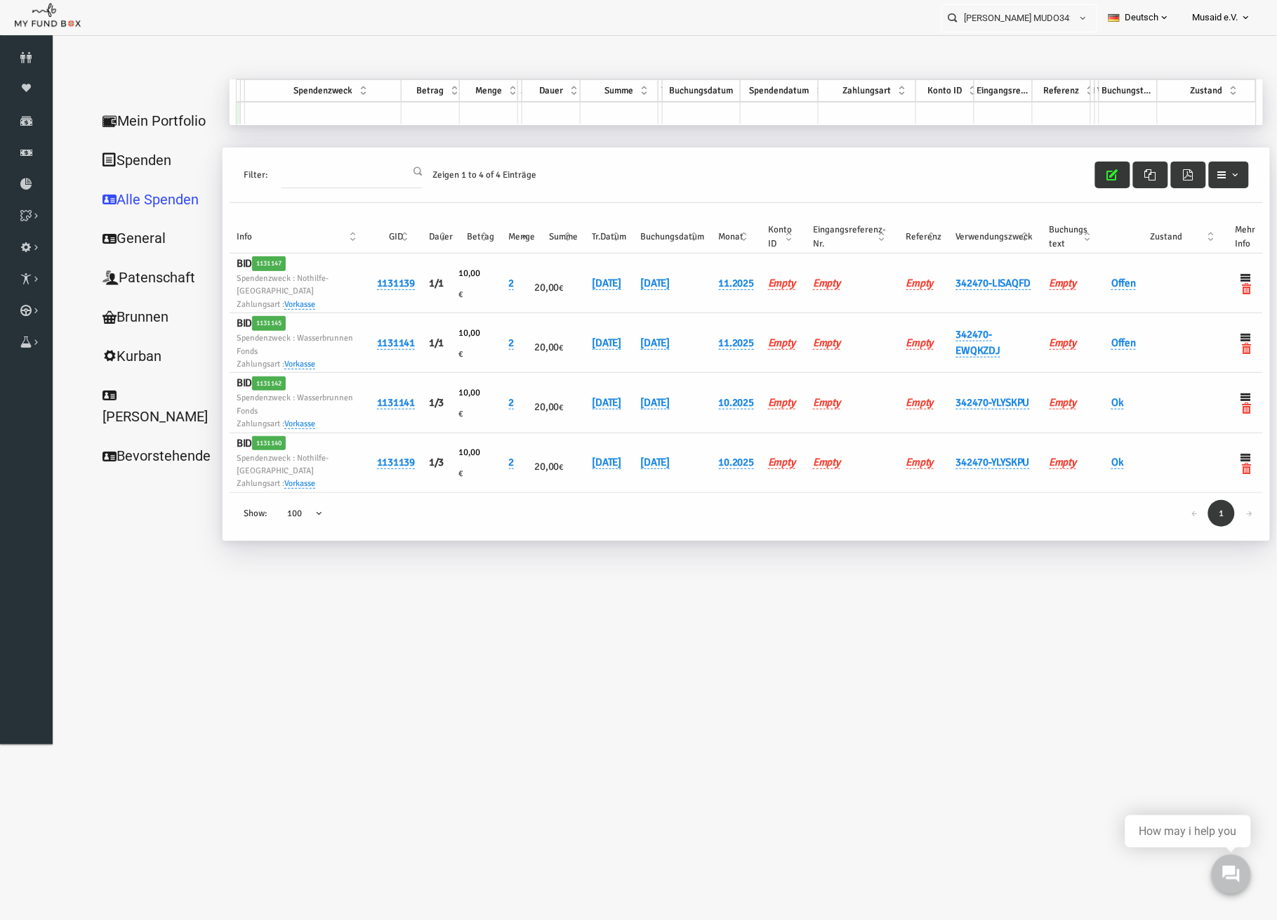
click at [1086, 186] on button "button" at bounding box center [1087, 174] width 35 height 27
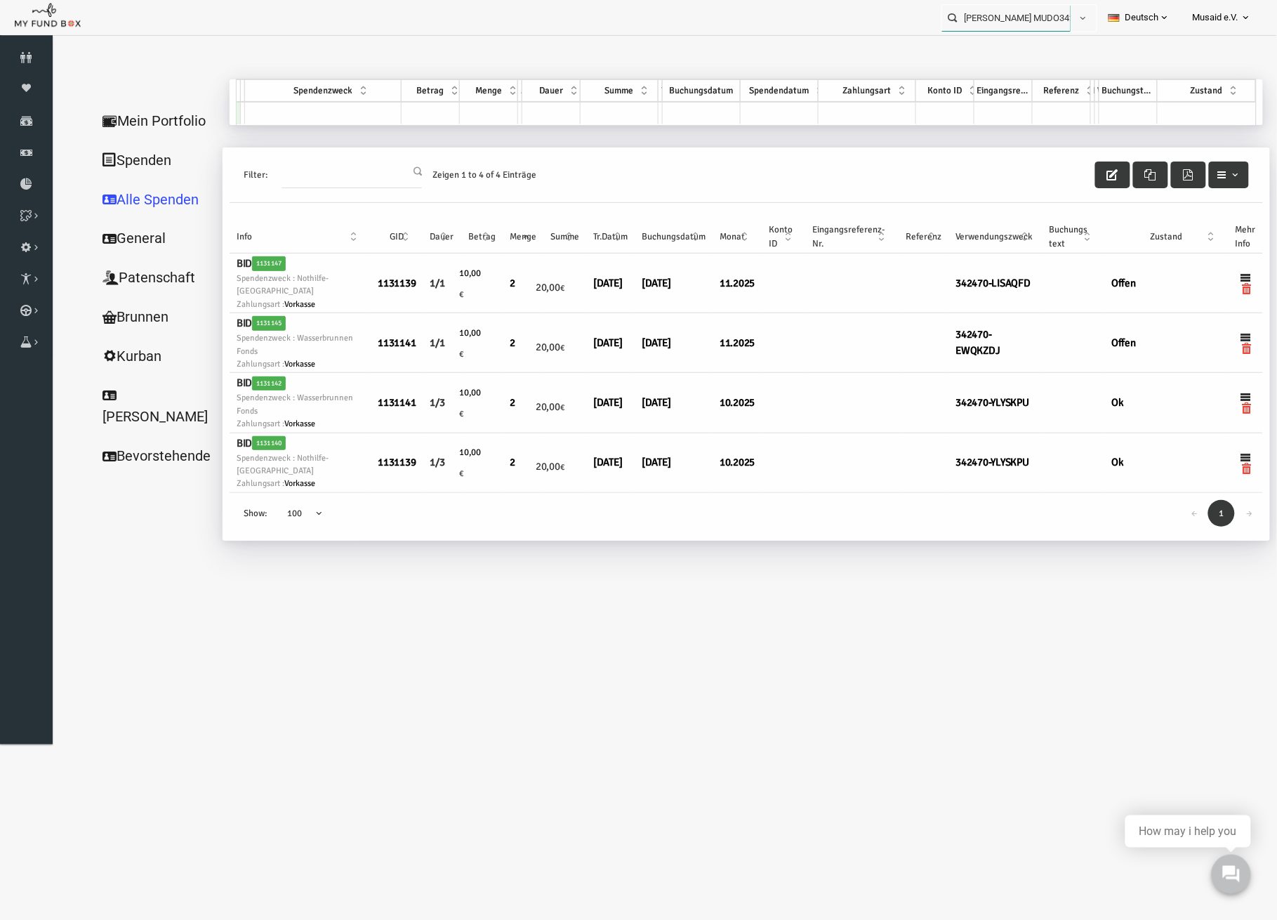
click at [1007, 18] on input "[PERSON_NAME] MUDO342470" at bounding box center [1006, 18] width 128 height 26
click at [1072, 44] on div "[PERSON_NAME] MUDO342625" at bounding box center [1013, 46] width 165 height 29
type input "[PERSON_NAME] MUDO342625"
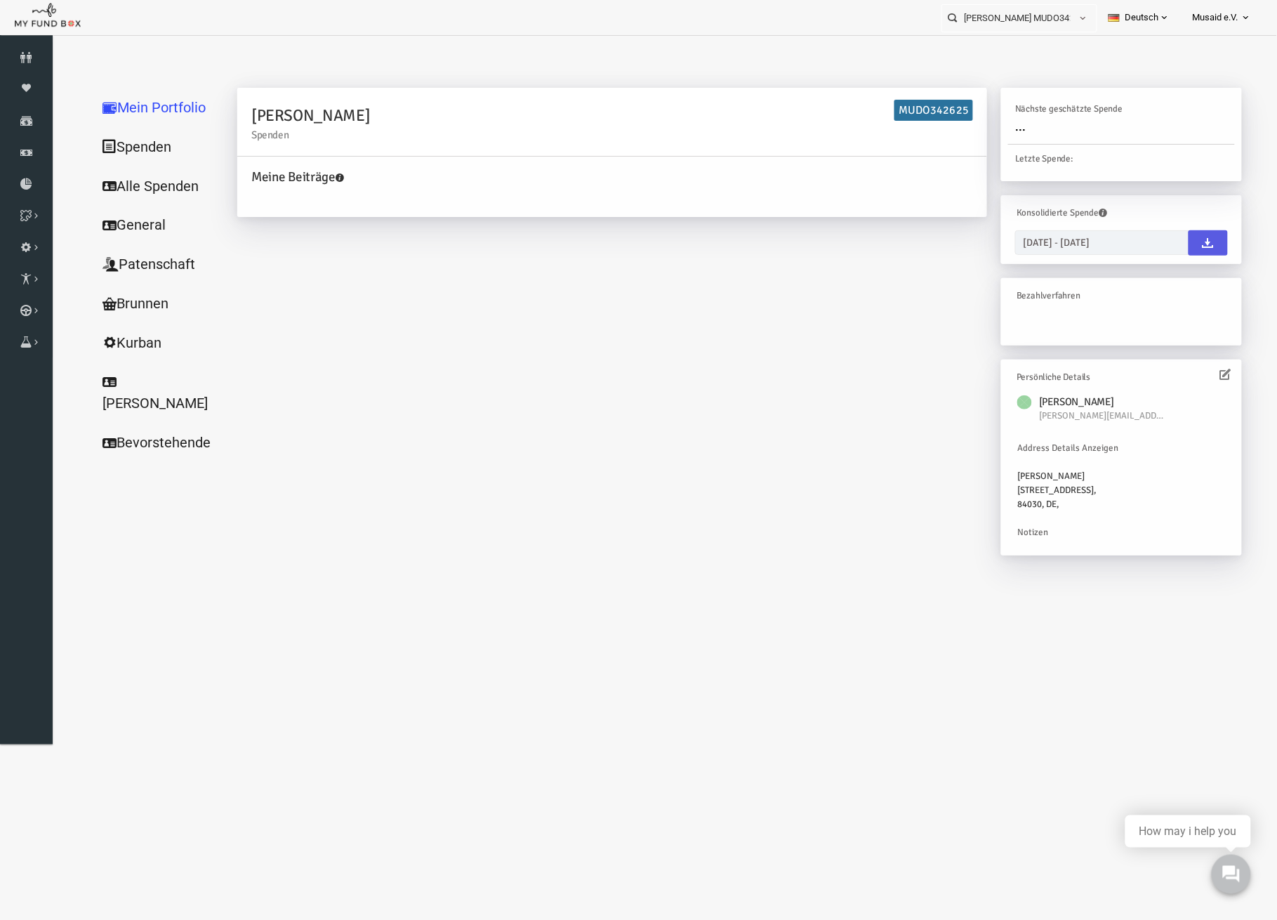
drag, startPoint x: 214, startPoint y: 225, endPoint x: 138, endPoint y: 183, distance: 86.4
click at [138, 183] on link "Alle Spenden" at bounding box center [135, 186] width 140 height 40
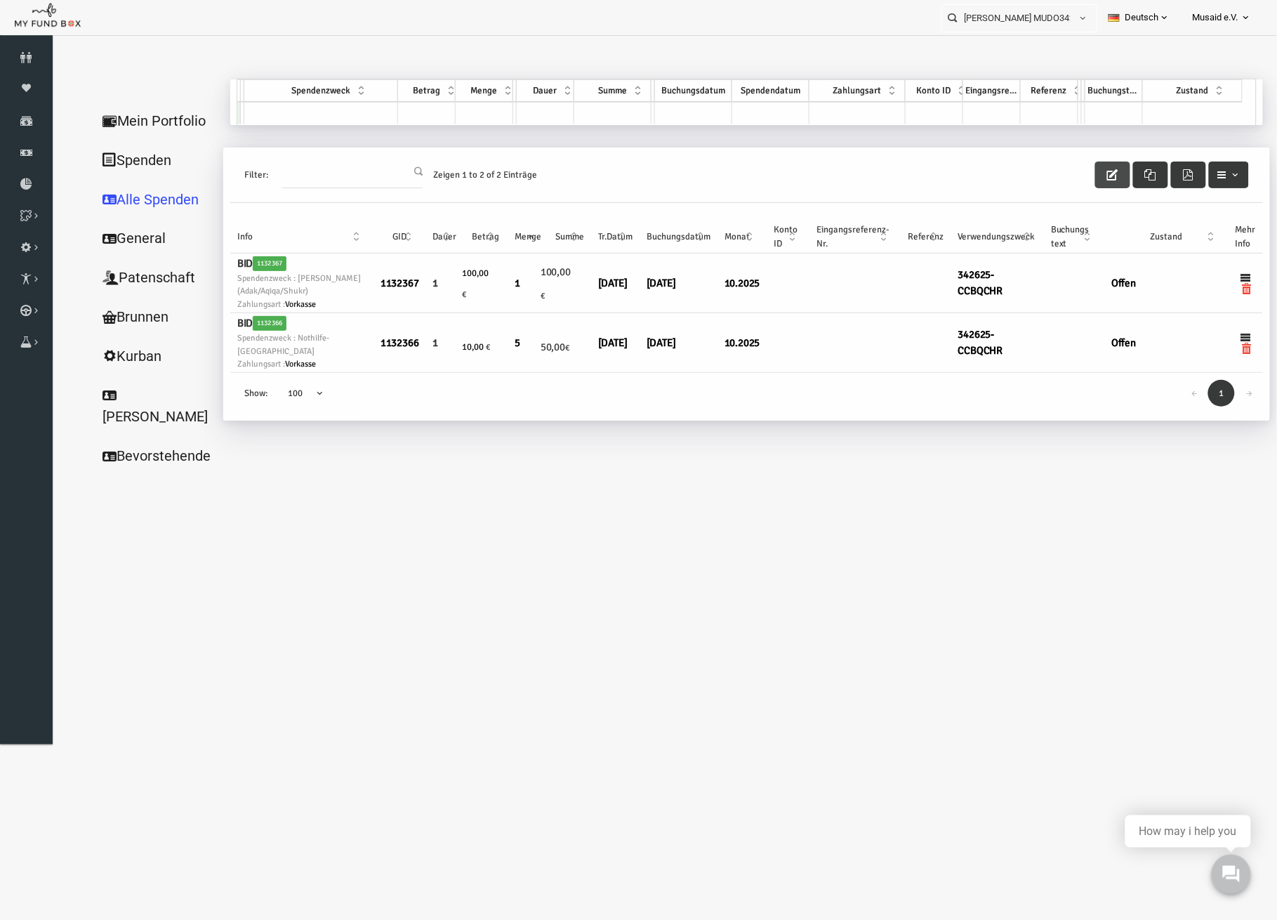
click at [1084, 179] on button "button" at bounding box center [1087, 174] width 35 height 27
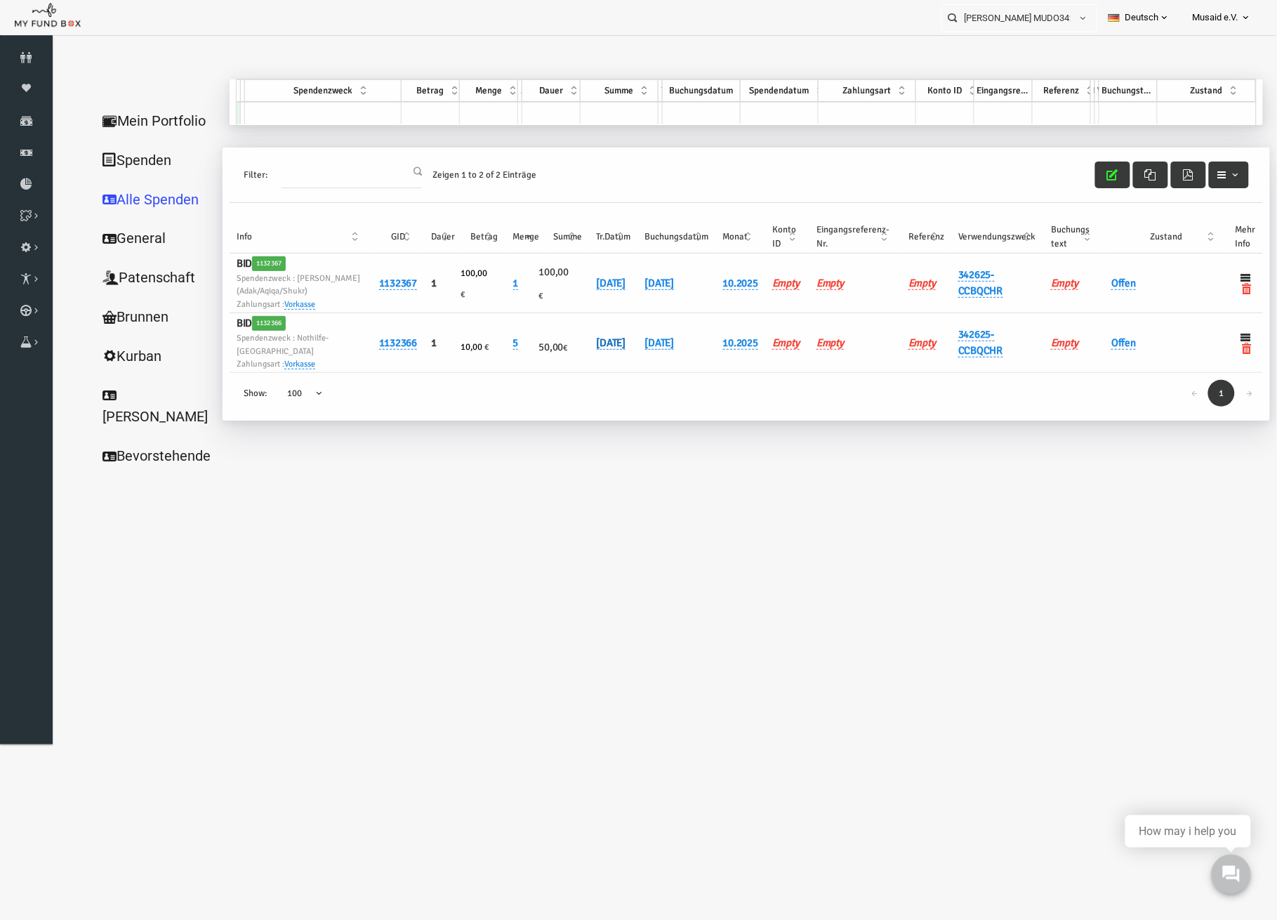
click at [601, 336] on link "[DATE]" at bounding box center [586, 342] width 29 height 13
click at [575, 355] on input "[DATE]" at bounding box center [644, 348] width 169 height 25
type input "[DATE]"
click at [737, 352] on button "submit" at bounding box center [750, 349] width 27 height 27
click at [1102, 341] on link "Offen" at bounding box center [1098, 342] width 25 height 13
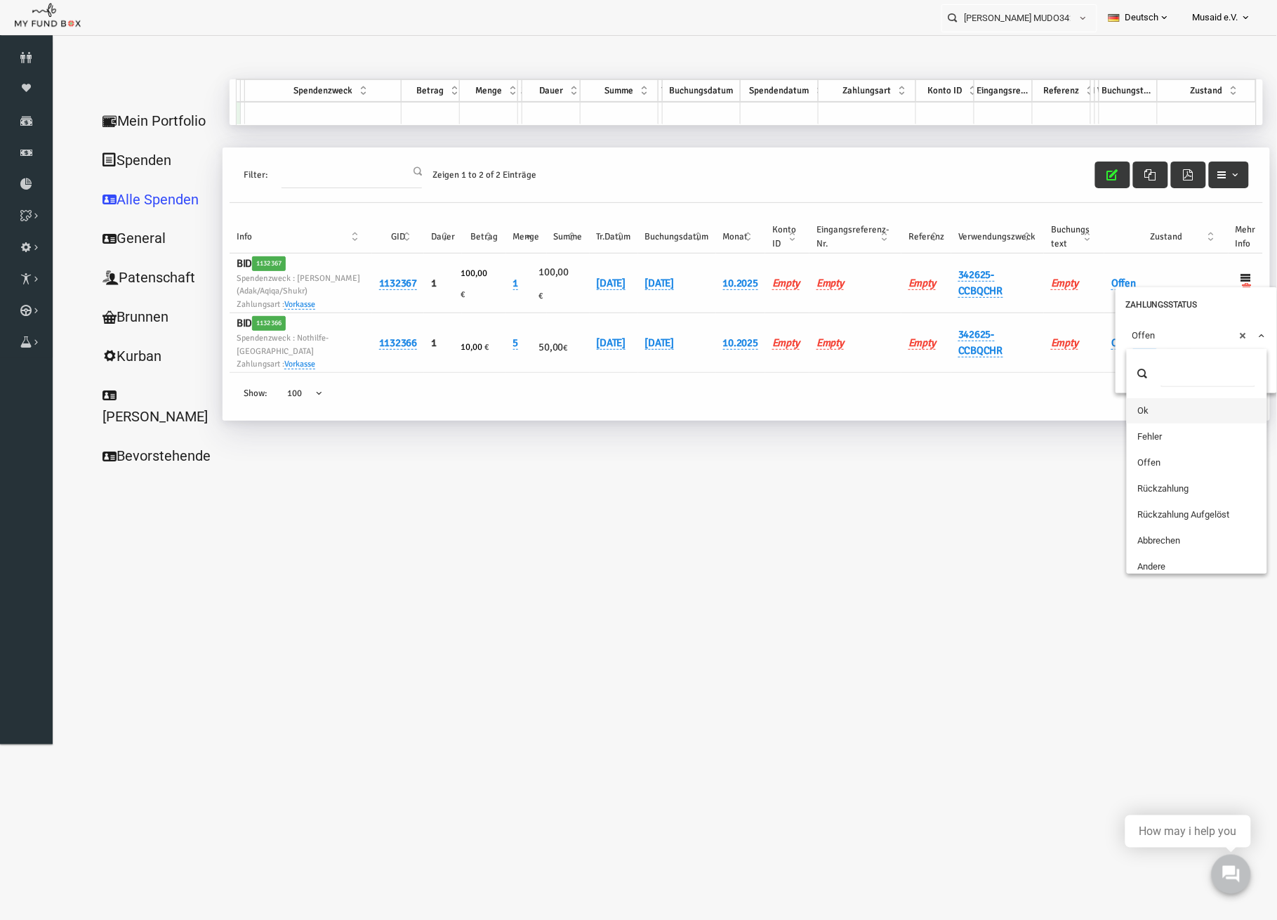
click at [1109, 338] on span "× Offen" at bounding box center [1171, 335] width 140 height 27
click at [1122, 366] on button "submit" at bounding box center [1120, 361] width 27 height 27
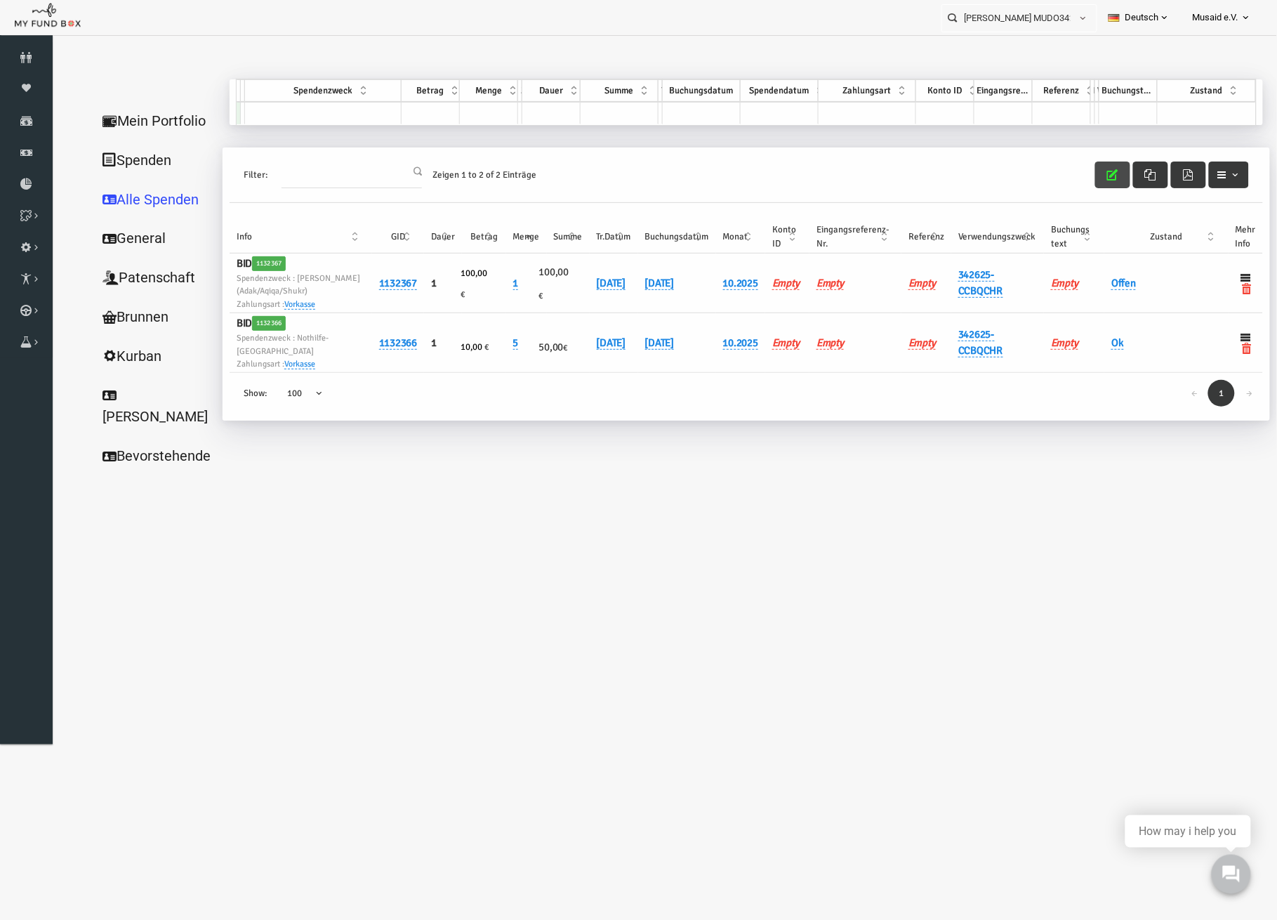
click at [1080, 176] on button "button" at bounding box center [1087, 174] width 35 height 27
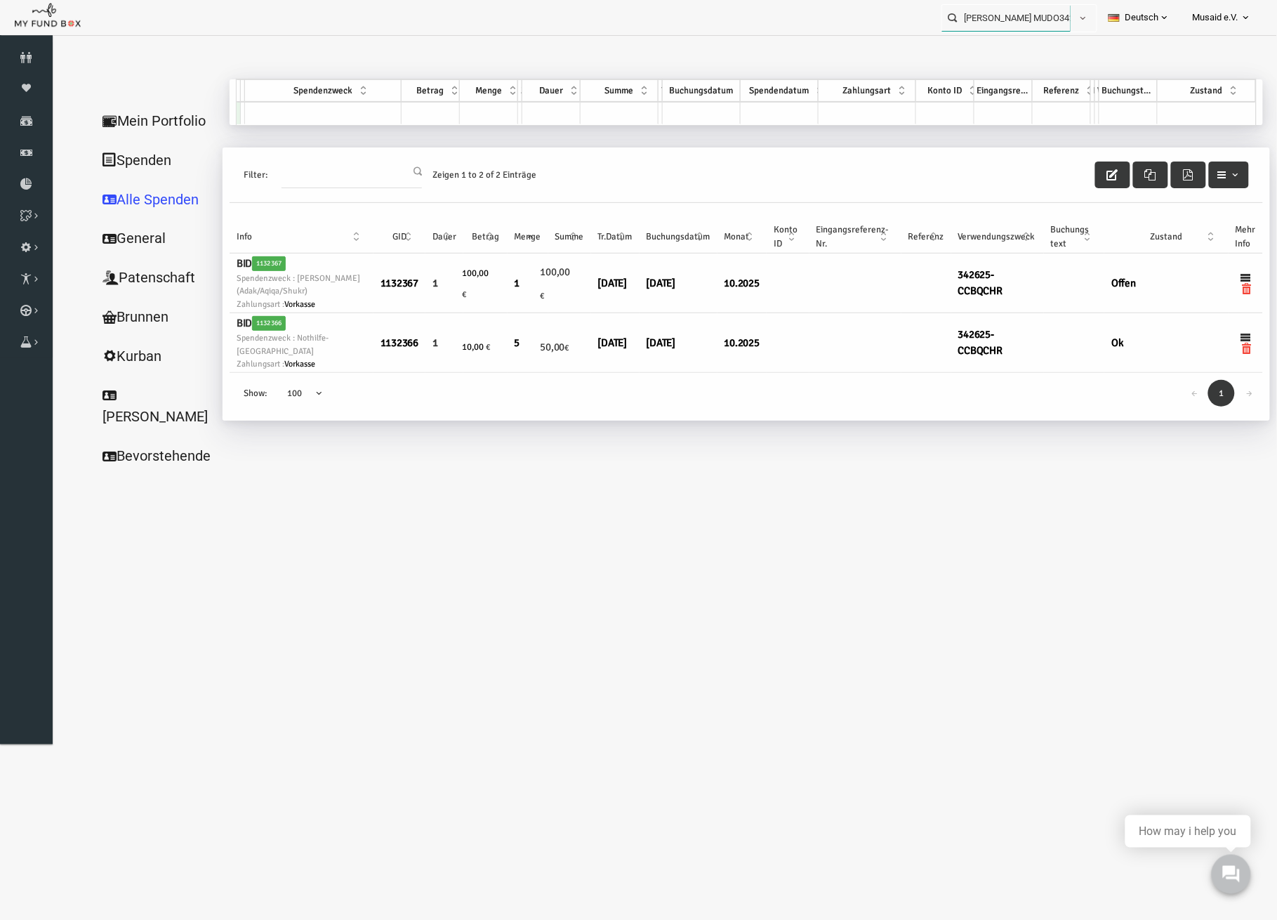
click at [1009, 18] on input "[PERSON_NAME] MUDO342625" at bounding box center [1006, 18] width 128 height 26
click at [1004, 55] on div "almina MUDO342520" at bounding box center [1013, 46] width 165 height 29
type input "almina MUDO342520"
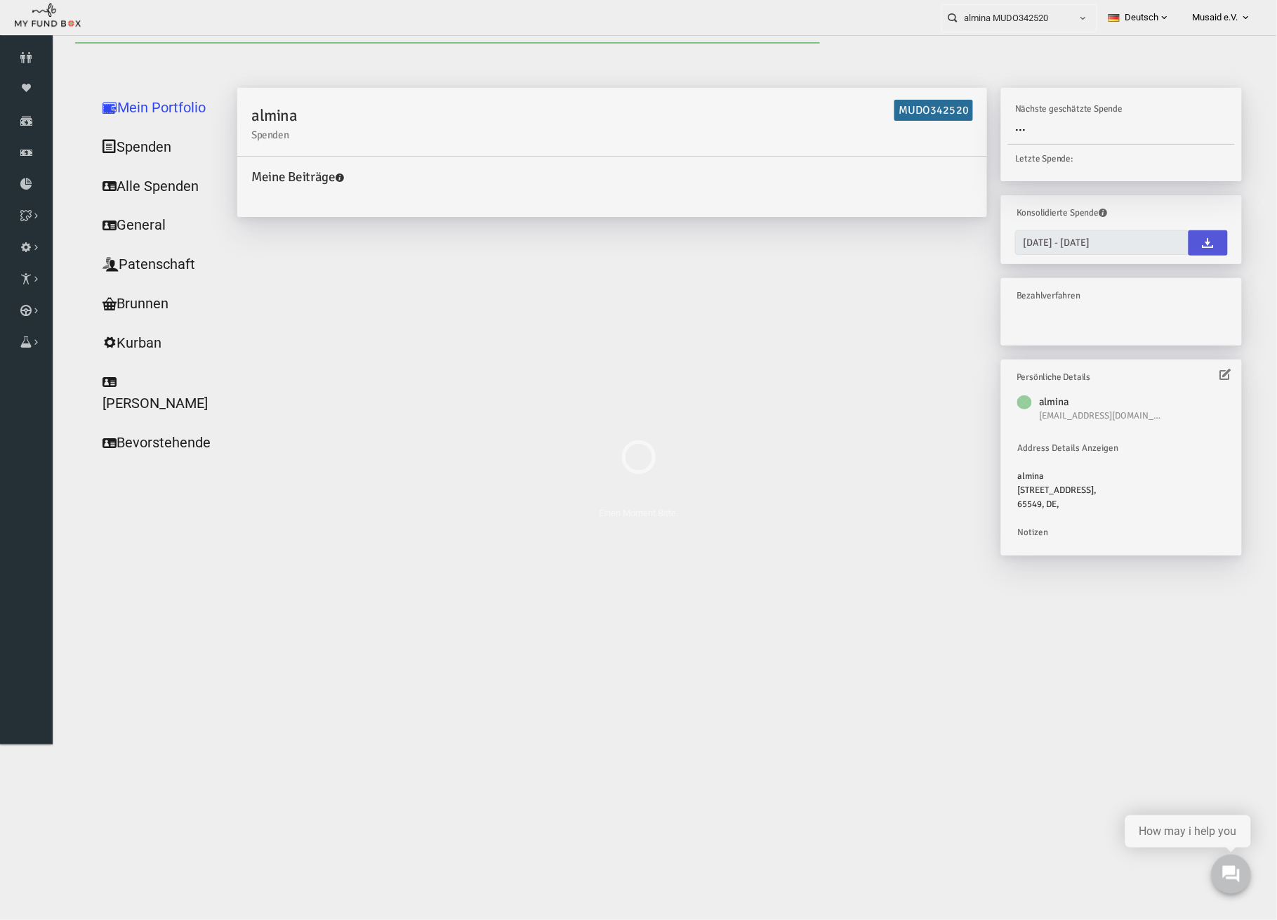
drag, startPoint x: 223, startPoint y: 230, endPoint x: 147, endPoint y: 187, distance: 86.7
click at [147, 187] on link "Alle Spenden" at bounding box center [135, 186] width 140 height 40
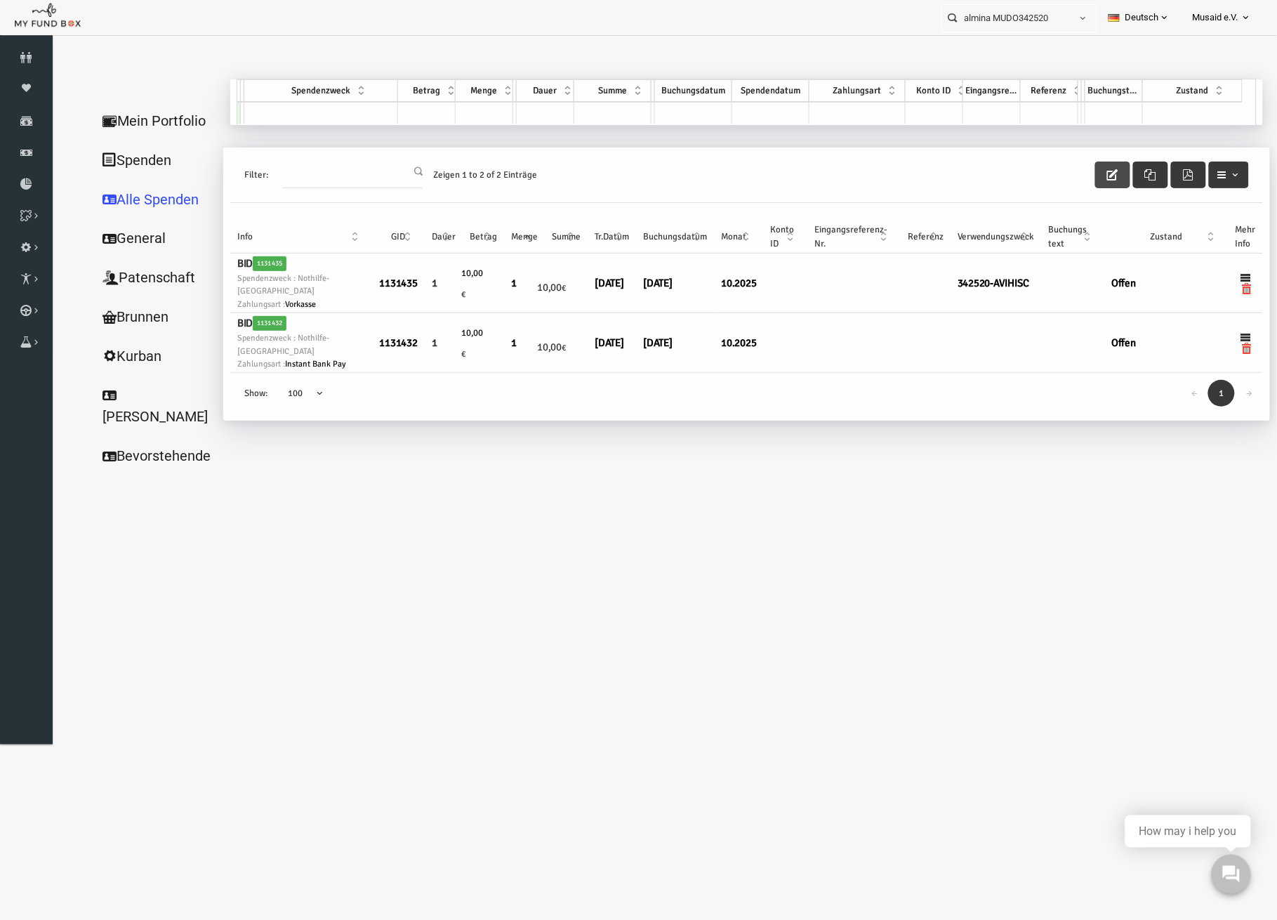
click at [1092, 169] on icon "button" at bounding box center [1087, 174] width 11 height 11
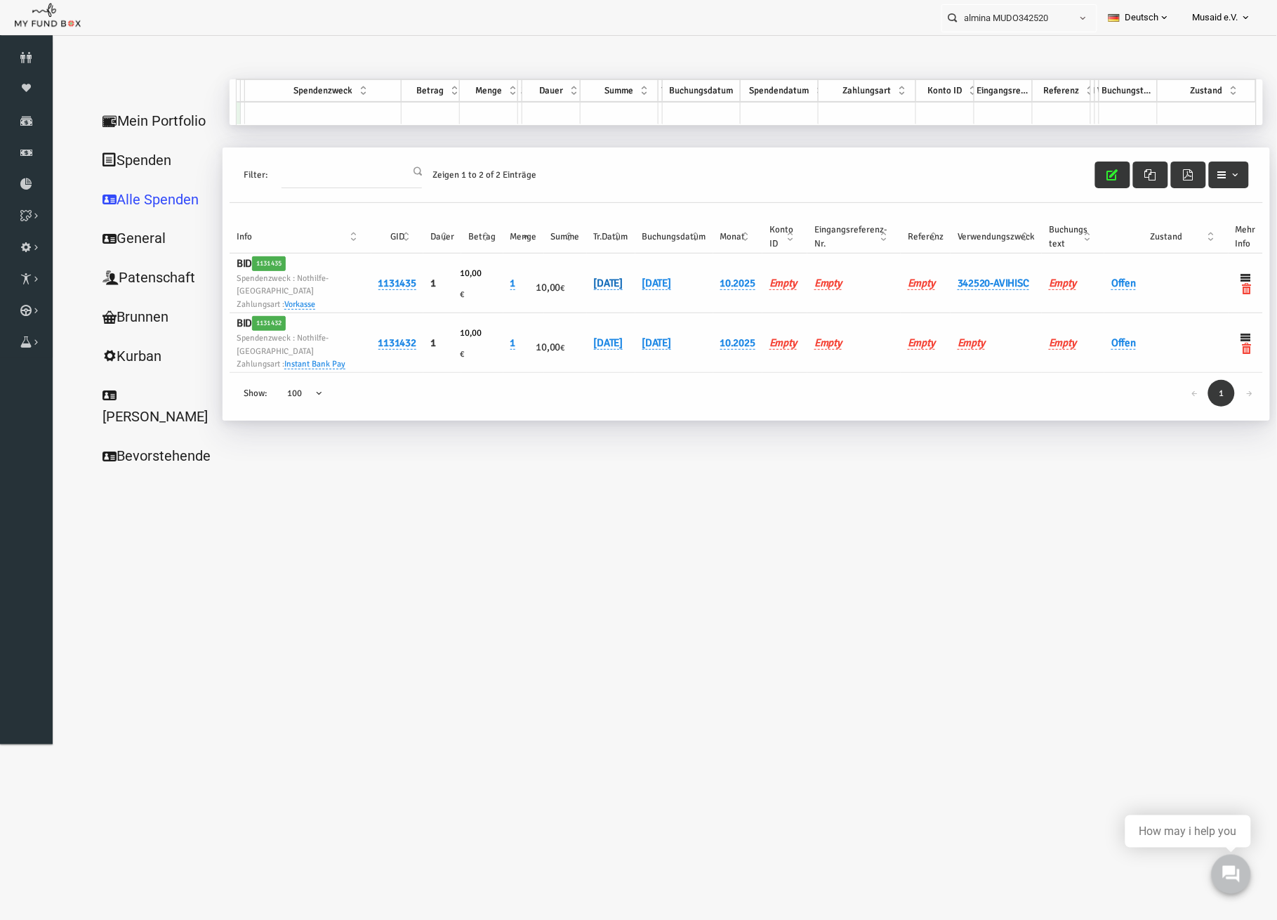
click at [586, 280] on link "[DATE]" at bounding box center [583, 282] width 29 height 13
click at [562, 300] on input "[DATE]" at bounding box center [628, 295] width 169 height 25
type input "[DATE]"
click at [721, 288] on button "submit" at bounding box center [734, 296] width 27 height 27
click at [1092, 277] on link "Offen" at bounding box center [1098, 282] width 25 height 13
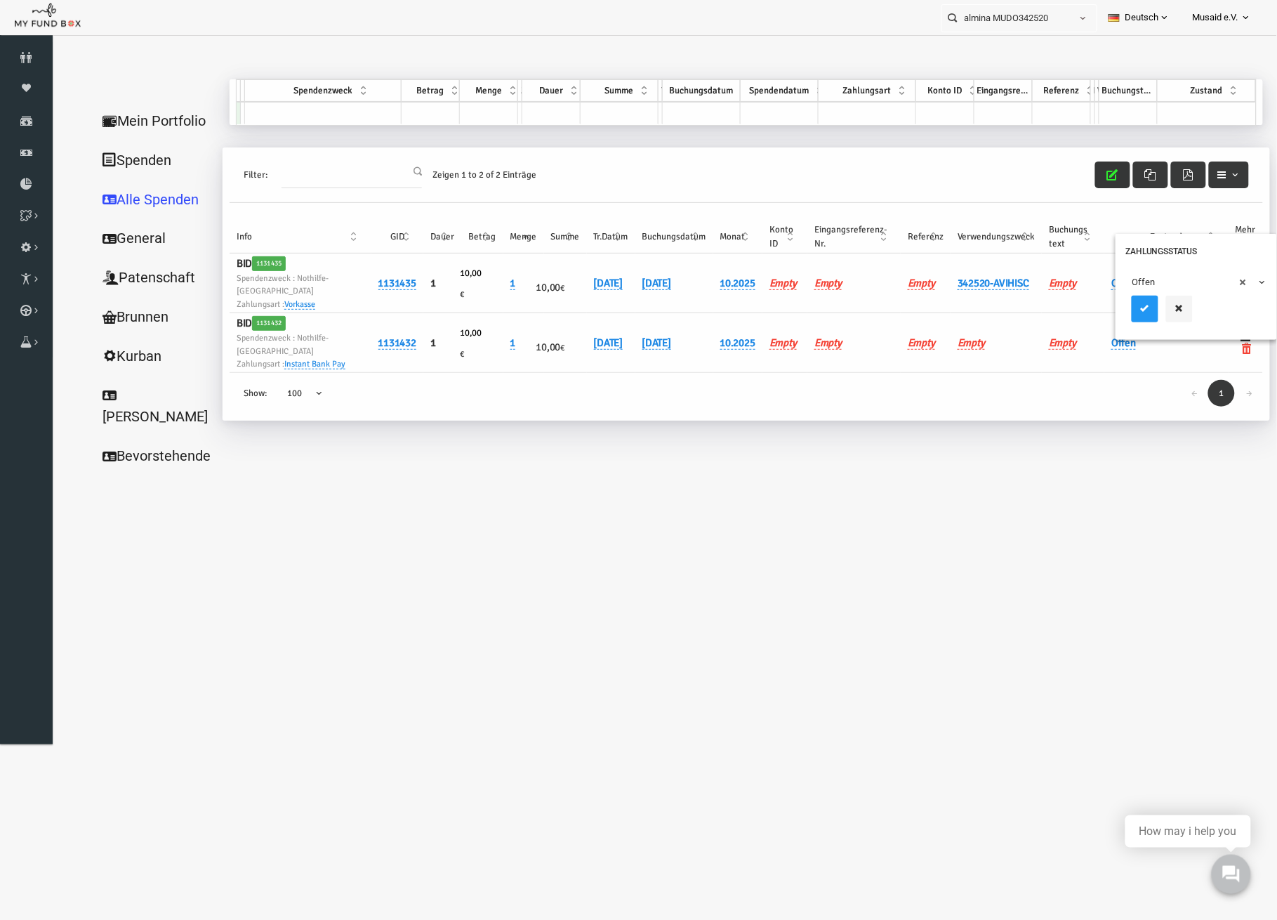
click at [1103, 282] on span "× Offen" at bounding box center [1171, 281] width 140 height 27
click at [1118, 313] on button "submit" at bounding box center [1120, 308] width 27 height 27
click at [1079, 171] on button "button" at bounding box center [1087, 174] width 35 height 27
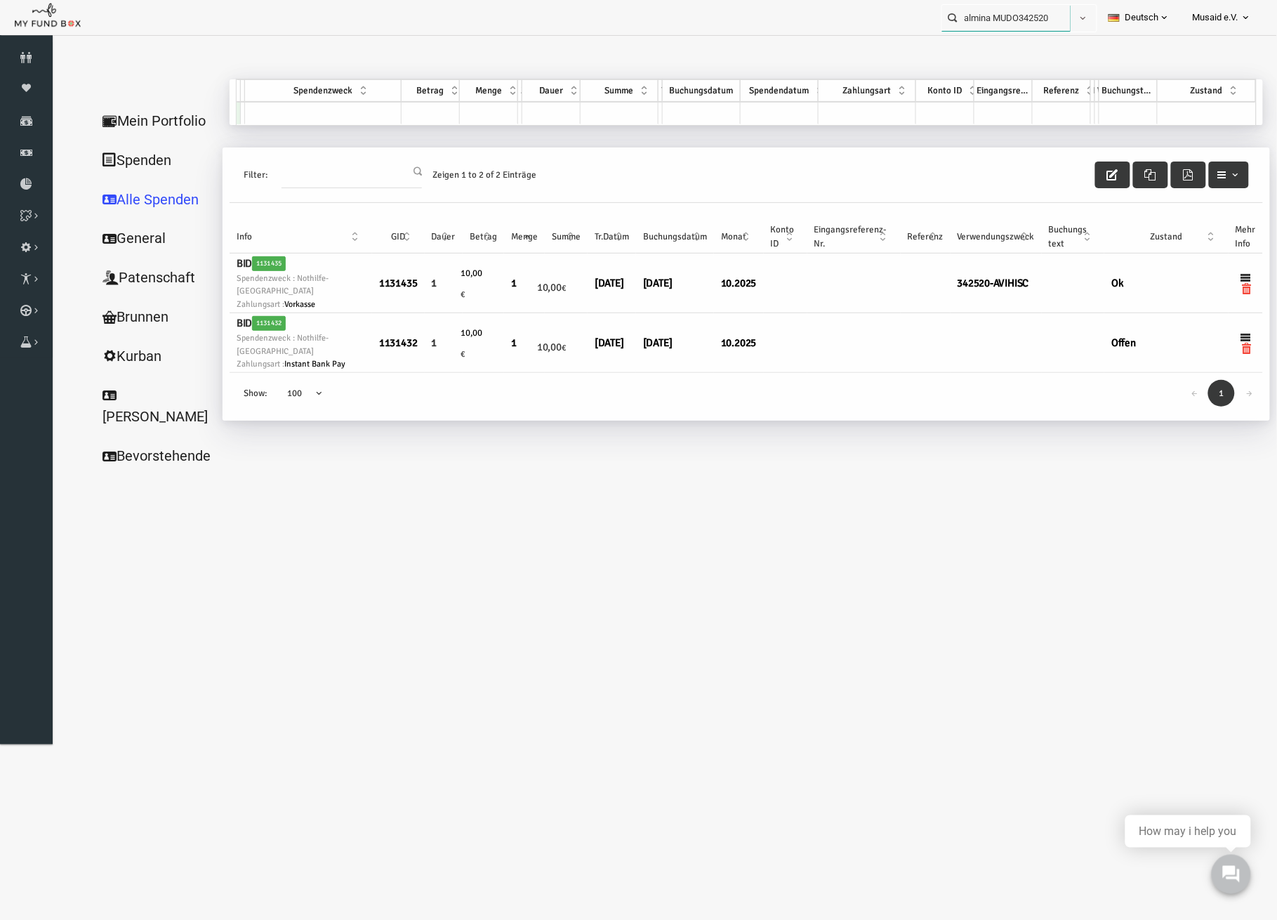
click at [1008, 11] on input "almina MUDO342520" at bounding box center [1006, 18] width 128 height 26
click at [1002, 27] on input "almina MUDO342520" at bounding box center [1006, 18] width 128 height 26
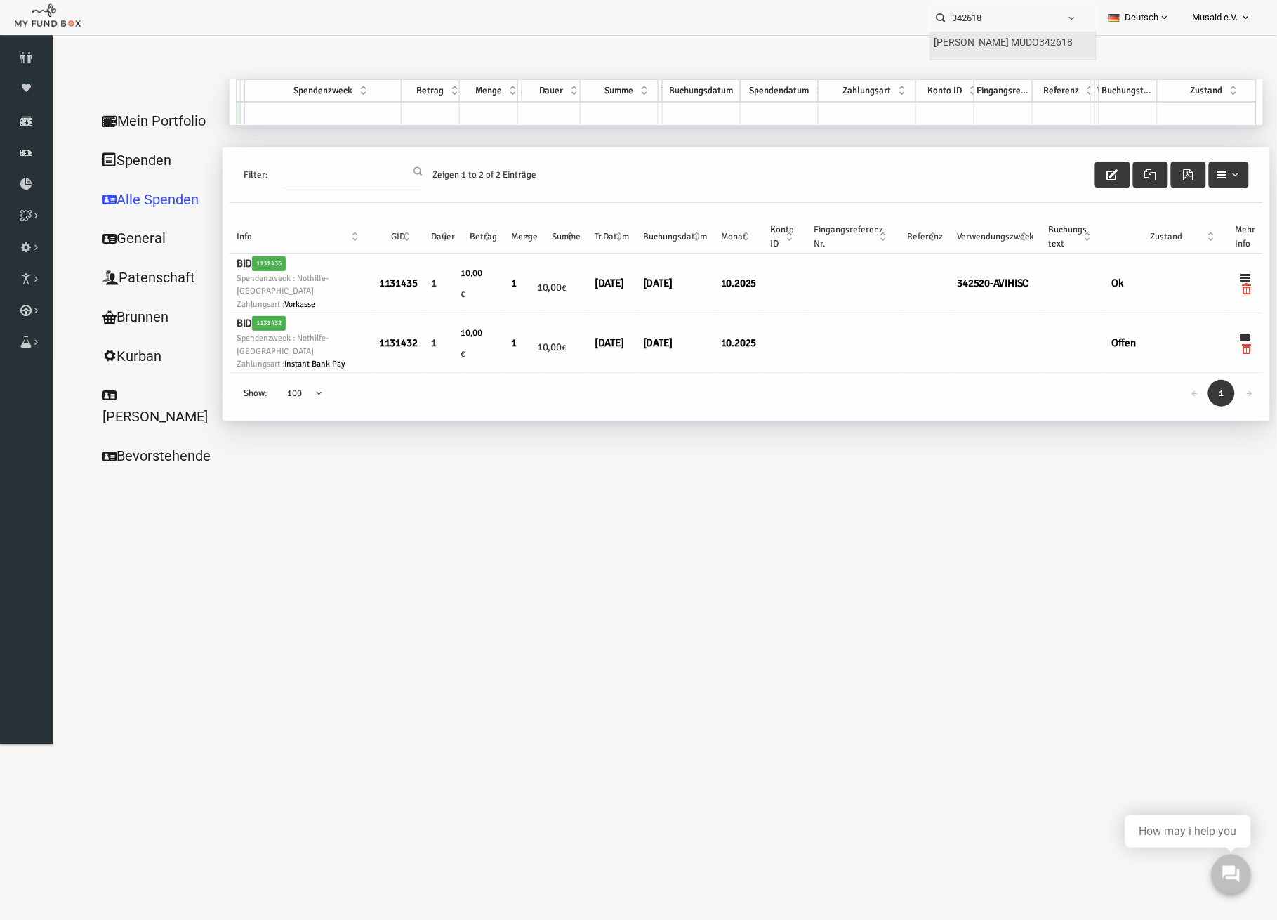
click at [1011, 44] on label "[PERSON_NAME] MUDO342618" at bounding box center [1003, 42] width 139 height 15
type input "[PERSON_NAME] MUDO342618"
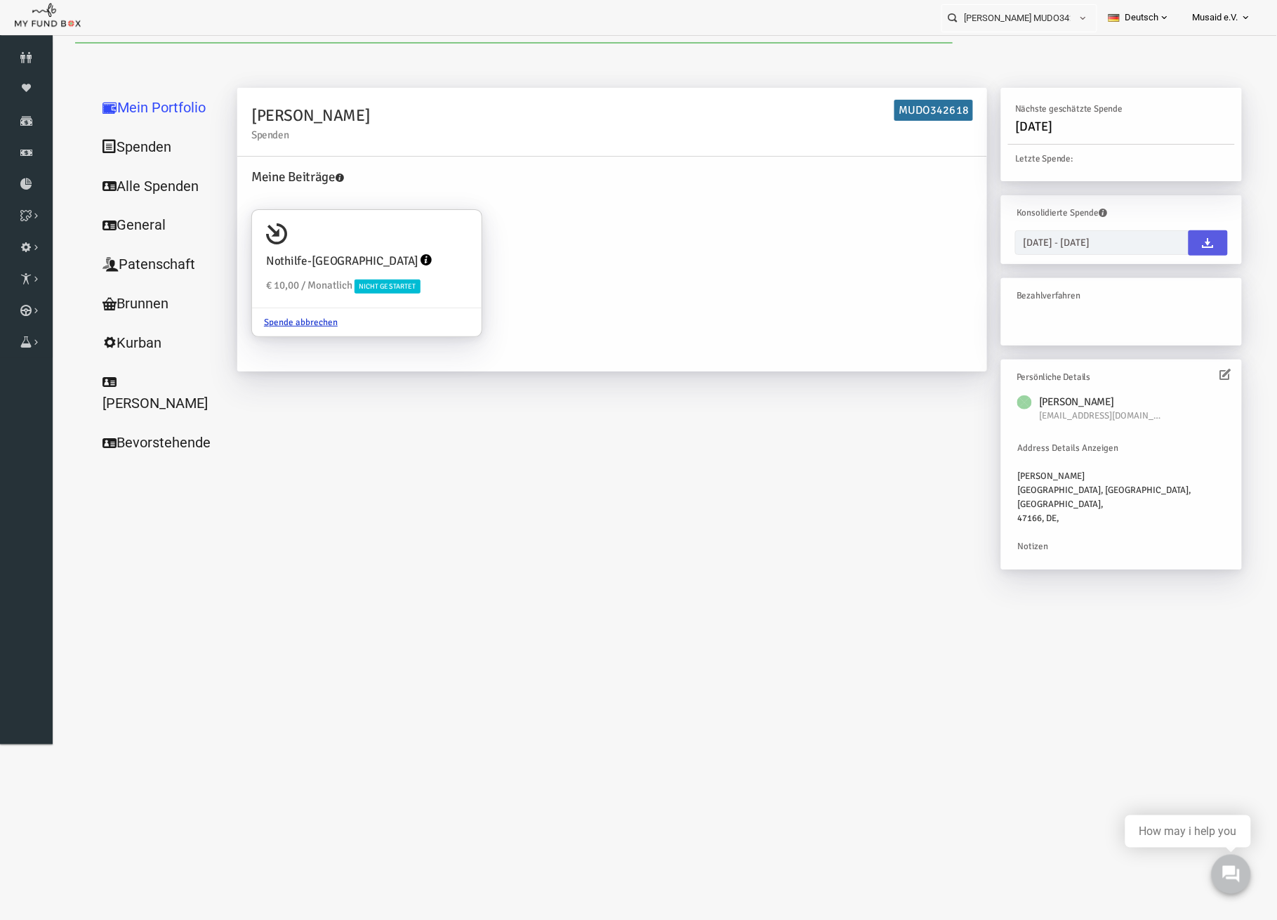
click at [124, 189] on link "Alle Spenden" at bounding box center [135, 186] width 140 height 40
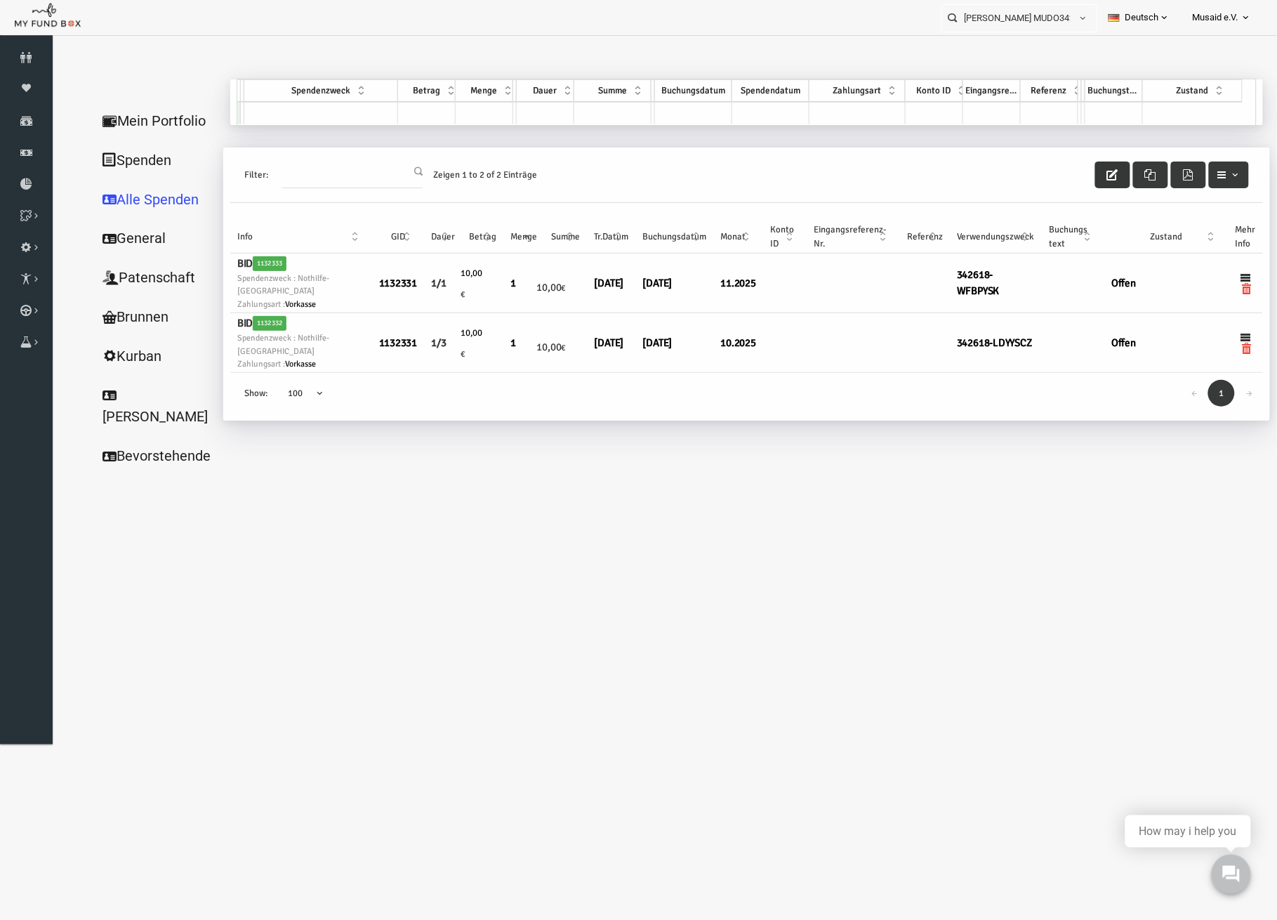
click at [1081, 177] on button "button" at bounding box center [1087, 174] width 35 height 27
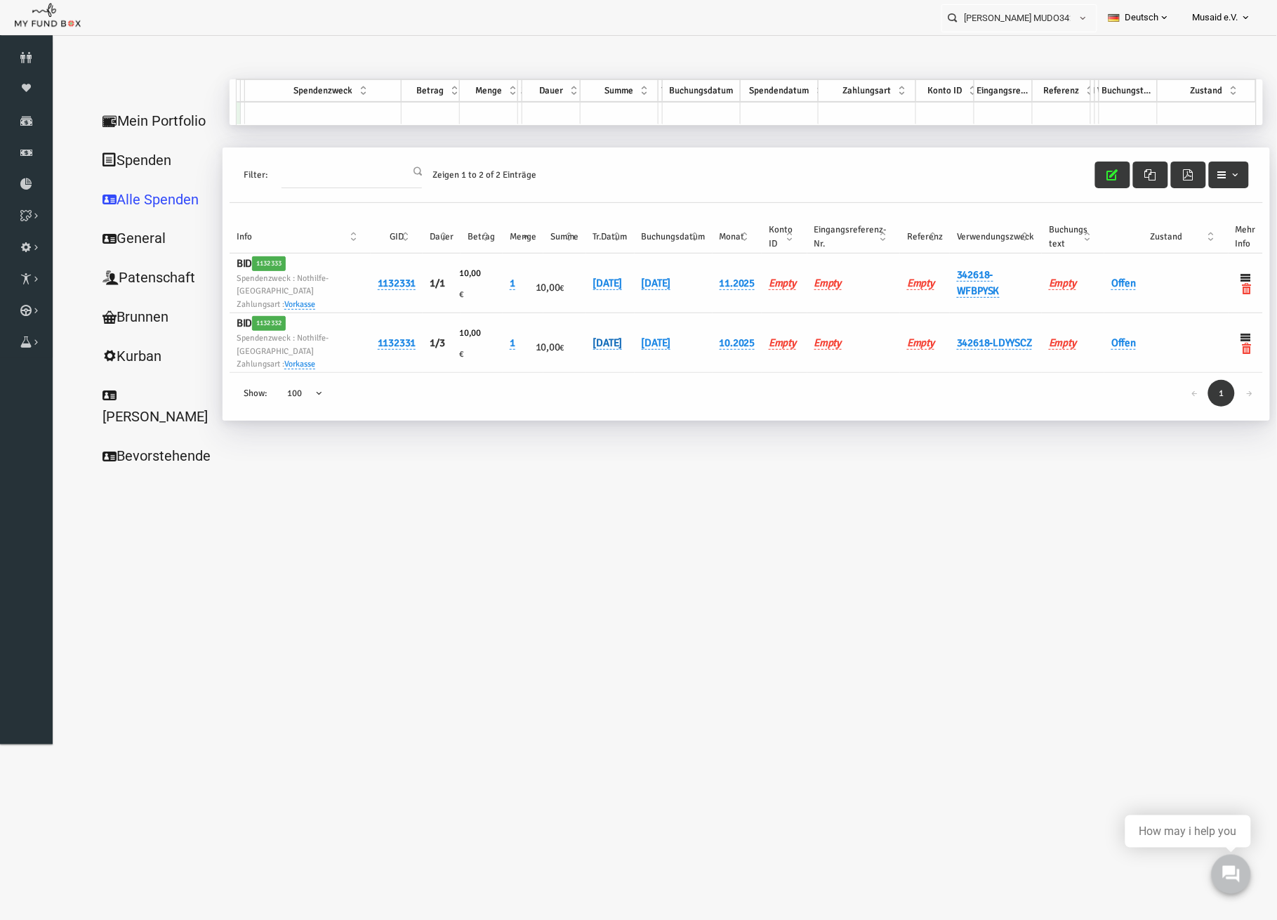
click at [568, 343] on link "[DATE]" at bounding box center [582, 342] width 29 height 13
click at [561, 362] on input "[DATE]" at bounding box center [626, 355] width 169 height 25
type input "[DATE]"
click at [727, 356] on icon "submit" at bounding box center [732, 355] width 11 height 11
click at [1109, 342] on link "Offen" at bounding box center [1098, 342] width 25 height 13
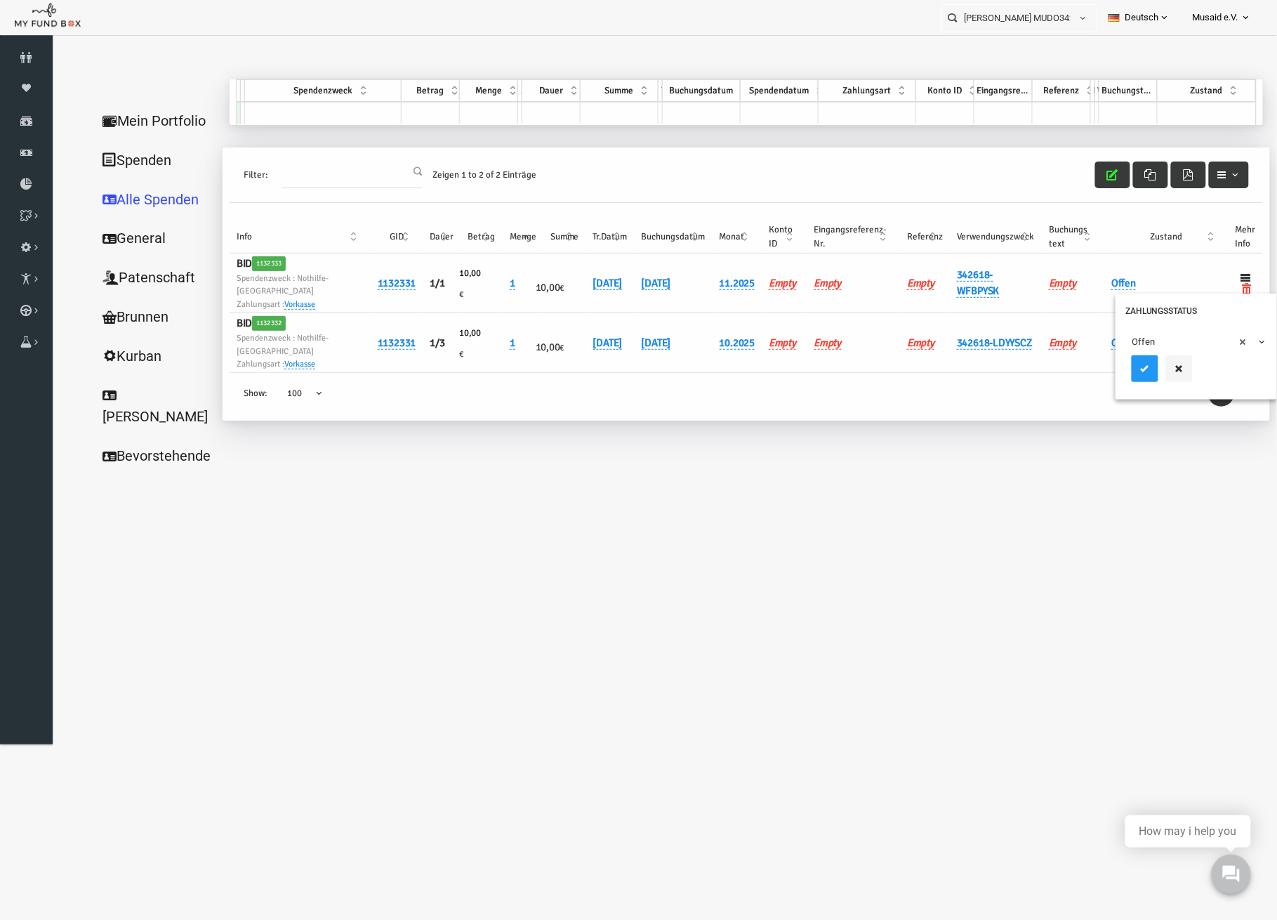
click at [1107, 344] on span "× Offen" at bounding box center [1171, 341] width 128 height 14
click at [1125, 373] on icon "submit" at bounding box center [1119, 367] width 11 height 11
click at [1090, 174] on icon "button" at bounding box center [1087, 174] width 11 height 11
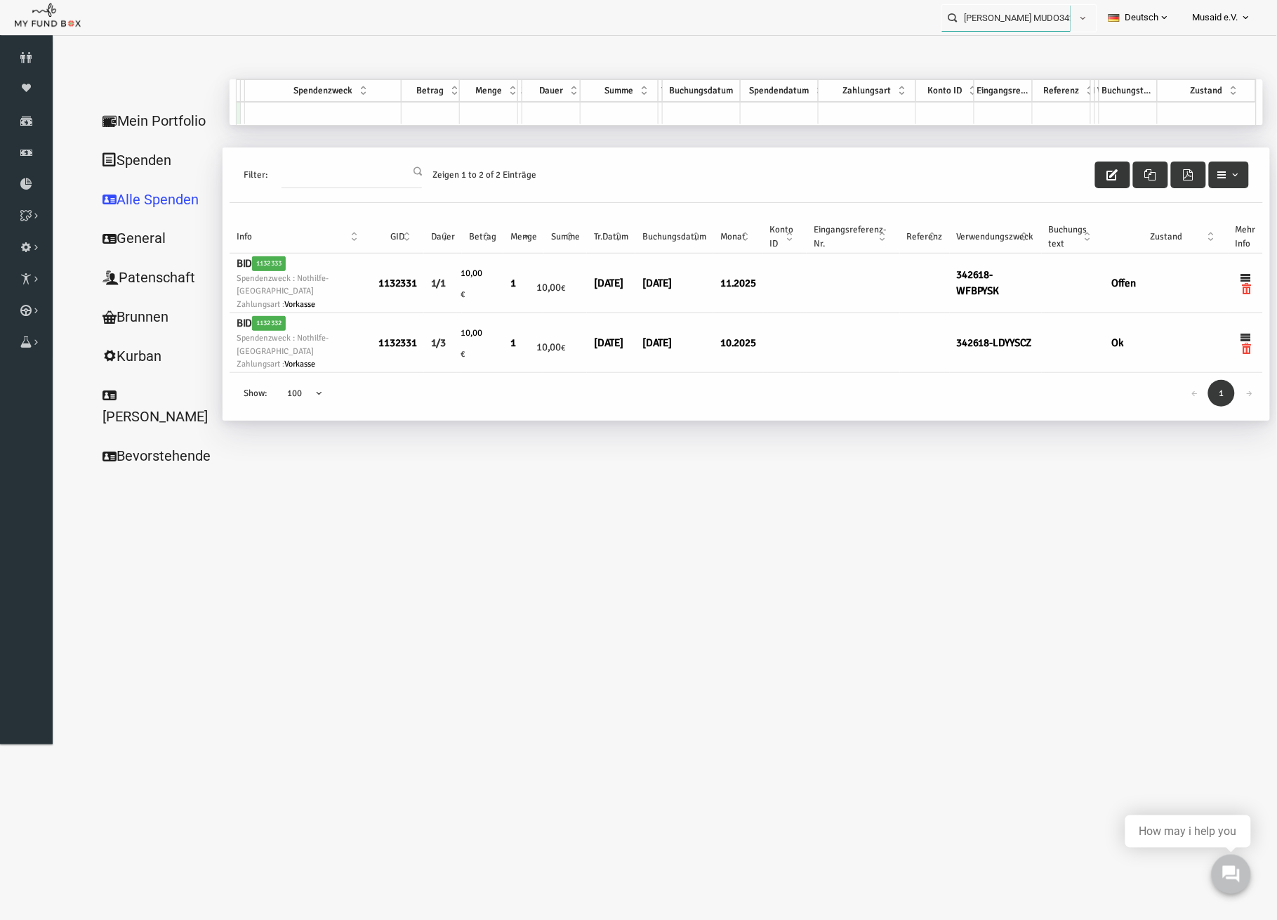
click at [1015, 22] on input "[PERSON_NAME] MUDO342618" at bounding box center [1006, 18] width 128 height 26
click at [1062, 41] on div "Dilan MUDO317598" at bounding box center [1013, 46] width 165 height 29
type input "Dilan MUDO317598"
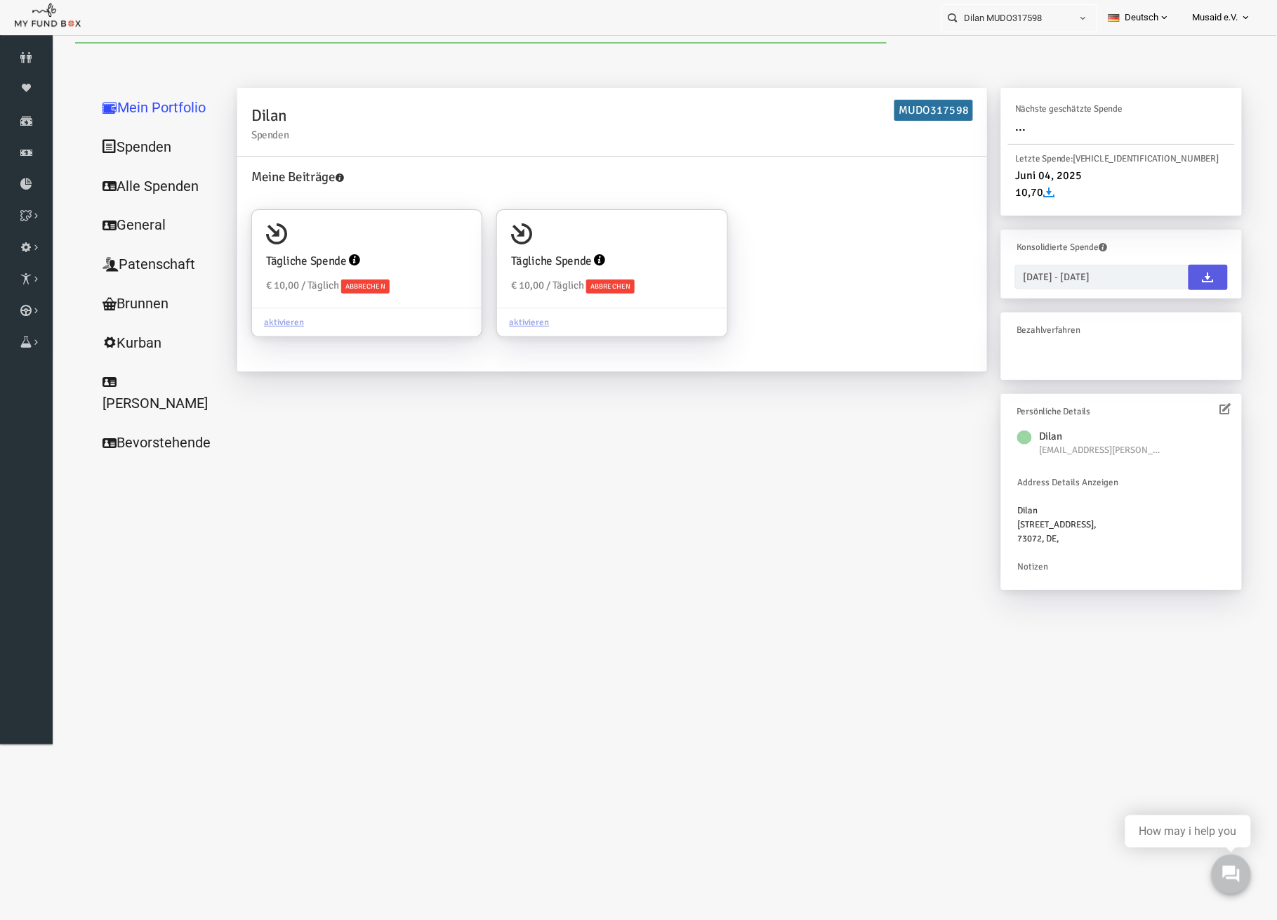
drag, startPoint x: 238, startPoint y: 227, endPoint x: 162, endPoint y: 185, distance: 86.7
click at [162, 185] on link "Alle Spenden" at bounding box center [135, 186] width 140 height 40
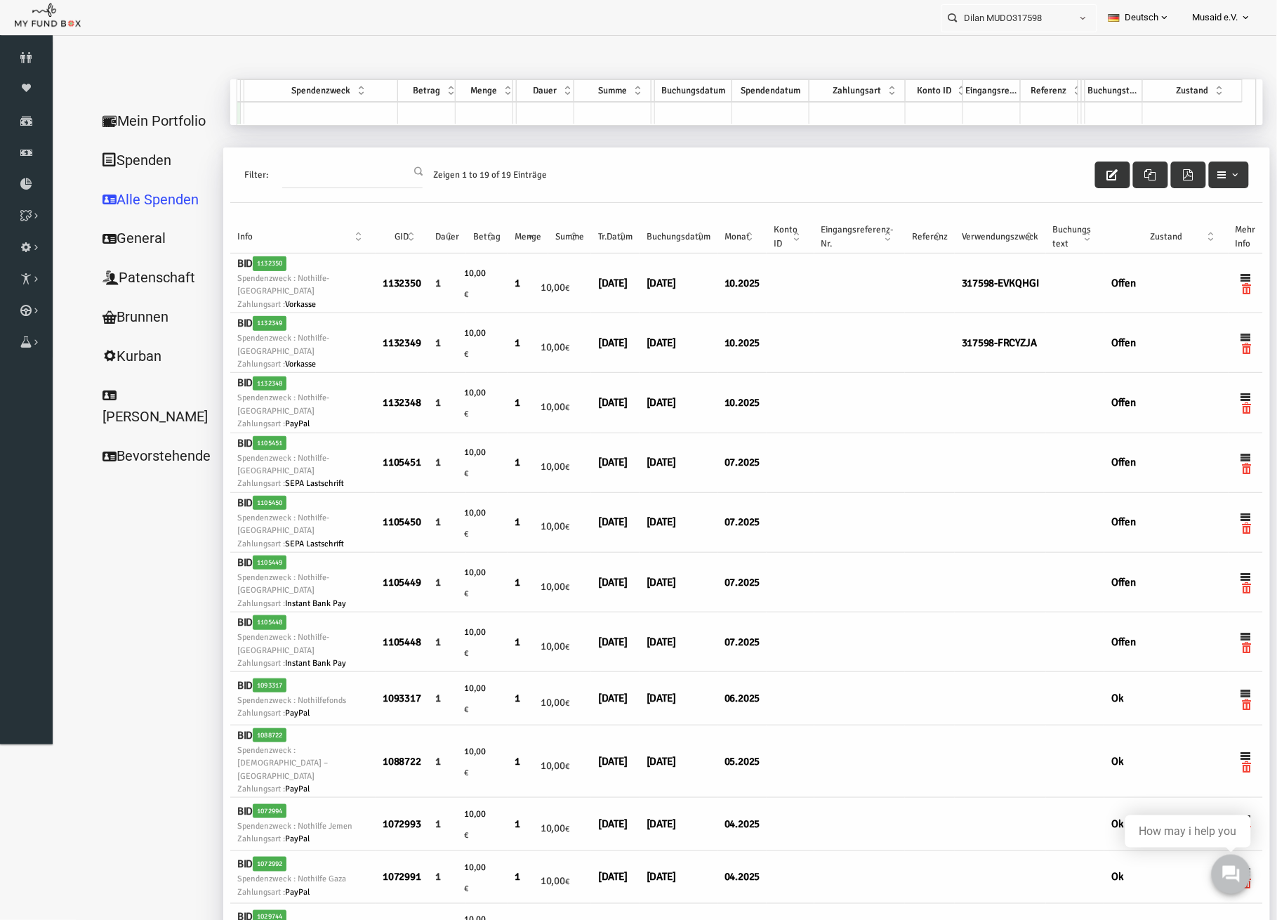
click at [1082, 171] on icon "button" at bounding box center [1087, 174] width 11 height 11
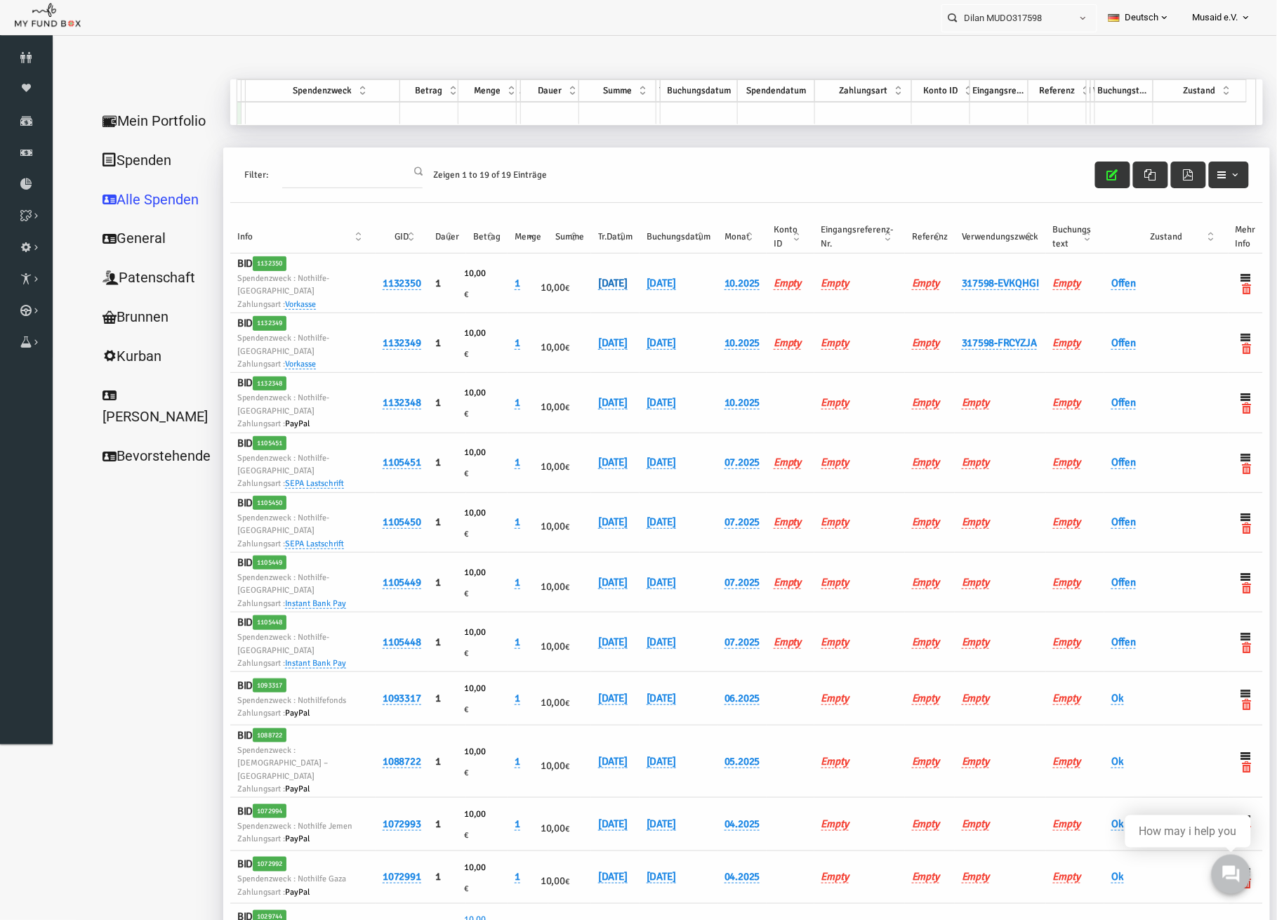
click at [573, 288] on link "[DATE]" at bounding box center [587, 282] width 29 height 13
drag, startPoint x: 556, startPoint y: 300, endPoint x: 566, endPoint y: 300, distance: 9.8
click at [566, 300] on input "[DATE]" at bounding box center [631, 295] width 169 height 25
click at [562, 303] on input "[DATE]" at bounding box center [631, 295] width 169 height 25
click at [564, 298] on input "[DATE]" at bounding box center [631, 295] width 169 height 25
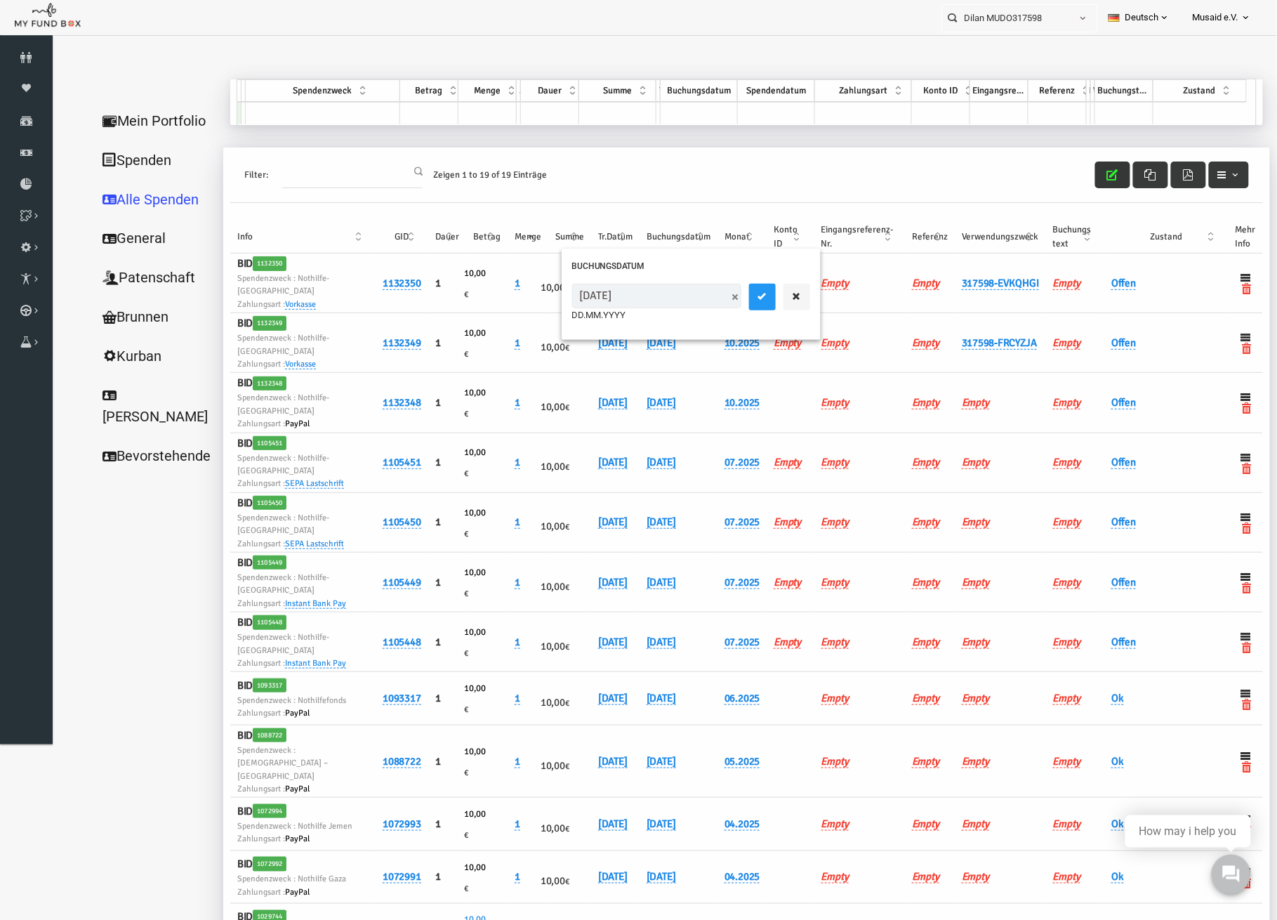
type input "[DATE]"
click at [732, 296] on icon "submit" at bounding box center [737, 295] width 11 height 11
click at [1089, 277] on link "Offen" at bounding box center [1098, 282] width 25 height 13
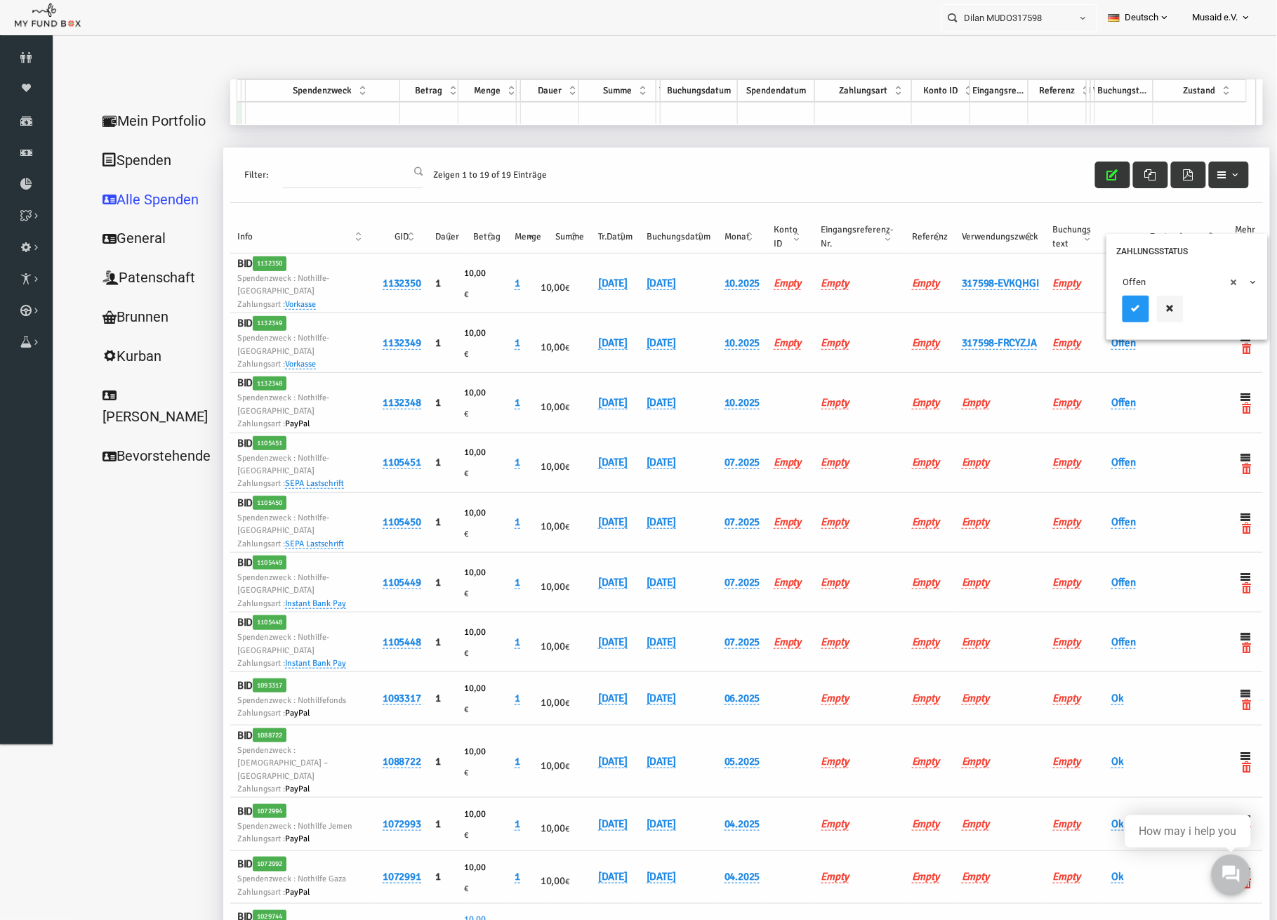
click at [1090, 286] on div "× Offen" at bounding box center [1161, 298] width 161 height 81
click at [1105, 292] on span "× Offen" at bounding box center [1162, 281] width 140 height 27
click at [1111, 310] on icon "submit" at bounding box center [1110, 307] width 11 height 11
click at [1087, 194] on div "Filter: Zeigen 1 to 19 of 19 Einträge" at bounding box center [721, 174] width 1033 height 55
click at [1082, 178] on span "button" at bounding box center [1087, 174] width 11 height 11
